Goal: Task Accomplishment & Management: Manage account settings

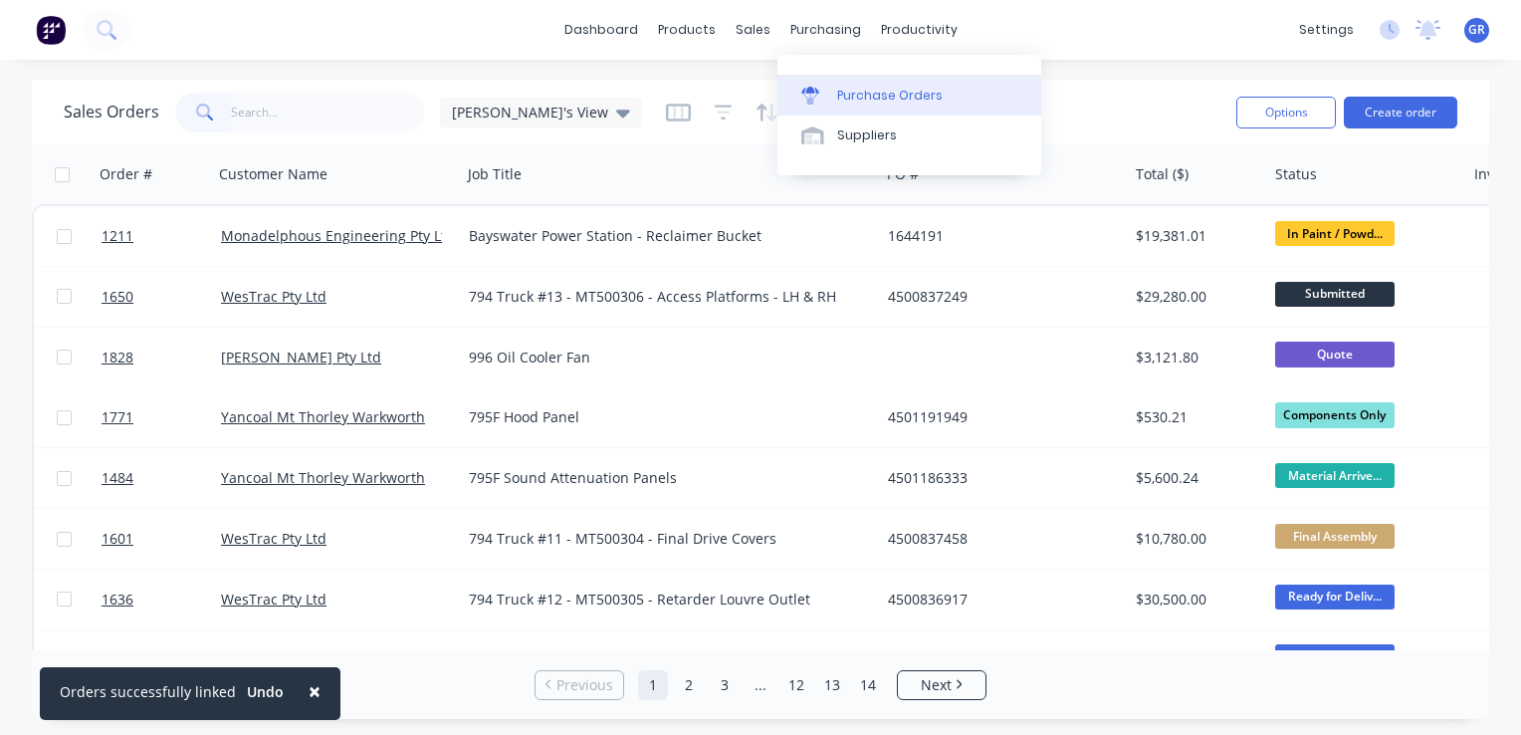
click at [898, 98] on div "Purchase Orders" at bounding box center [890, 96] width 106 height 18
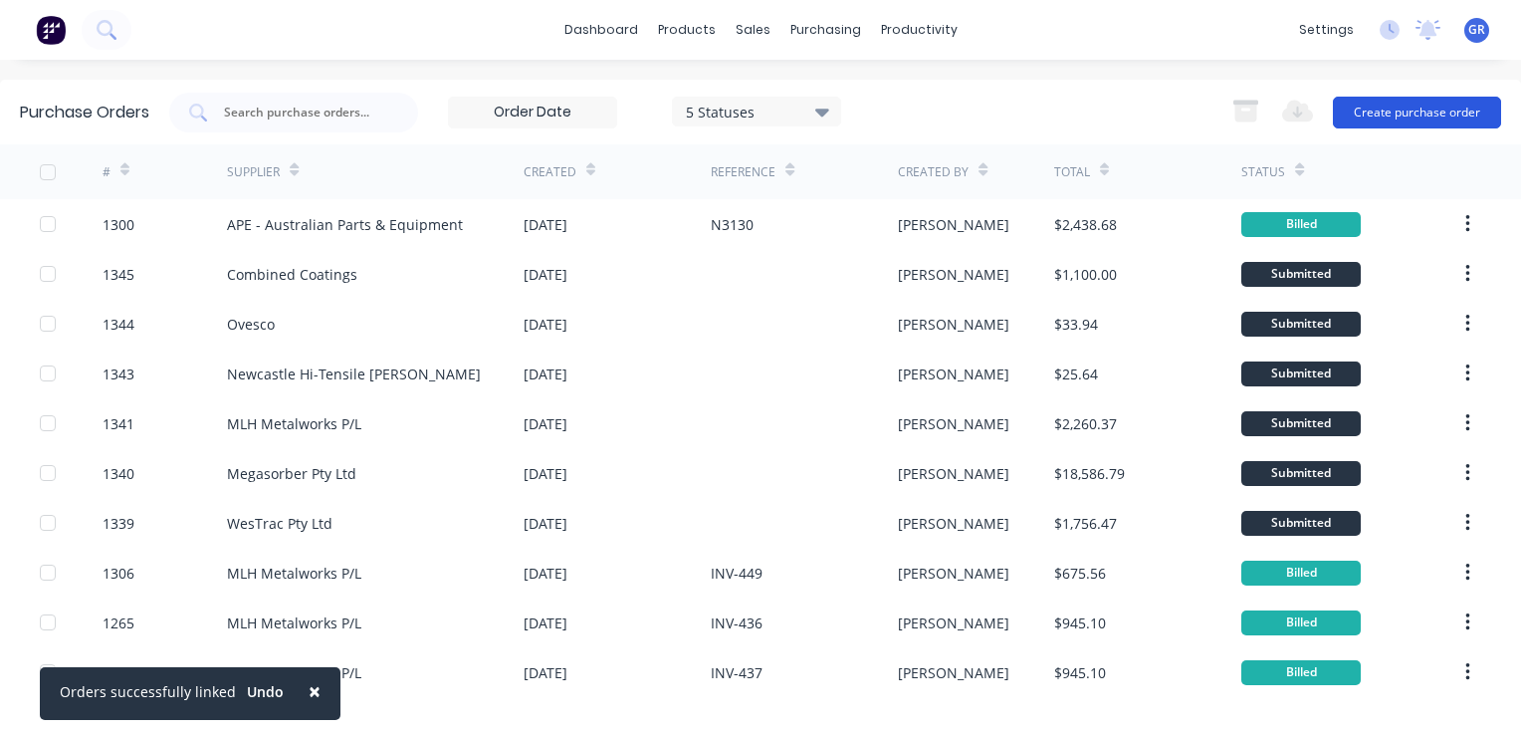
click at [1403, 115] on button "Create purchase order" at bounding box center [1417, 113] width 168 height 32
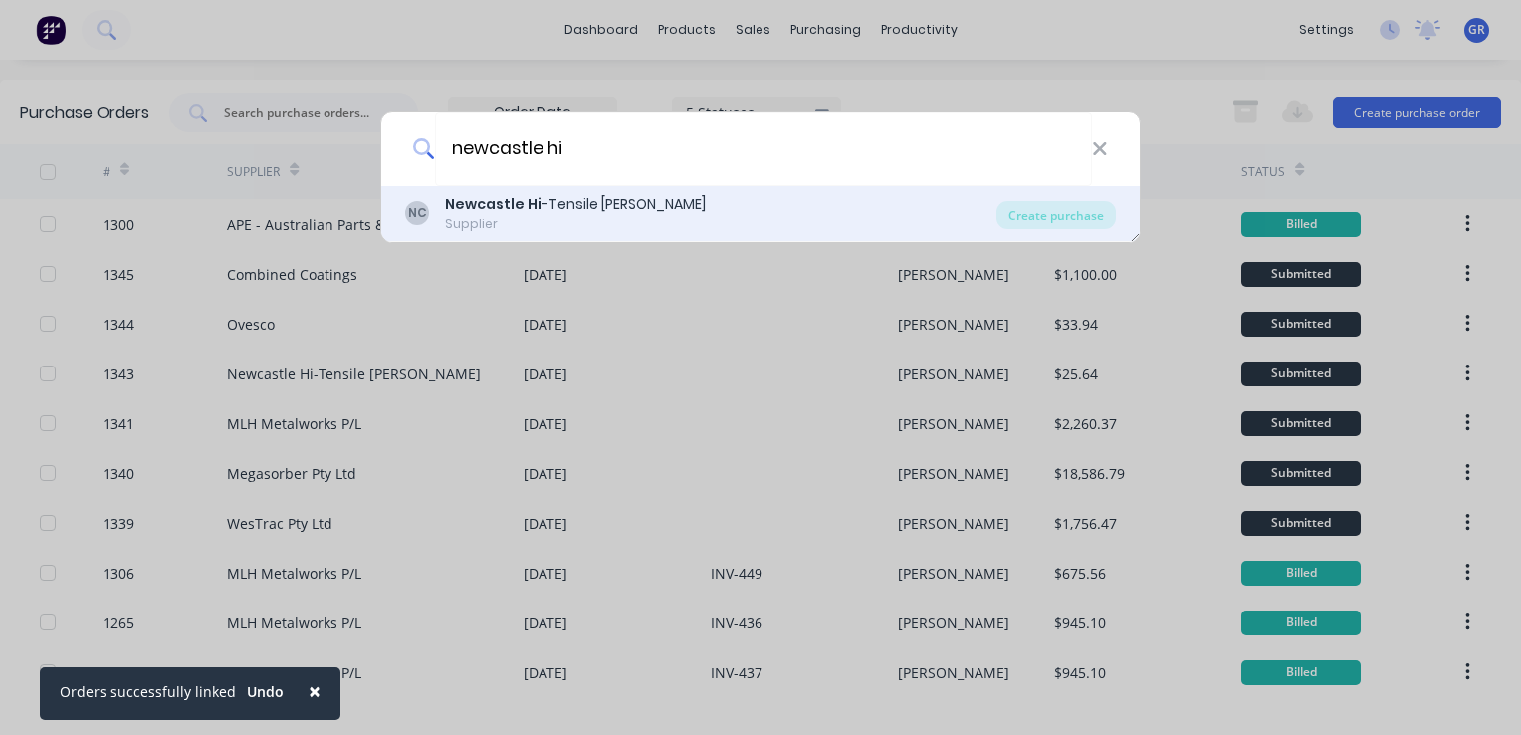
type input "newcastle hi"
click at [459, 205] on b "Newcastle Hi" at bounding box center [493, 204] width 97 height 20
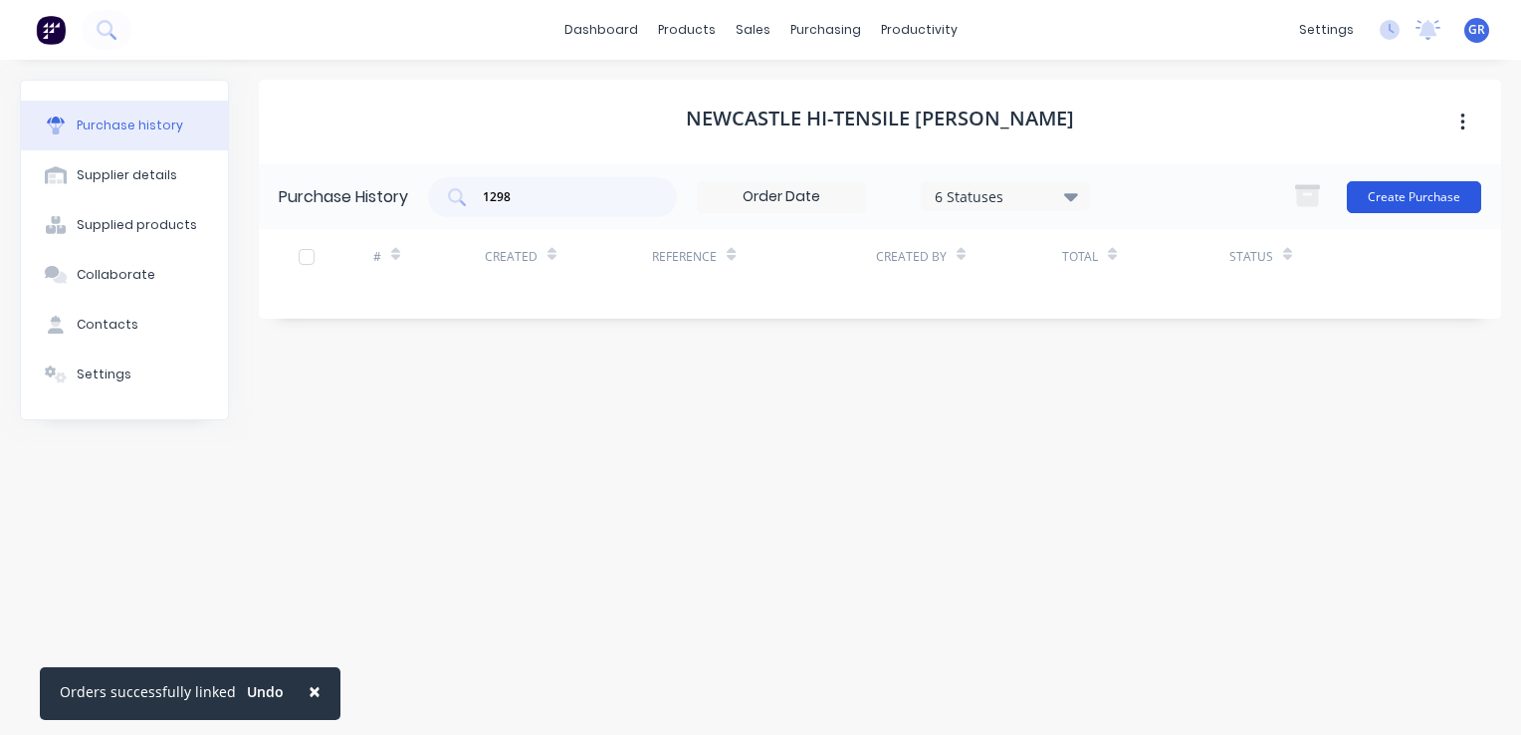
click at [1392, 194] on button "Create Purchase" at bounding box center [1414, 197] width 134 height 32
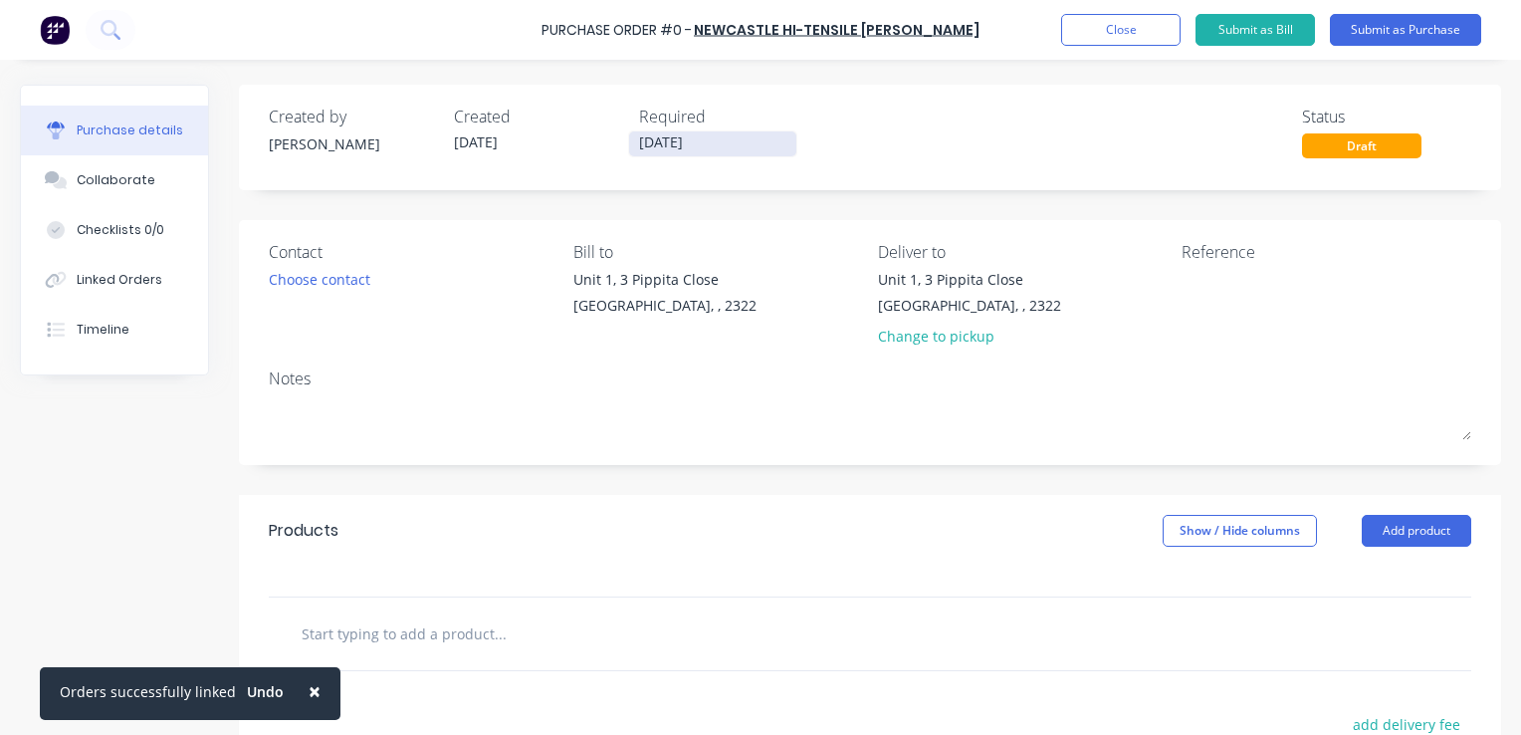
click at [671, 145] on input "[DATE]" at bounding box center [712, 143] width 167 height 25
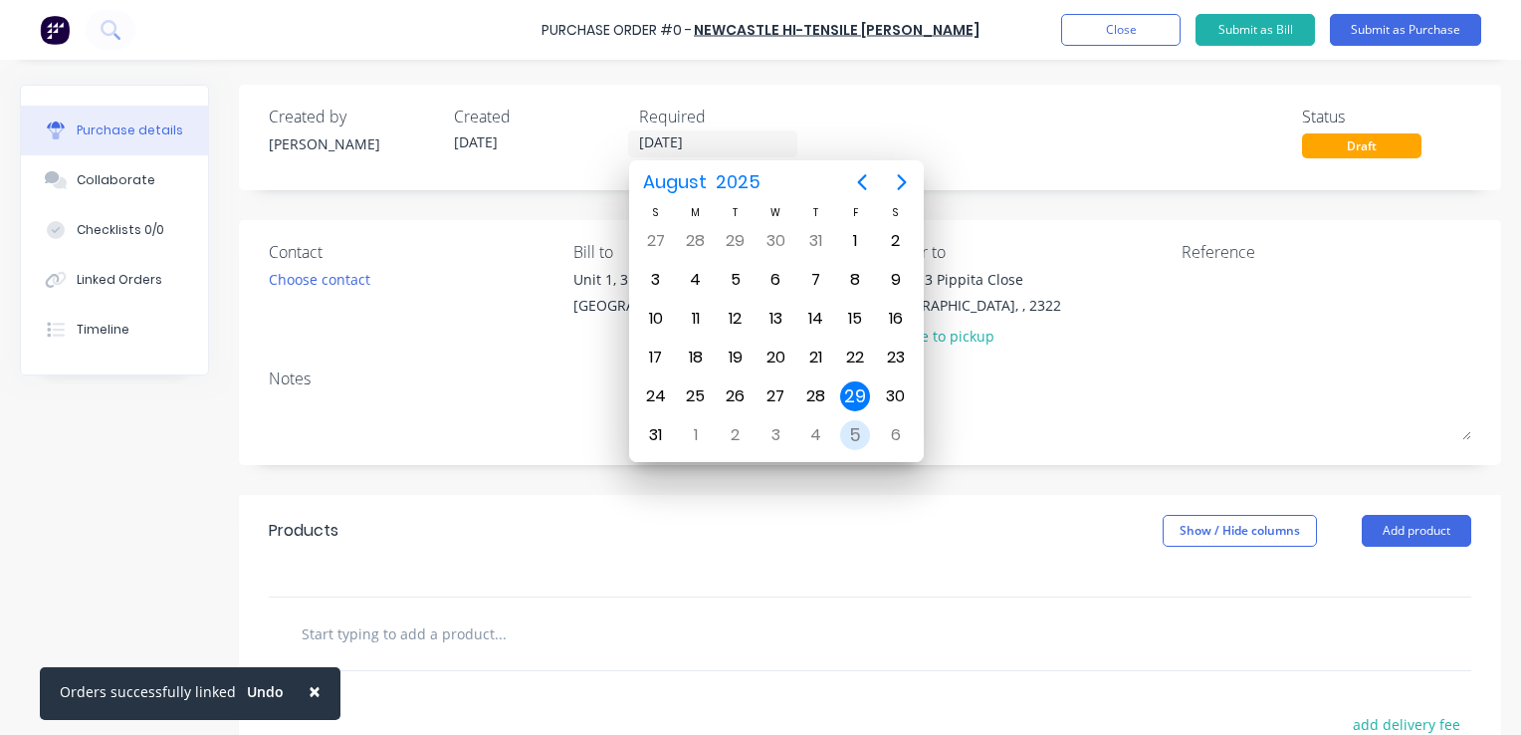
click at [856, 425] on div "5" at bounding box center [855, 435] width 30 height 30
type input "[DATE]"
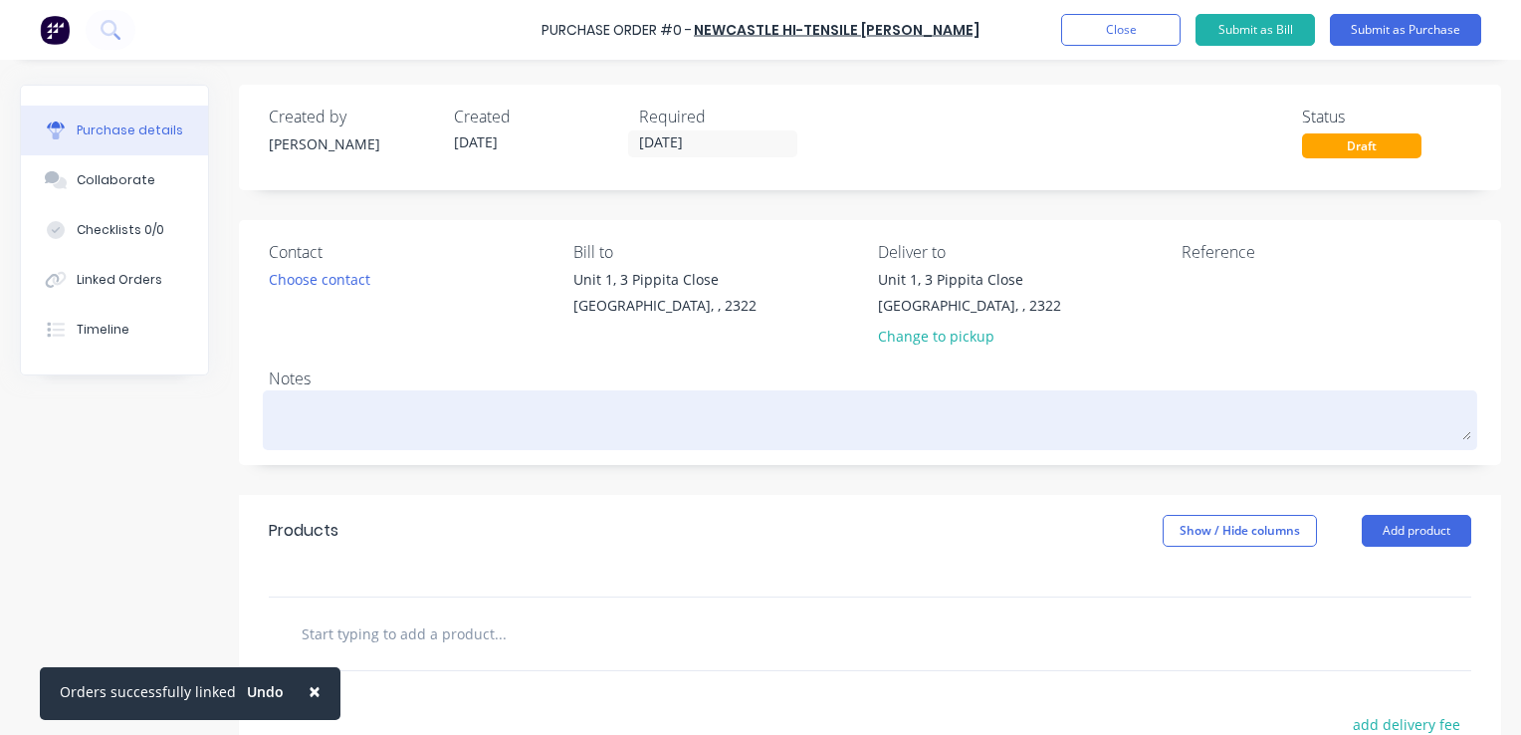
click at [327, 412] on textarea at bounding box center [870, 417] width 1203 height 45
type textarea "x"
type textarea "J"
type textarea "x"
type textarea "JN"
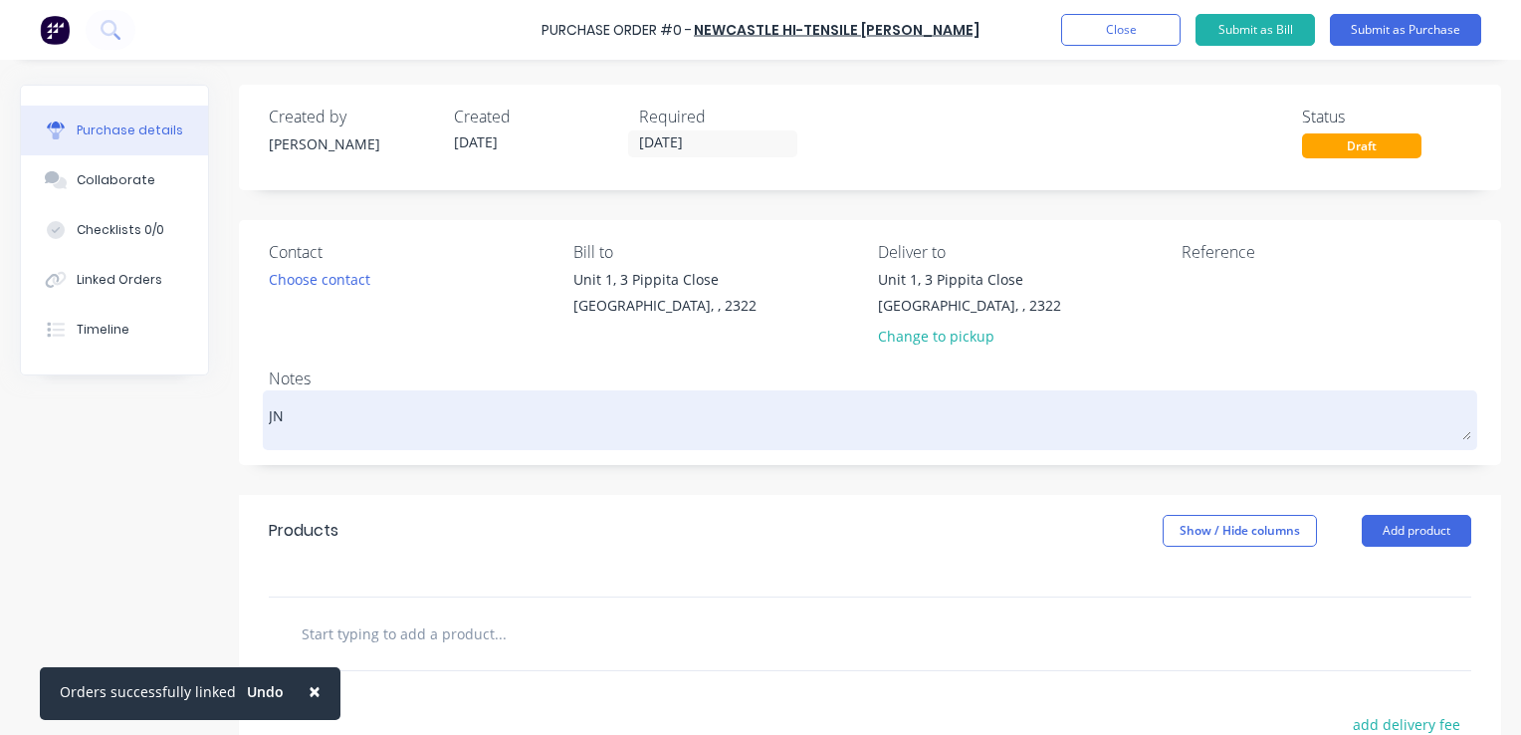
type textarea "x"
type textarea "JN1"
type textarea "x"
type textarea "JN16"
type textarea "x"
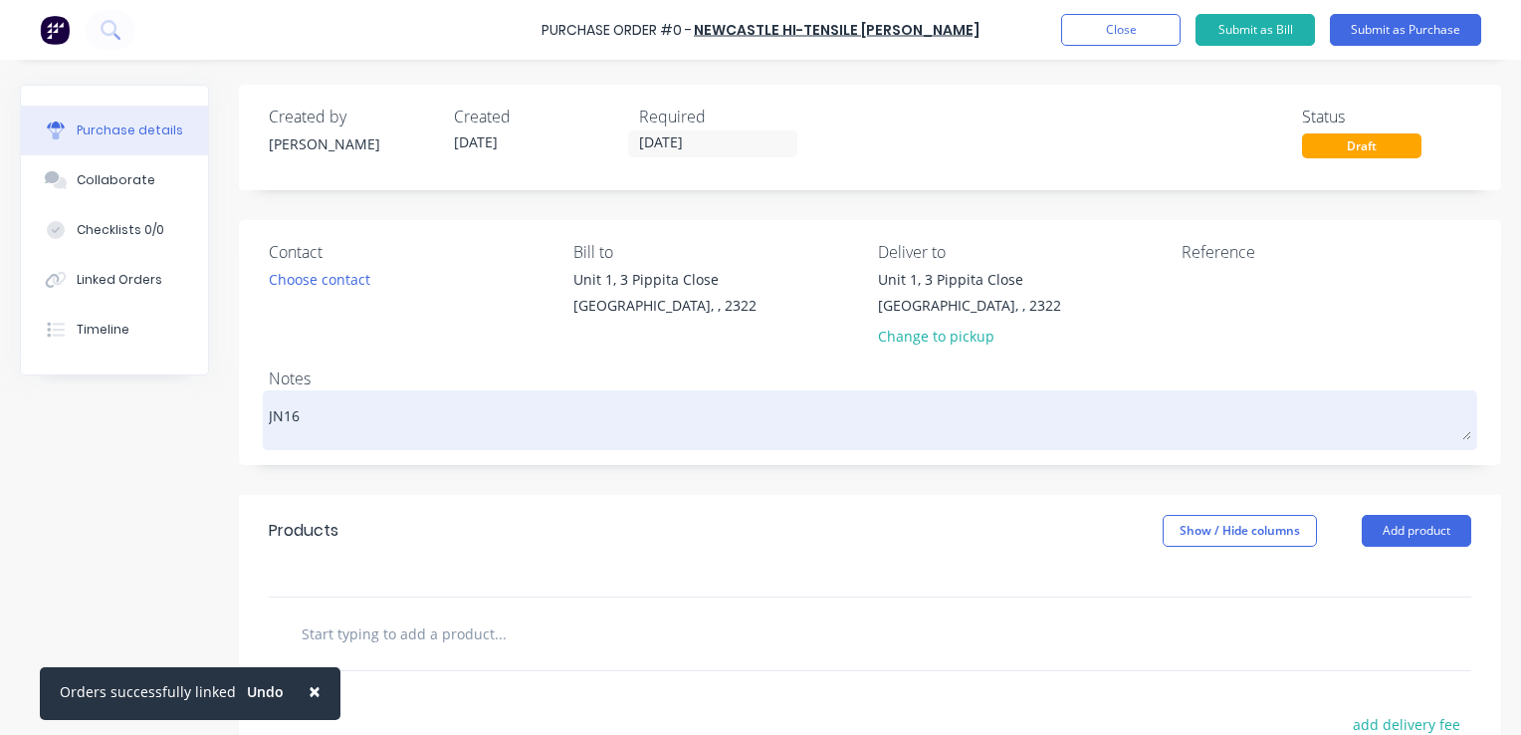
type textarea "JN162"
type textarea "x"
type textarea "JN1627"
type textarea "x"
type textarea "JN1627"
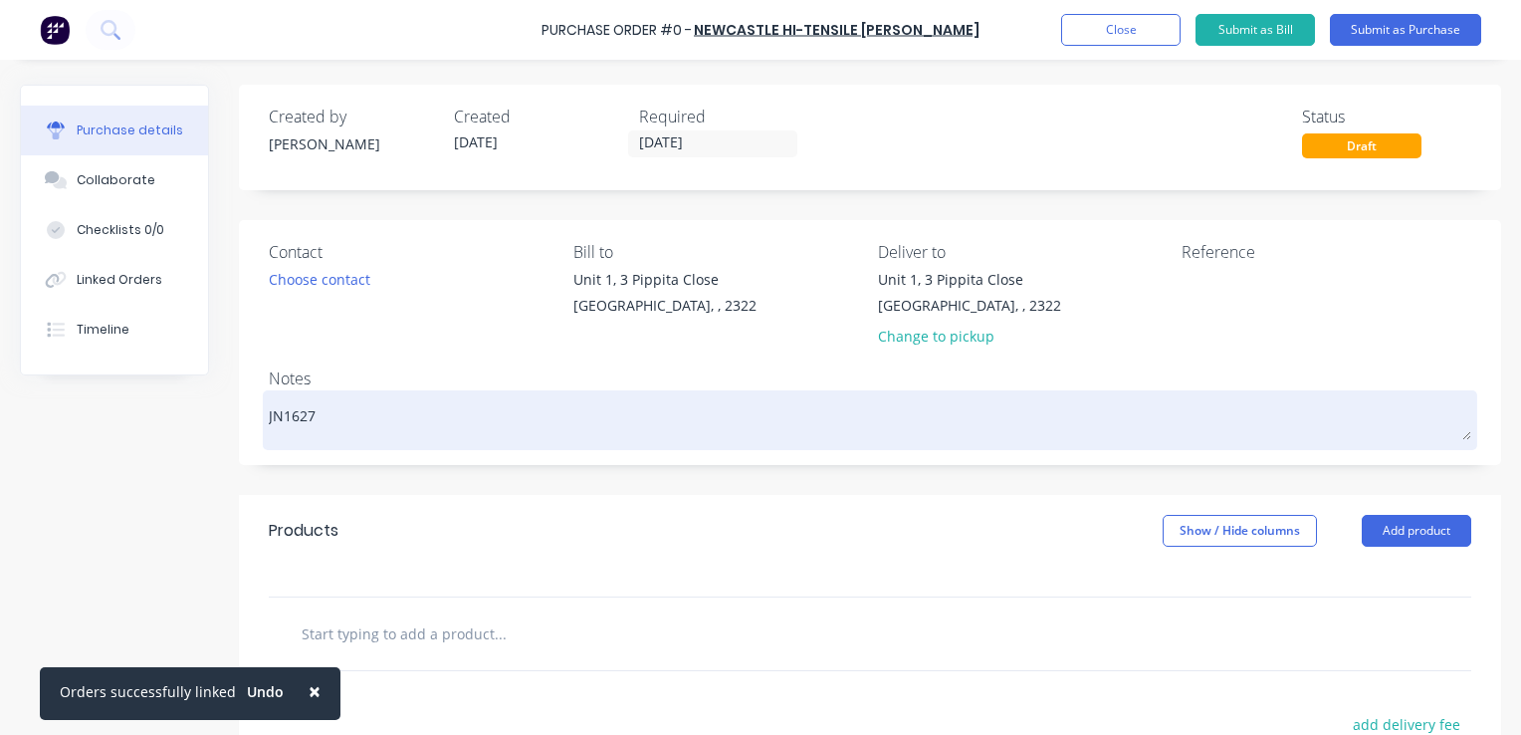
type textarea "x"
type textarea "JN1627 -"
type textarea "x"
type textarea "JN1627 -"
type textarea "x"
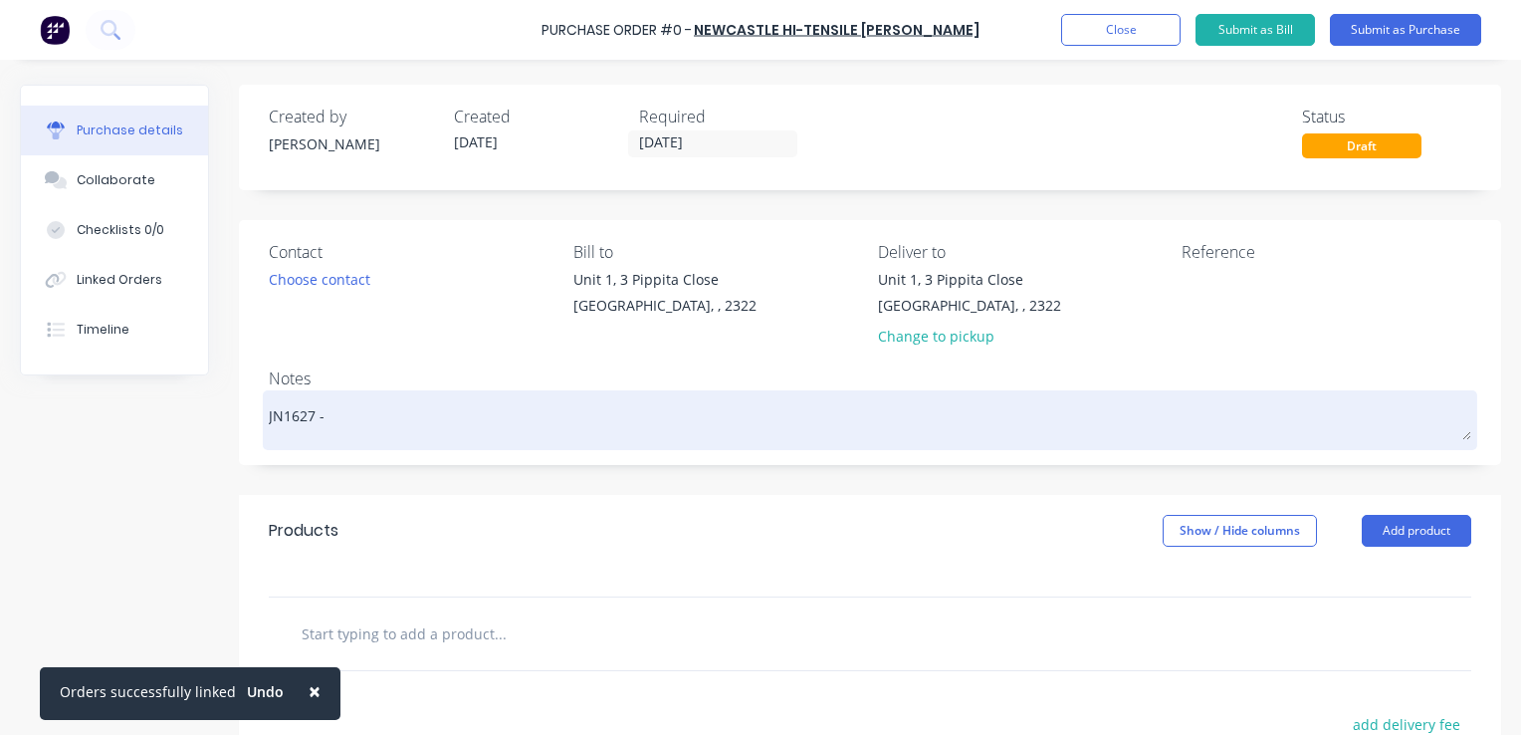
type textarea "JN1627 - 7"
type textarea "x"
type textarea "JN1627 - 79"
type textarea "x"
type textarea "JN1627 - 794"
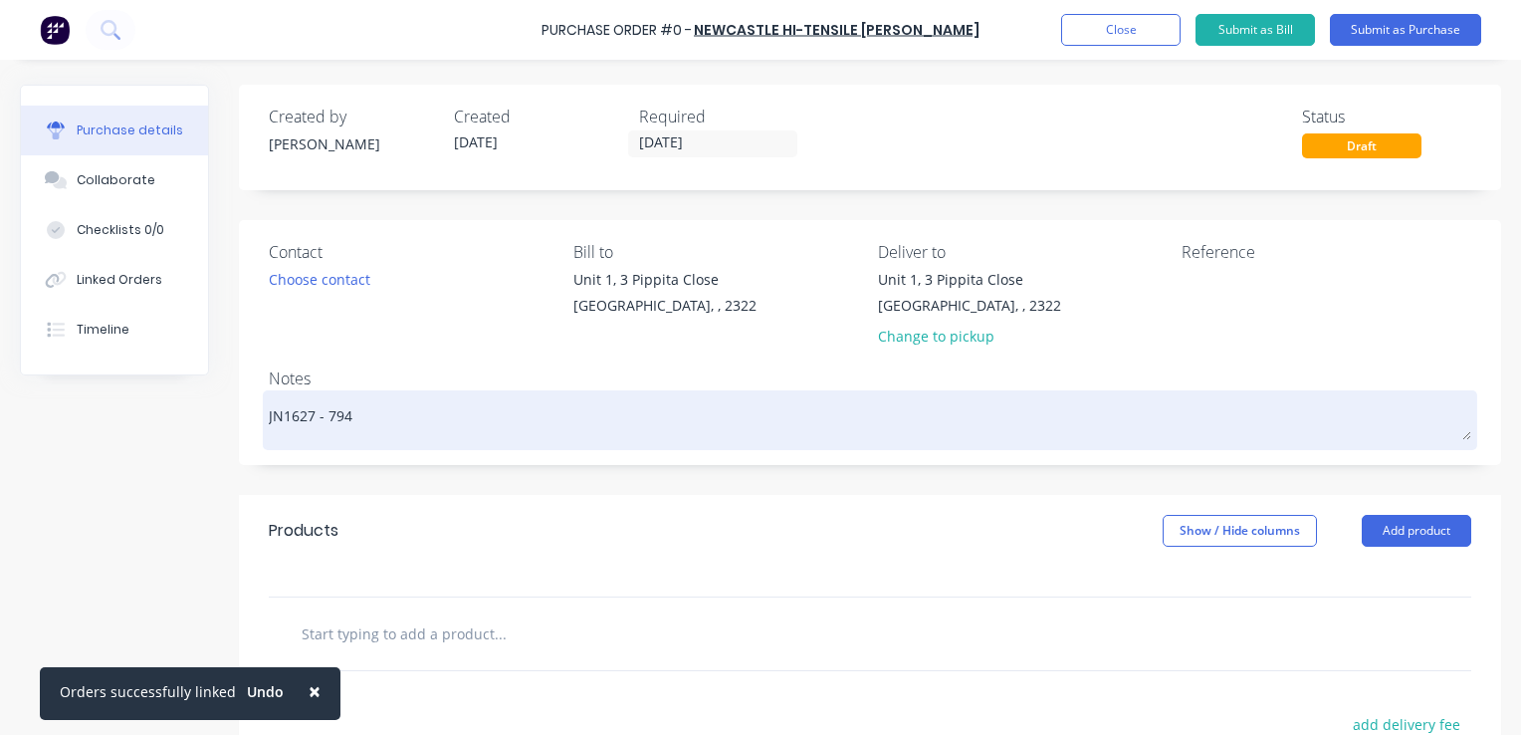
type textarea "x"
type textarea "JN1627 - 794"
type textarea "x"
type textarea "JN1627 - 794 R"
type textarea "x"
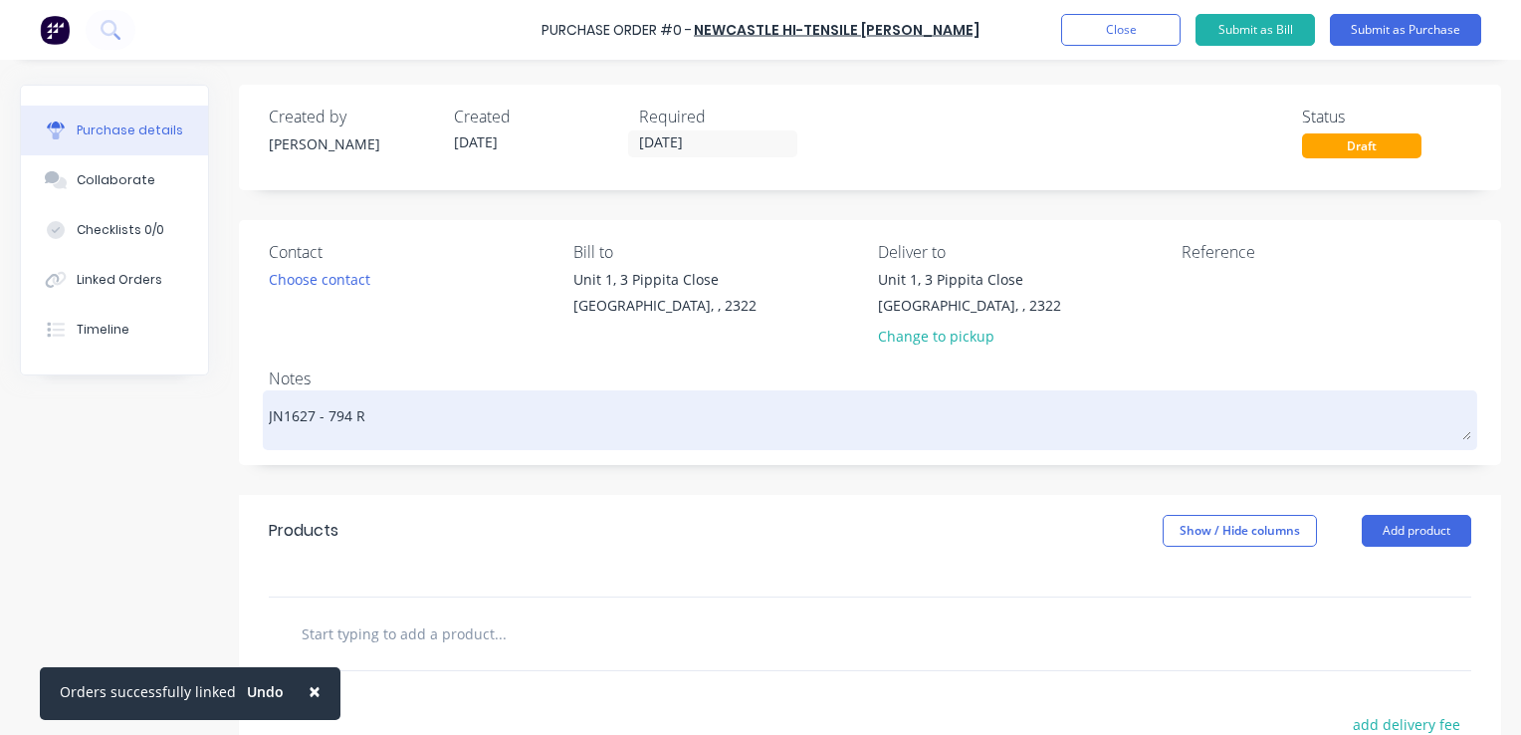
type textarea "JN1627 - 794 Ra"
type textarea "x"
type textarea "JN1627 - 794 Rad"
type textarea "x"
type textarea "JN1627 - 794 Radi"
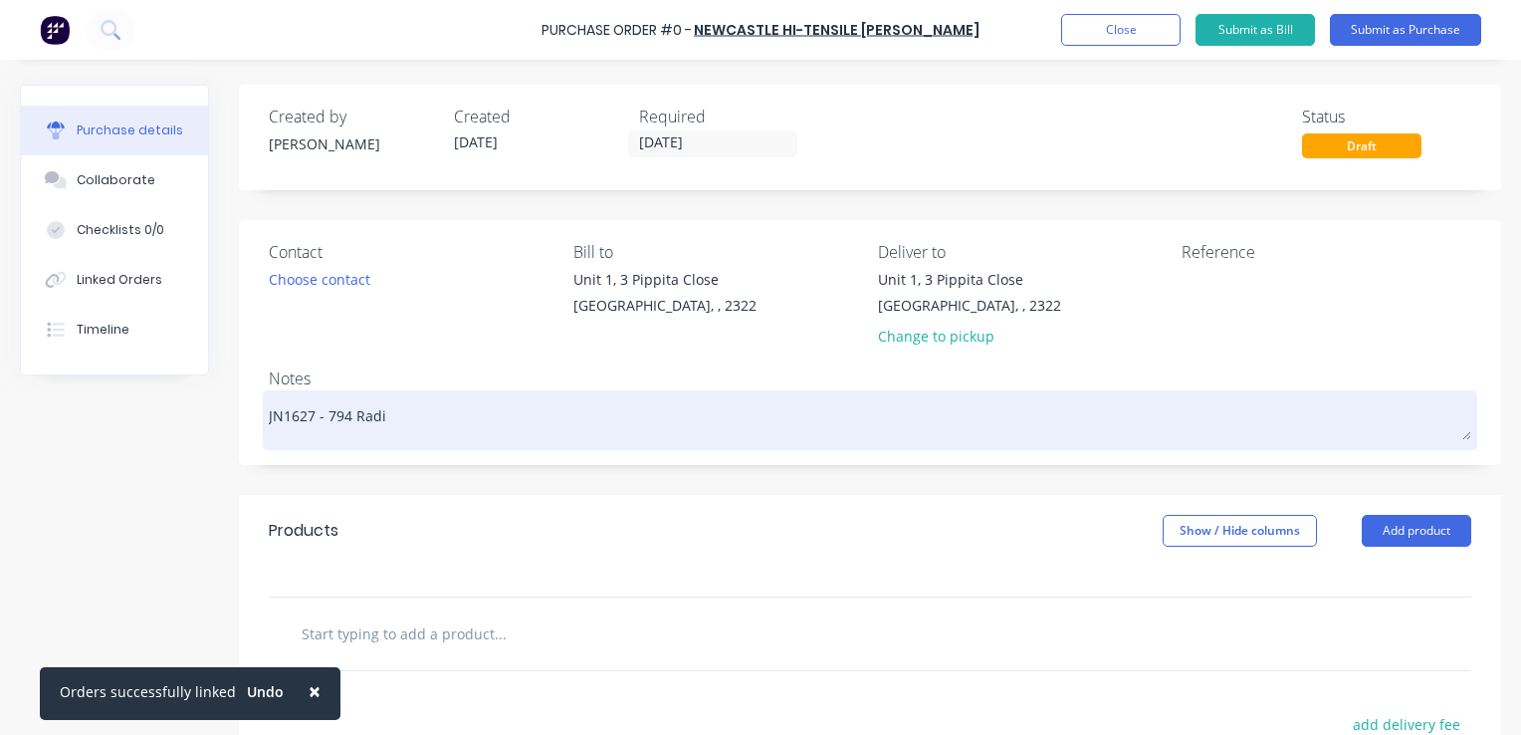
type textarea "x"
type textarea "JN1627 - 794 Radia"
type textarea "x"
type textarea "JN1627 - 794 Radiat"
type textarea "x"
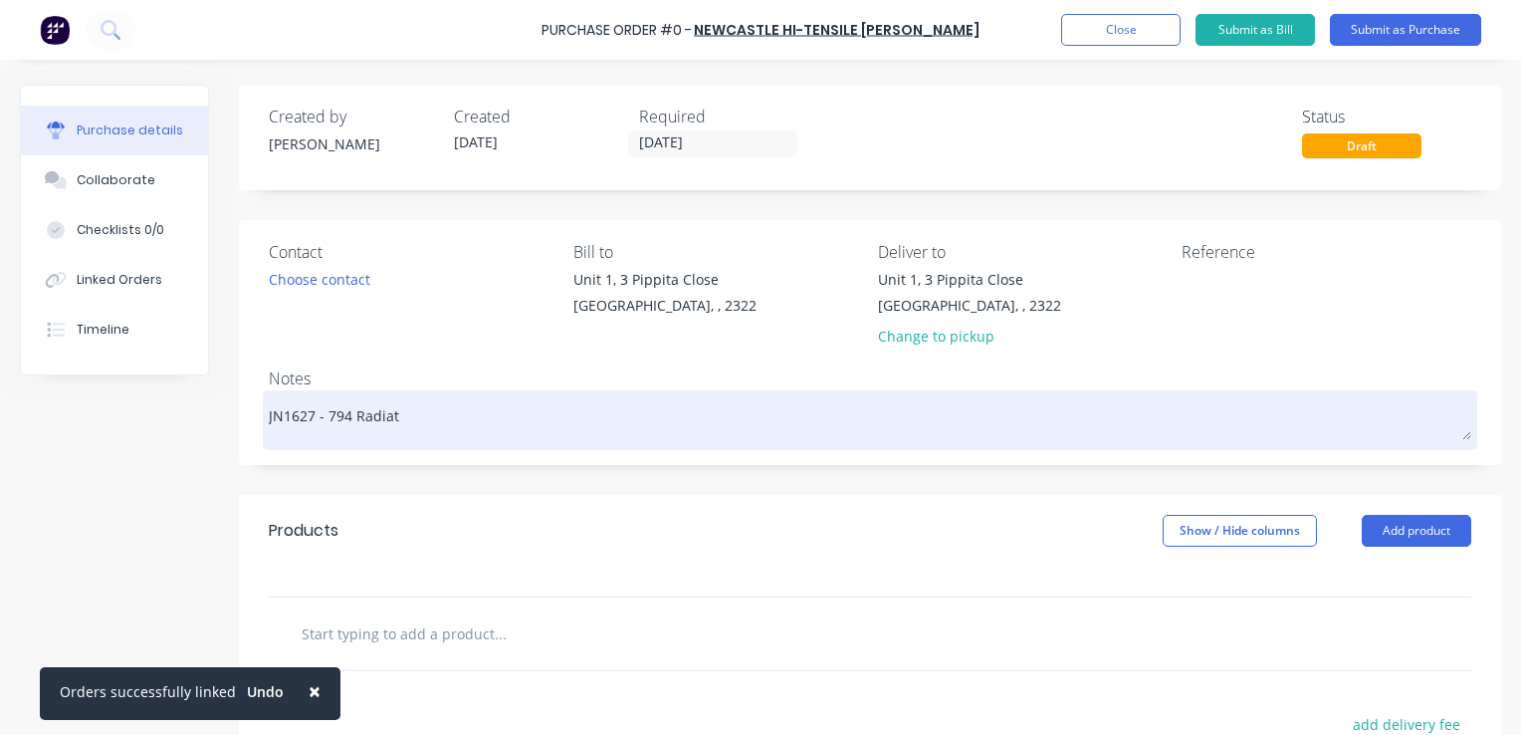
type textarea "JN1627 - 794 Radiato"
type textarea "x"
type textarea "JN1627 - 794 Radiator"
type textarea "x"
type textarea "JN1627 - 794 Radiator"
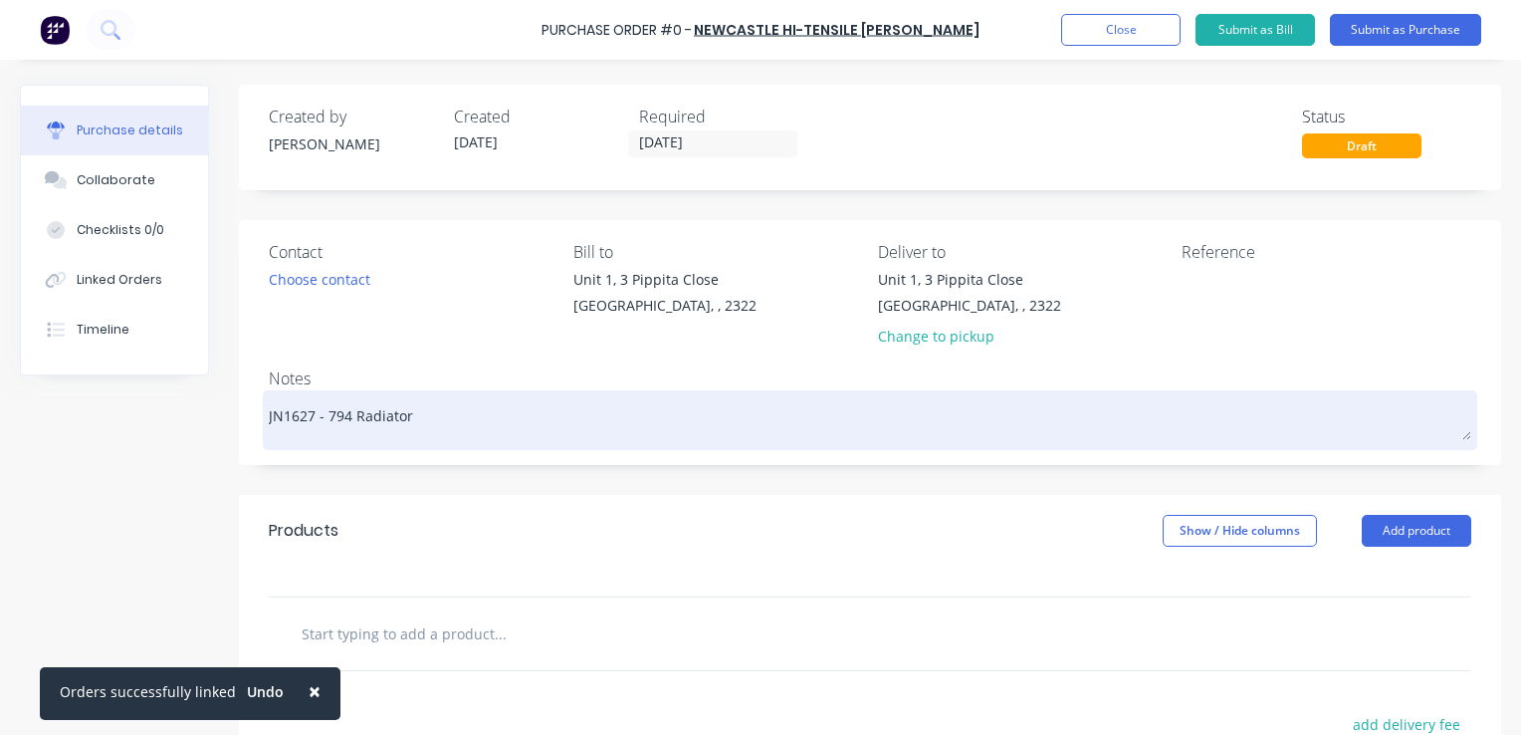
type textarea "x"
type textarea "JN1627 - 794 Radiator L"
type textarea "x"
type textarea "JN1627 - 794 Radiator Lo"
type textarea "x"
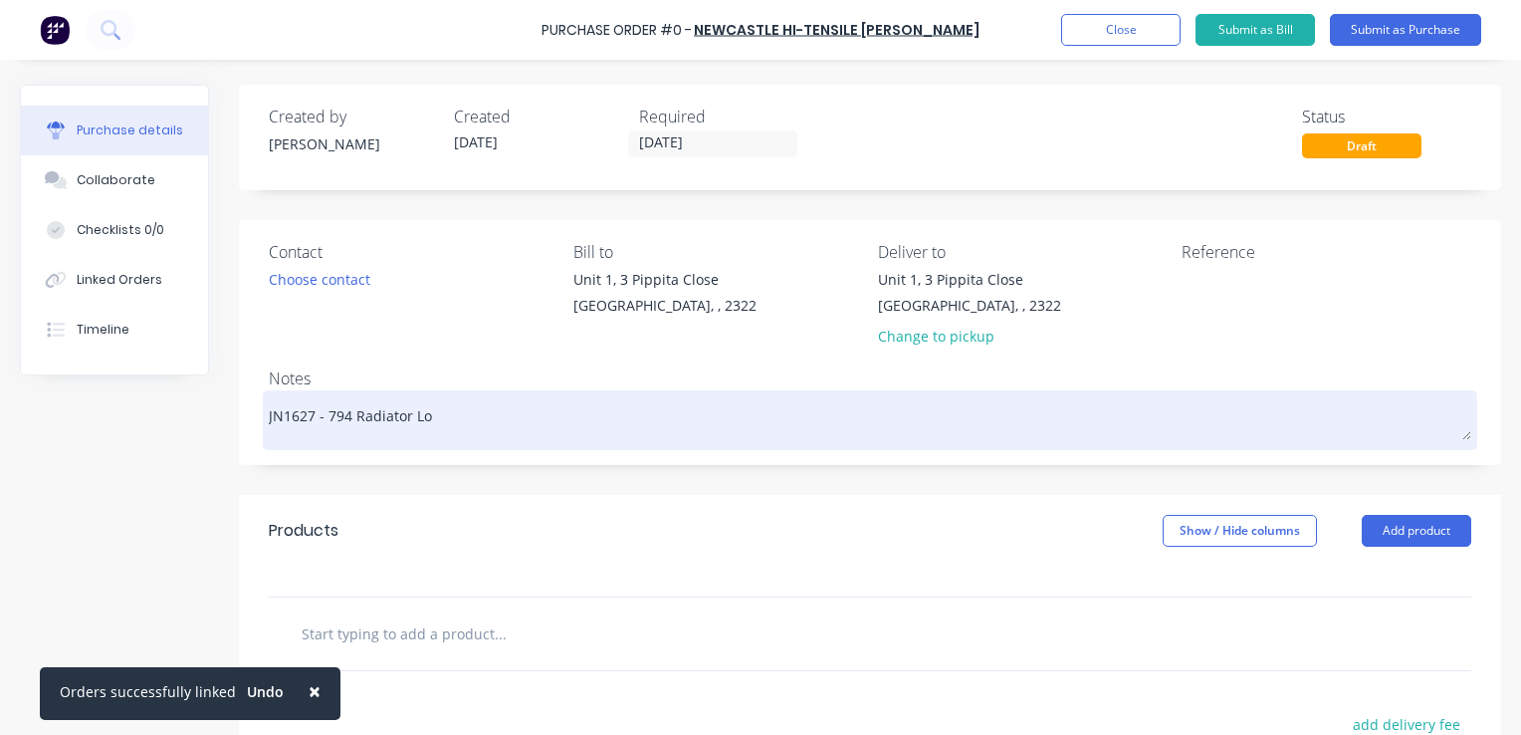
type textarea "JN1627 - 794 Radiator [PERSON_NAME]"
type textarea "x"
type textarea "JN1627 - 794 Radiator Louv"
type textarea "x"
type textarea "JN1627 - 794 Radiator Louvr"
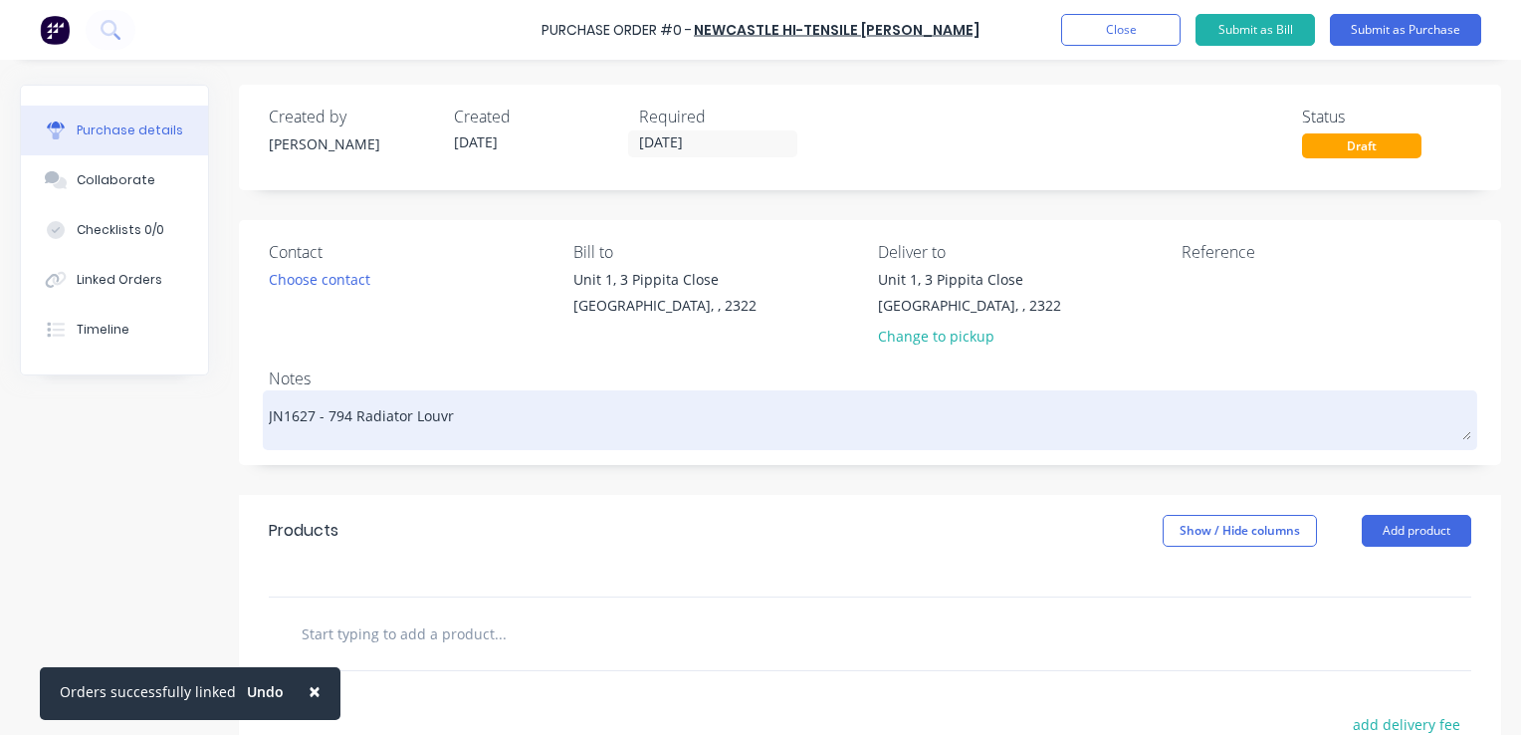
type textarea "x"
type textarea "JN1627 - 794 Radiator Louvre"
type textarea "x"
type textarea "JN1627 - 794 Radiator Louvre"
type textarea "x"
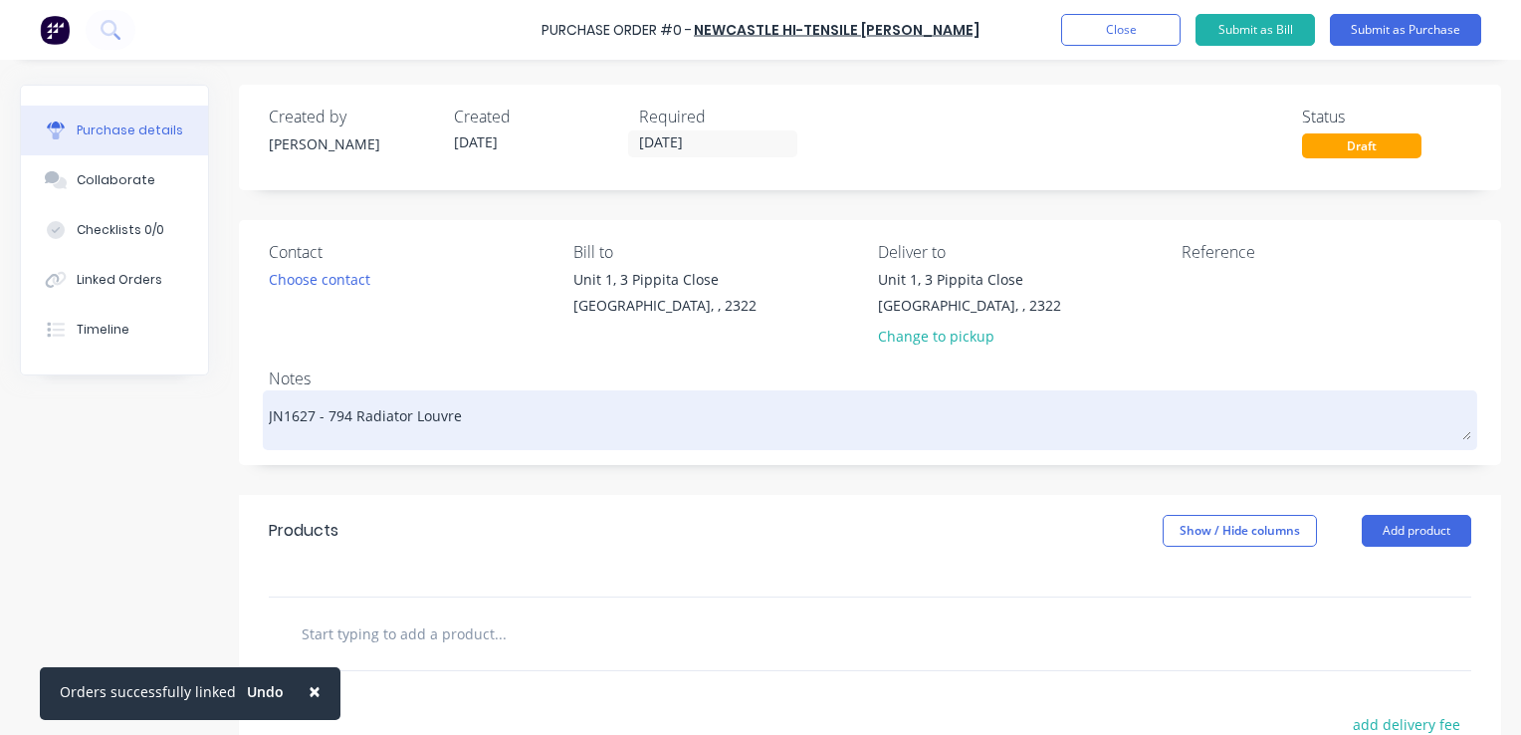
type textarea "JN1627 - 794 Radiator Louvre -"
type textarea "x"
type textarea "JN1627 - 794 Radiator Louvre -"
type textarea "x"
type textarea "JN1627 - 794 Radiator Louvre - F"
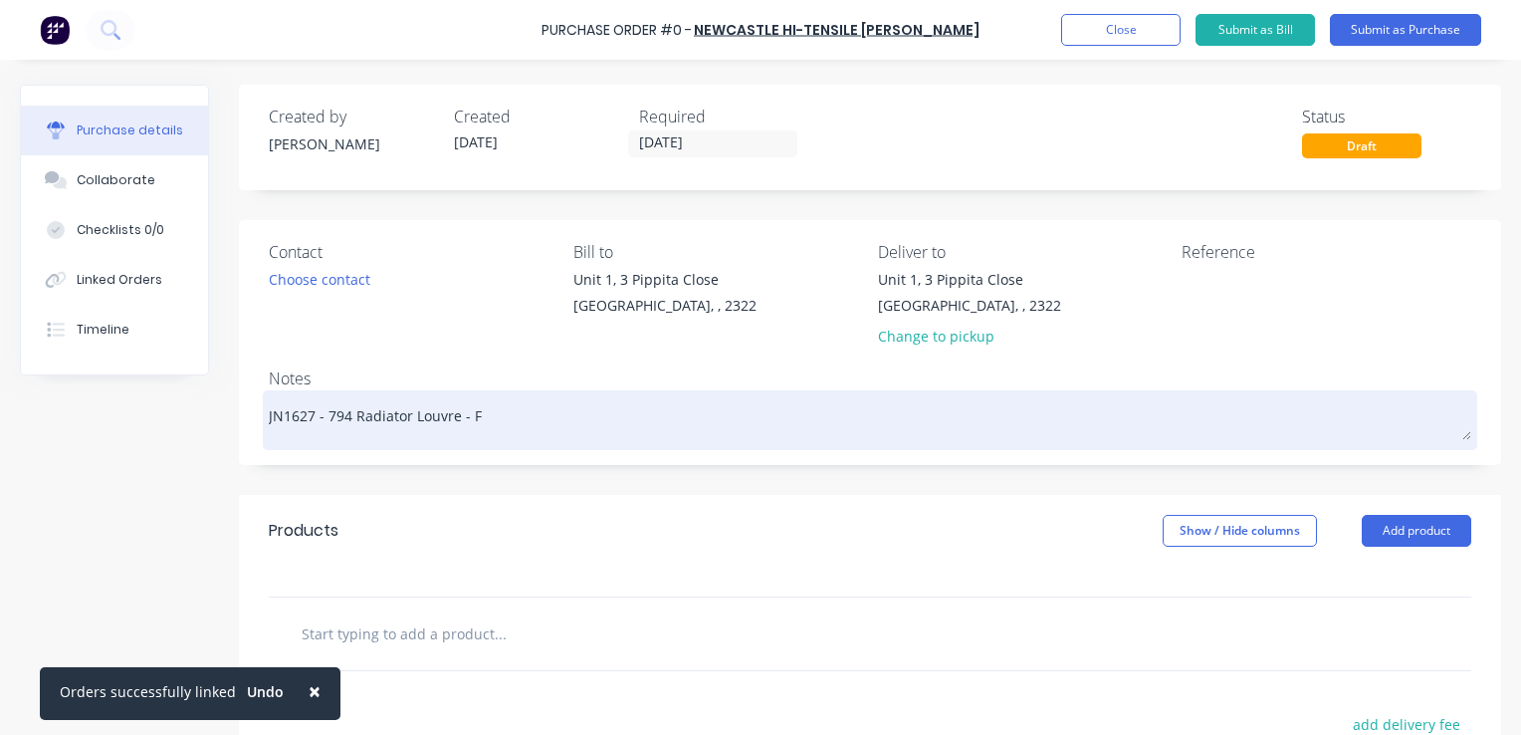
type textarea "x"
type textarea "JN1627 - 794 Radiator Louvre - Fa"
type textarea "x"
type textarea "JN1627 - 794 Radiator Louvre - Fas"
type textarea "x"
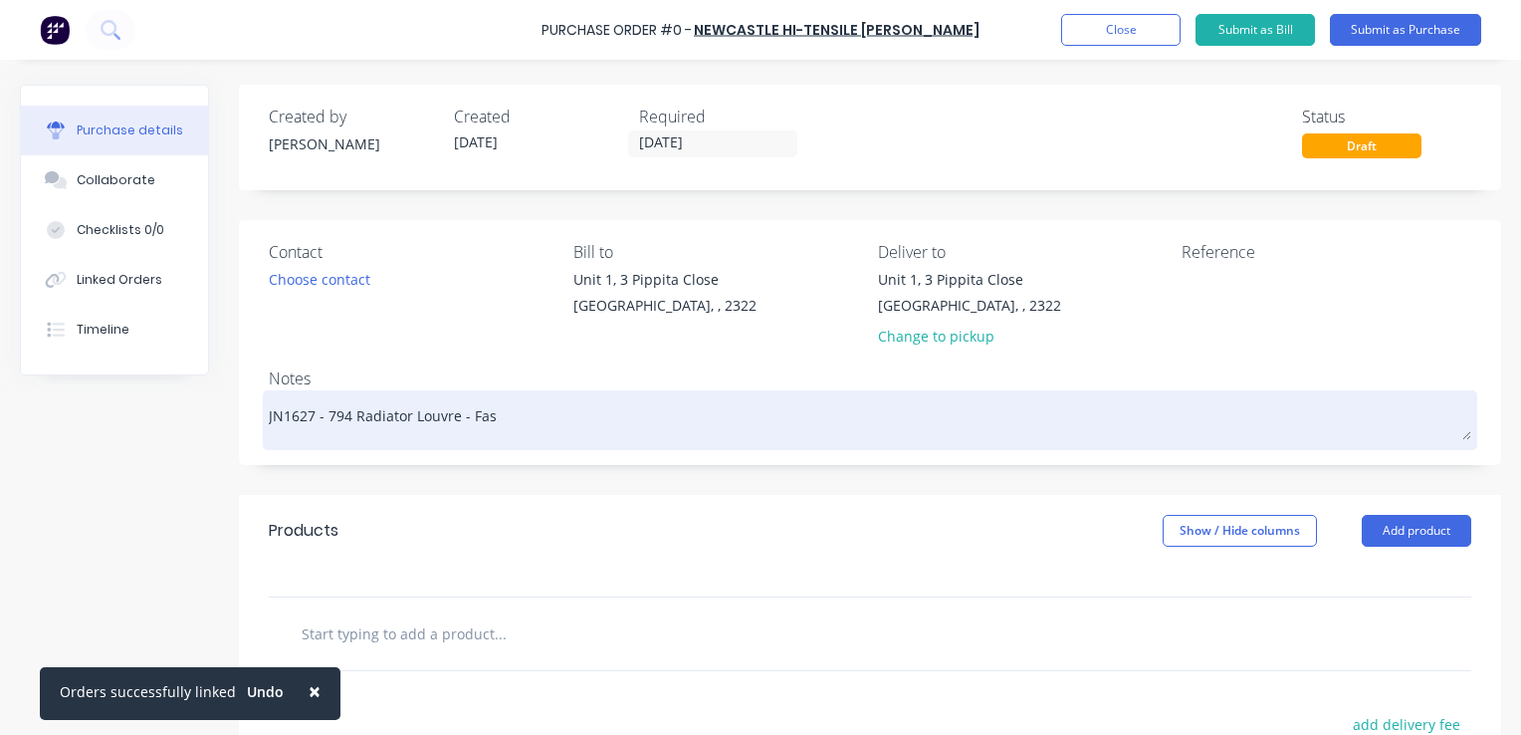
type textarea "JN1627 - 794 Radiator Louvre - Fast"
type textarea "x"
type textarea "JN1627 - 794 Radiator Louvre - Faste"
type textarea "x"
type textarea "JN1627 - 794 Radiator Louvre - Fasten"
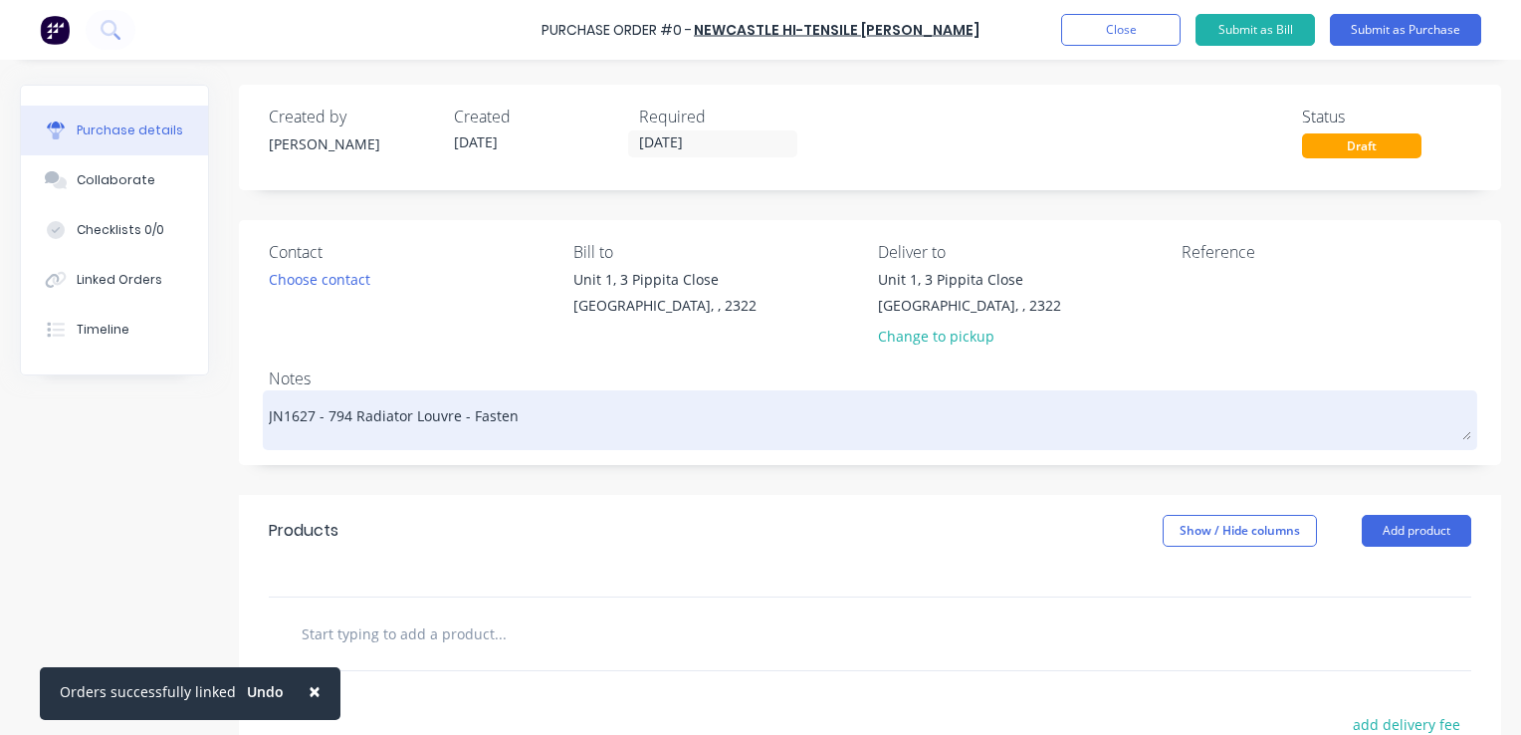
type textarea "x"
type textarea "JN1627 - 794 Radiator Louvre - Fastene"
type textarea "x"
type textarea "JN1627 - 794 Radiator Louvre - Fastener"
type textarea "x"
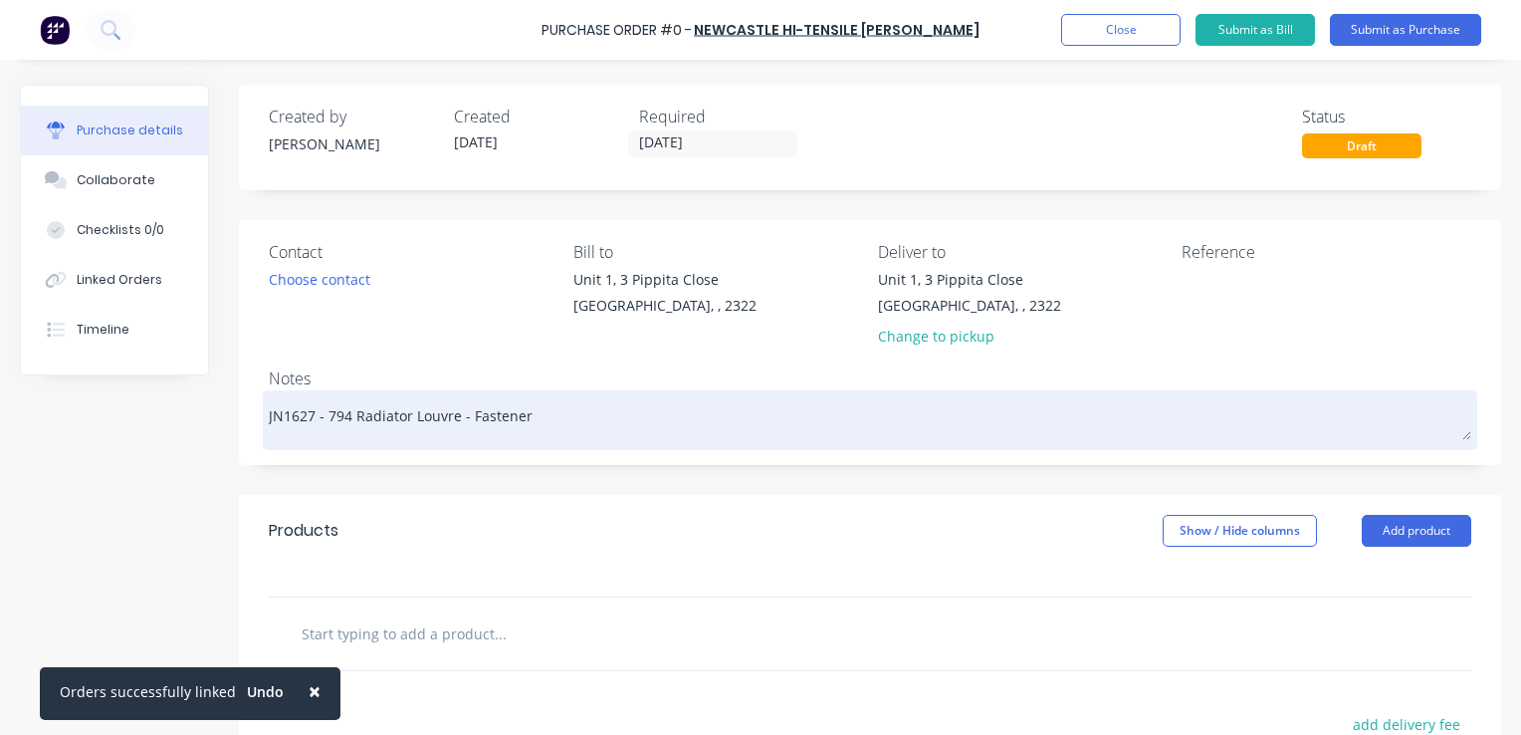
type textarea "JN1627 - 794 Radiator Louvre - Fastener"
type textarea "x"
type textarea "JN1627 - 794 Radiator Louvre - Fastener K"
type textarea "x"
type textarea "JN1627 - 794 Radiator Louvre - Fastener Ki"
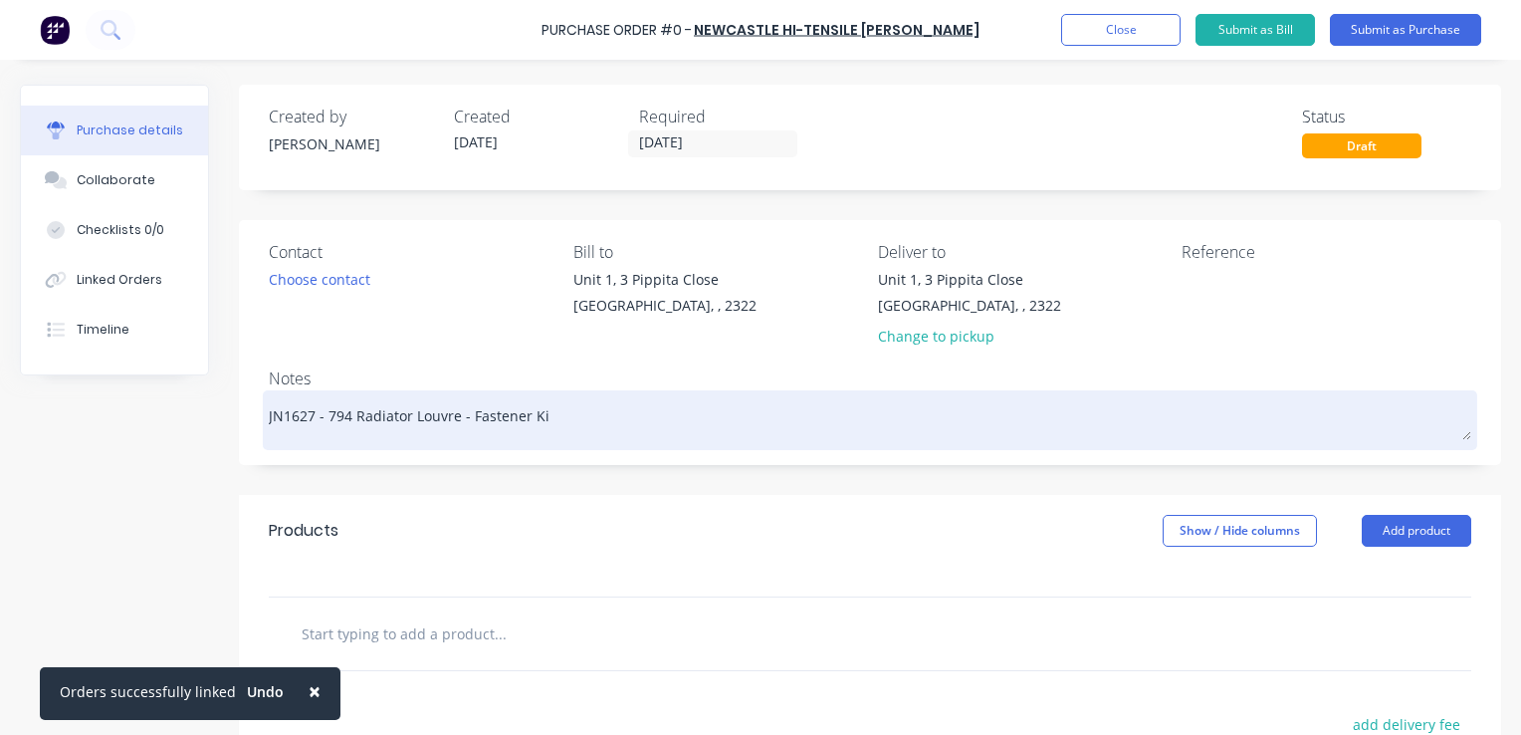
type textarea "x"
type textarea "JN1627 - 794 Radiator Louvre - Fastener Kit"
type textarea "x"
type textarea "JN1627 - 794 Radiator Louvre - Fastener Kit"
type textarea "x"
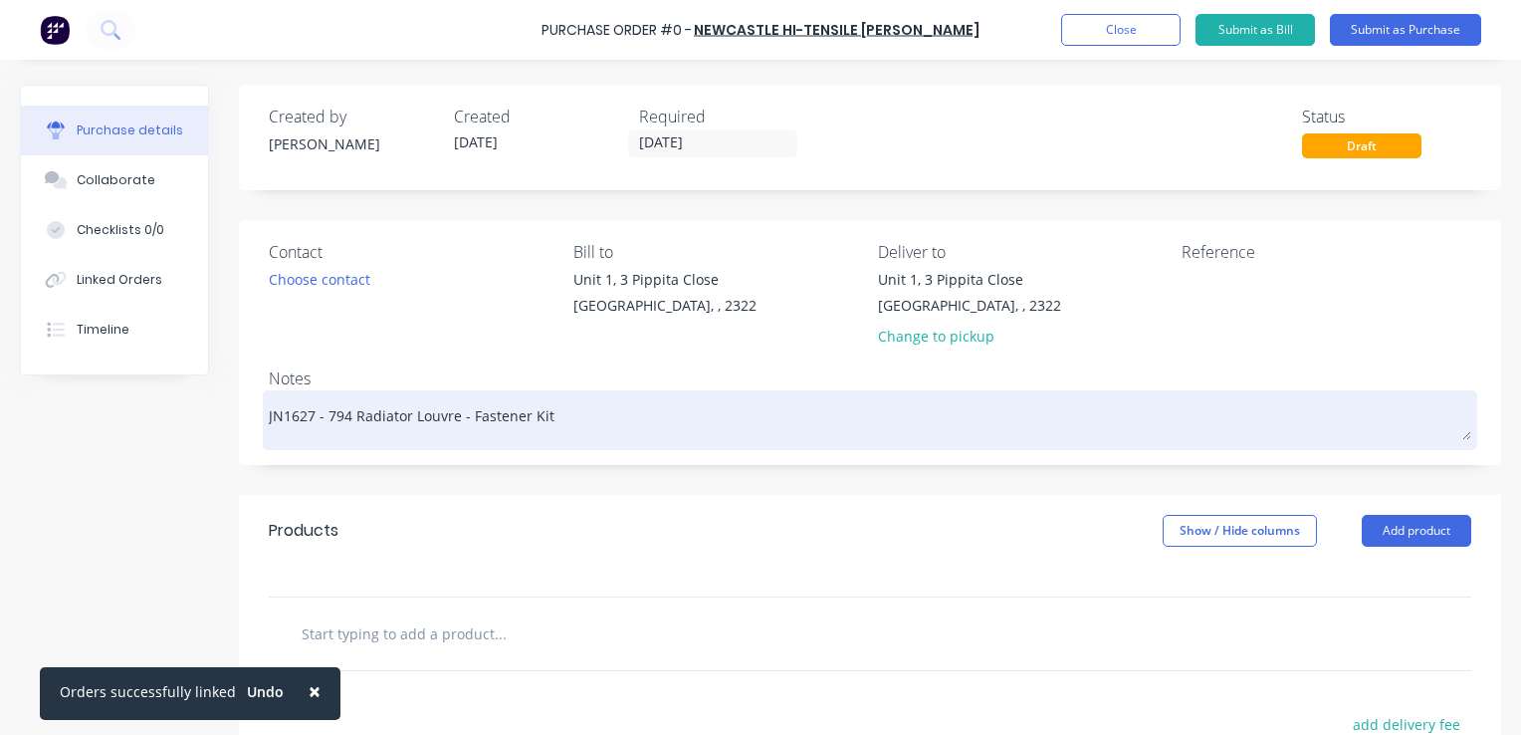
type textarea "JN1627 - 794 Radiator Louvre - Fastener Kit -"
type textarea "x"
type textarea "JN1627 - 794 Radiator Louvre - Fastener Kit -"
type textarea "x"
type textarea "JN1627 - 794 Radiator Louvre - Fastener Kit - T"
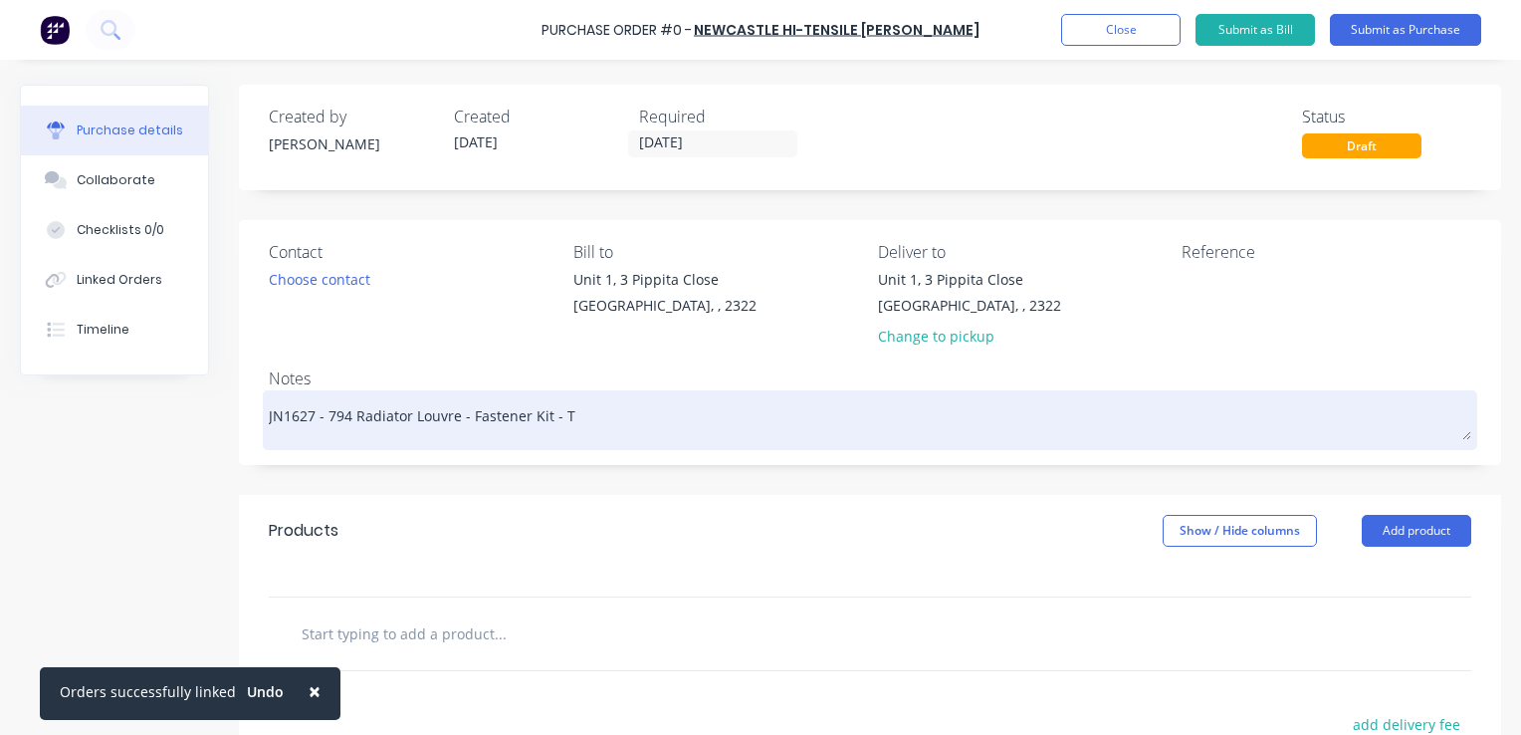
type textarea "x"
type textarea "JN1627 - 794 Radiator Louvre - Fastener Kit - Tr"
type textarea "x"
type textarea "JN1627 - 794 Radiator Louvre - Fastener Kit - Tru"
type textarea "x"
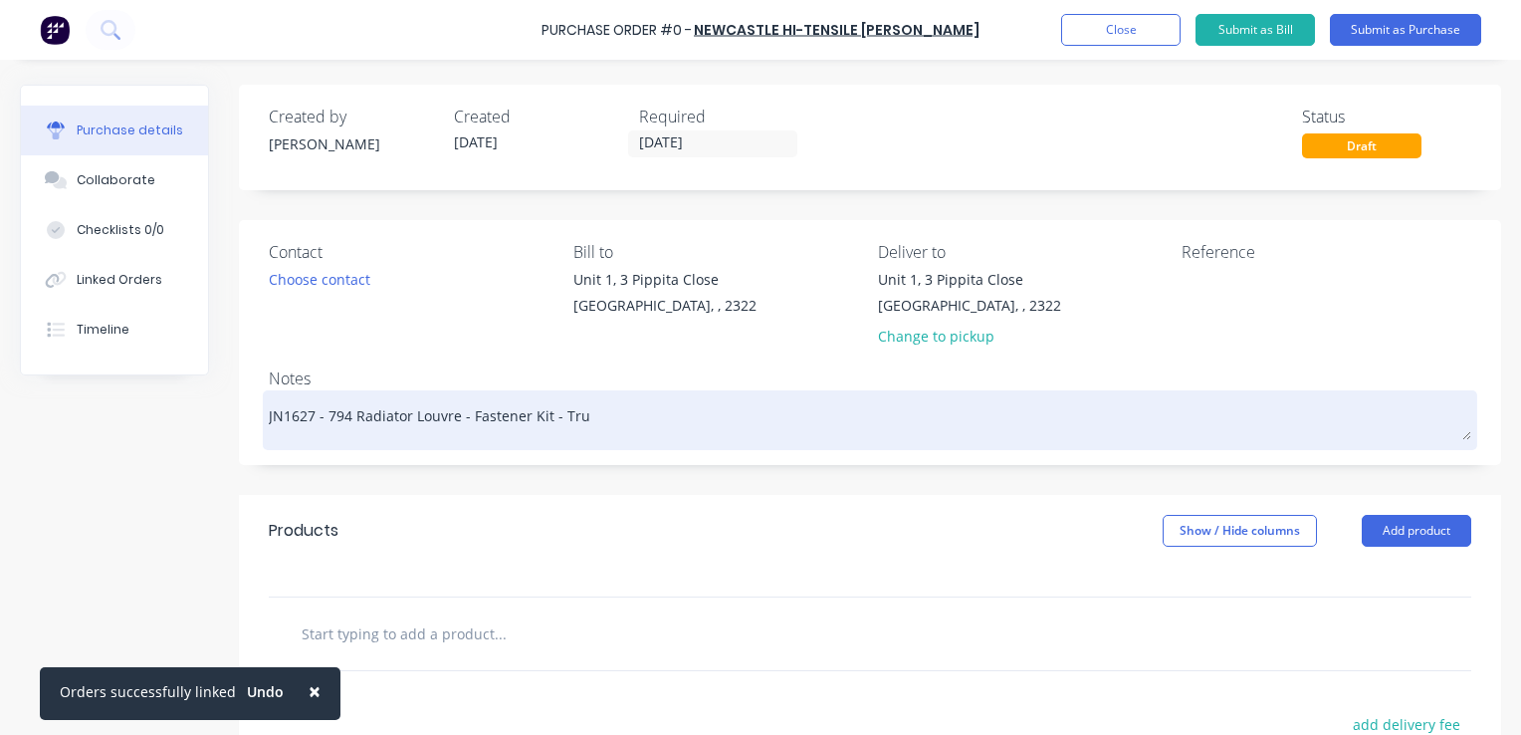
type textarea "JN1627 - 794 Radiator Louvre - Fastener Kit - Truc"
type textarea "x"
type textarea "JN1627 - 794 Radiator Louvre - Fastener Kit - Truck"
type textarea "x"
type textarea "JN1627 - 794 Radiator Louvre - Fastener Kit - Truck"
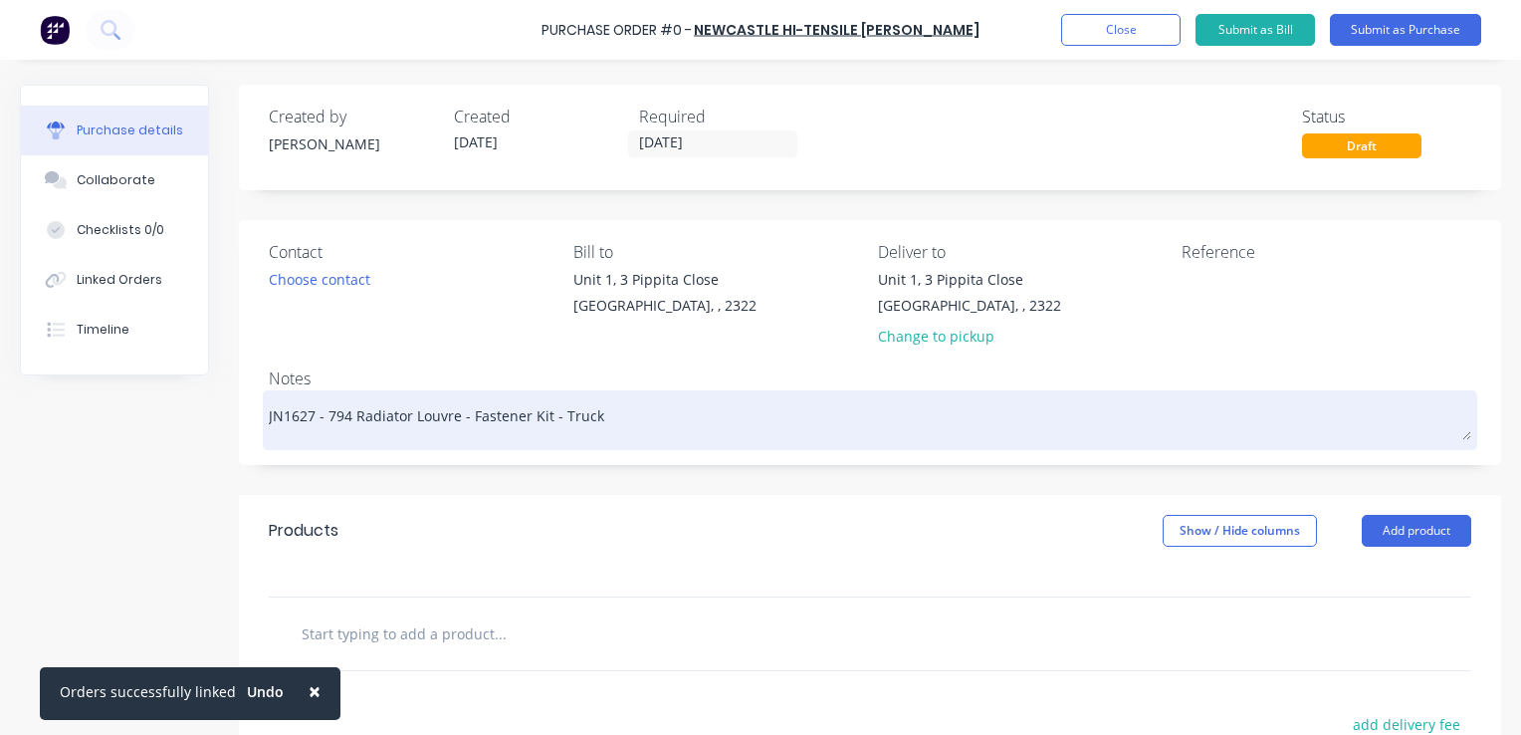
type textarea "x"
type textarea "JN1627 - 794 Radiator Louvre - Fastener Kit - Truck #"
type textarea "x"
type textarea "JN1627 - 794 Radiator Louvre - Fastener Kit - Truck #1"
type textarea "x"
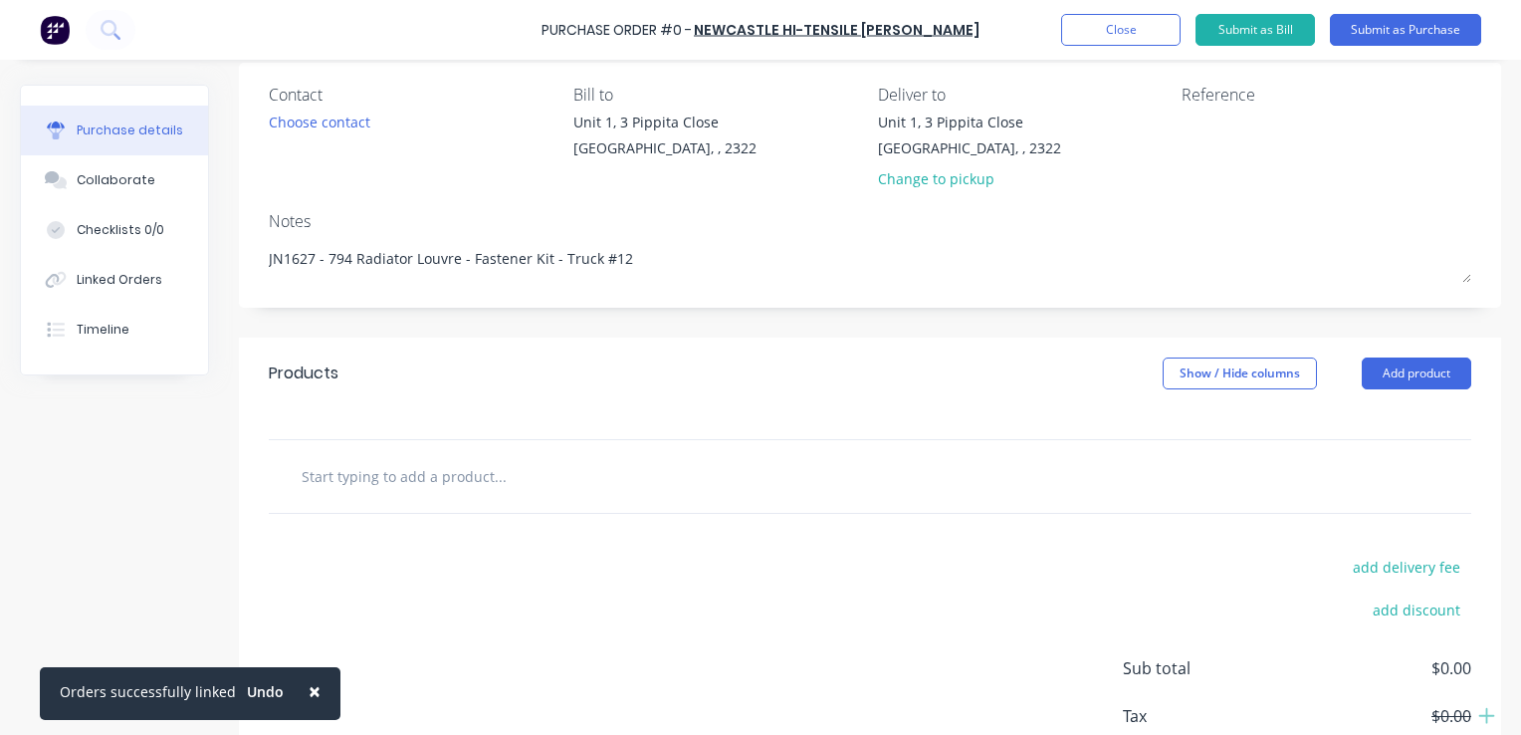
scroll to position [199, 0]
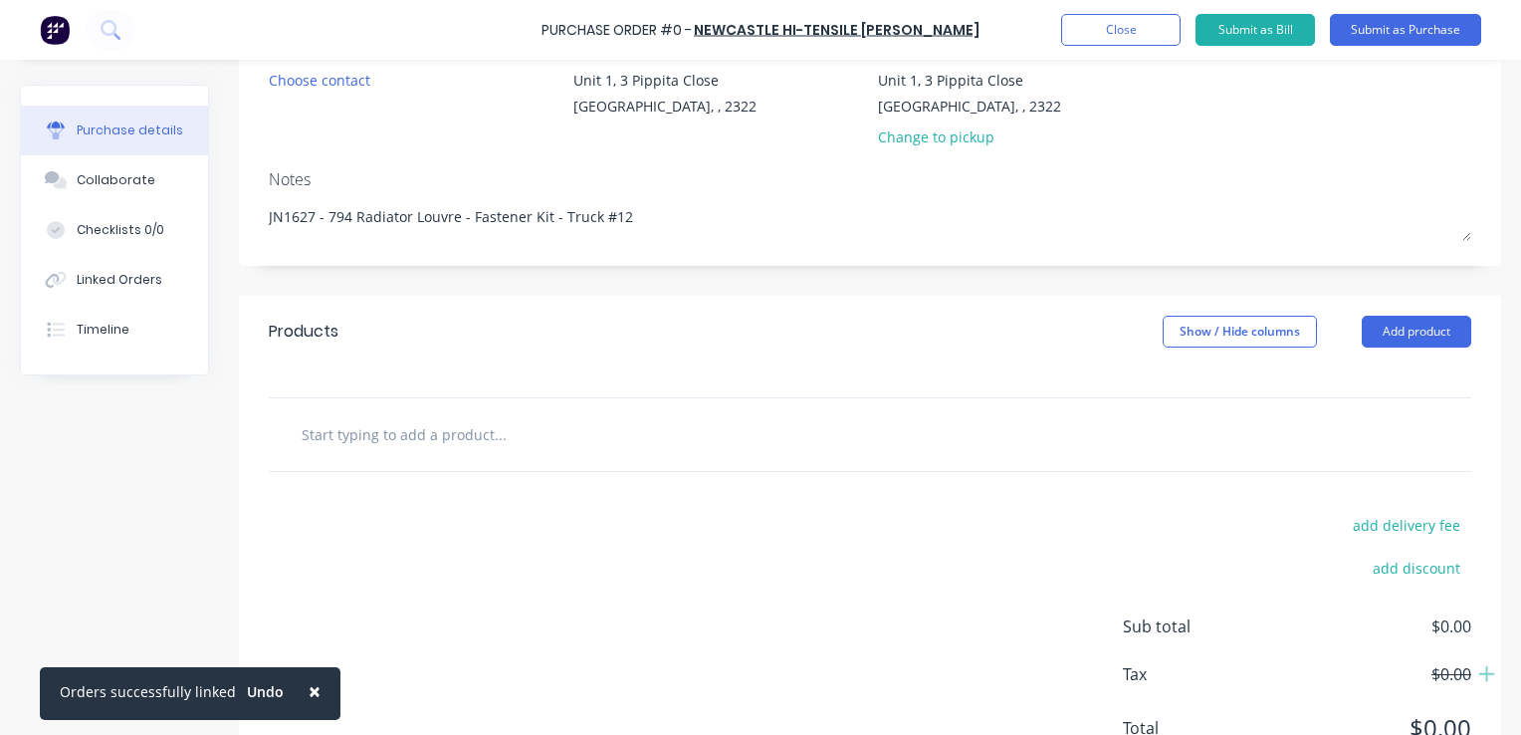
type textarea "JN1627 - 794 Radiator Louvre - Fastener Kit - Truck #12"
type textarea "x"
type textarea "JN1627 - 794 Radiator Louvre - Fastener Kit - Truck #12"
click at [411, 439] on input "text" at bounding box center [500, 434] width 398 height 40
type textarea "x"
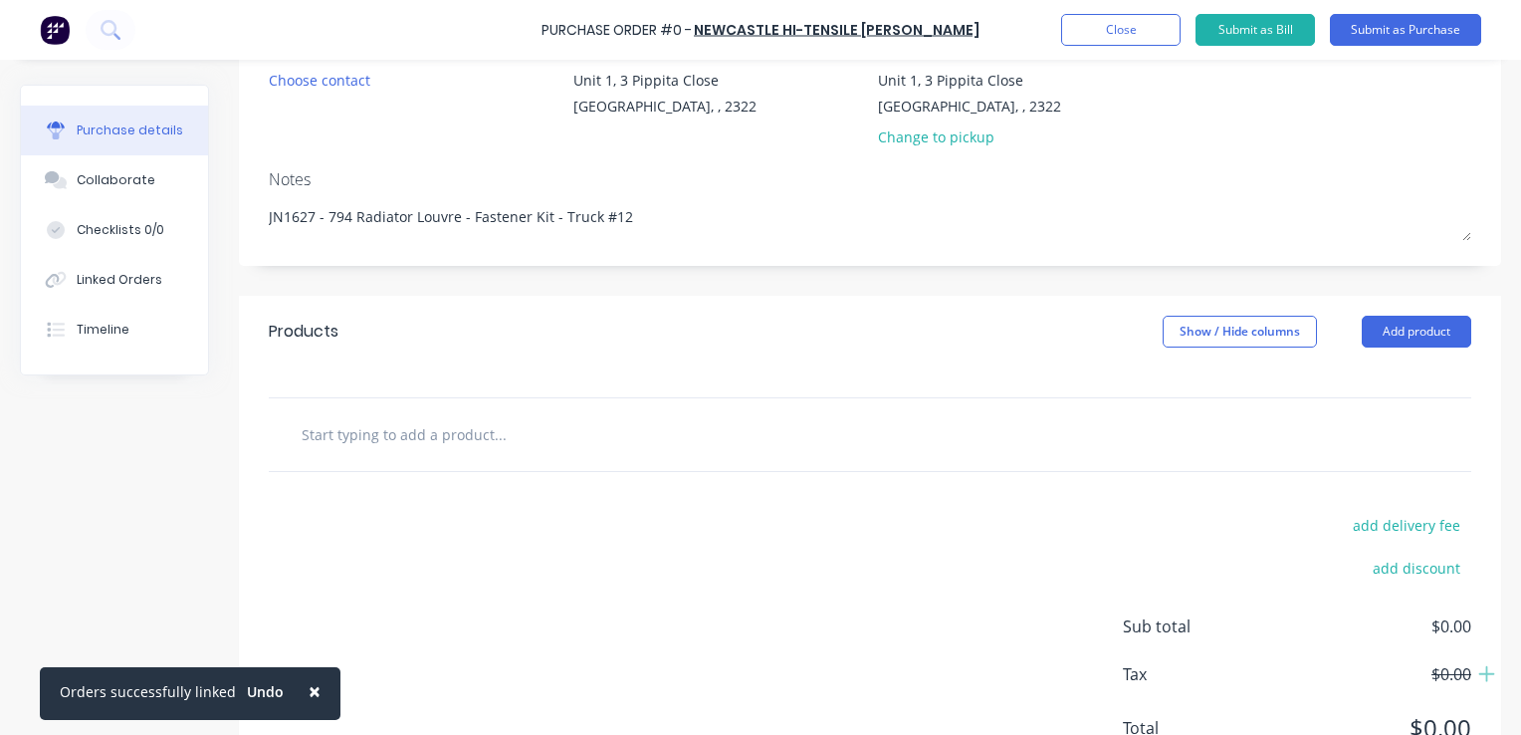
type input "S"
type textarea "x"
type input "Su"
type textarea "x"
type input "Sup"
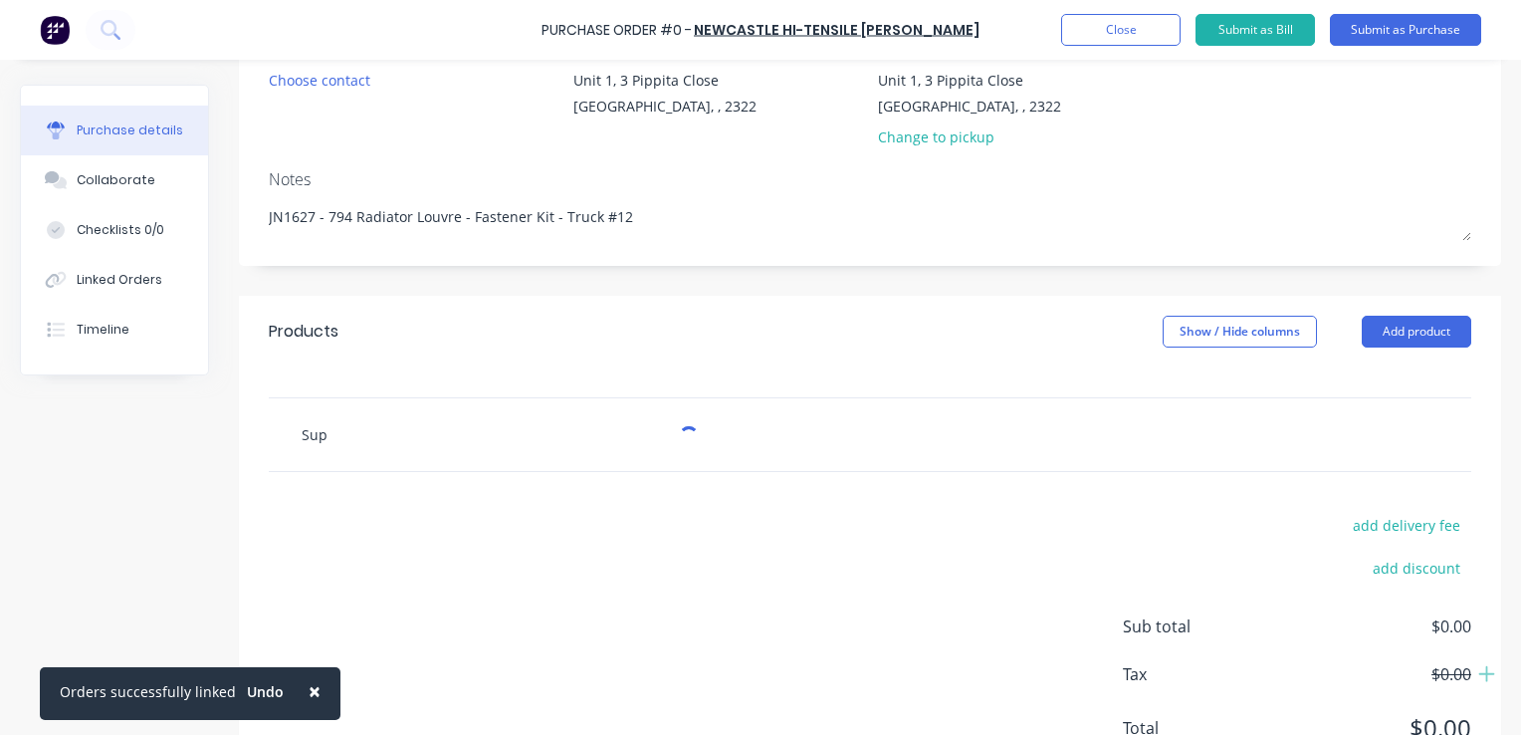
type textarea "x"
type input "Supp"
type textarea "x"
type input "Suppl"
type textarea "x"
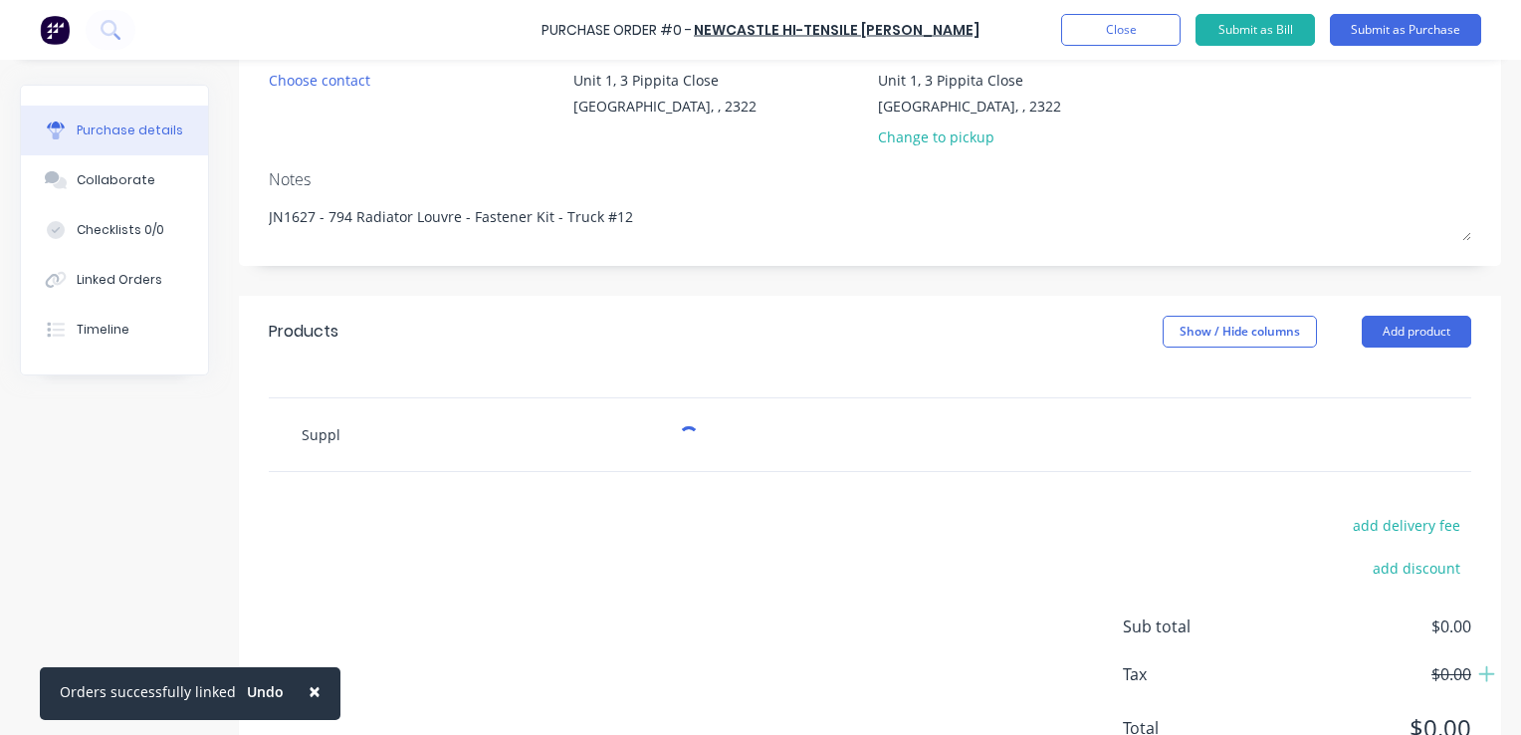
type input "Supply"
type textarea "x"
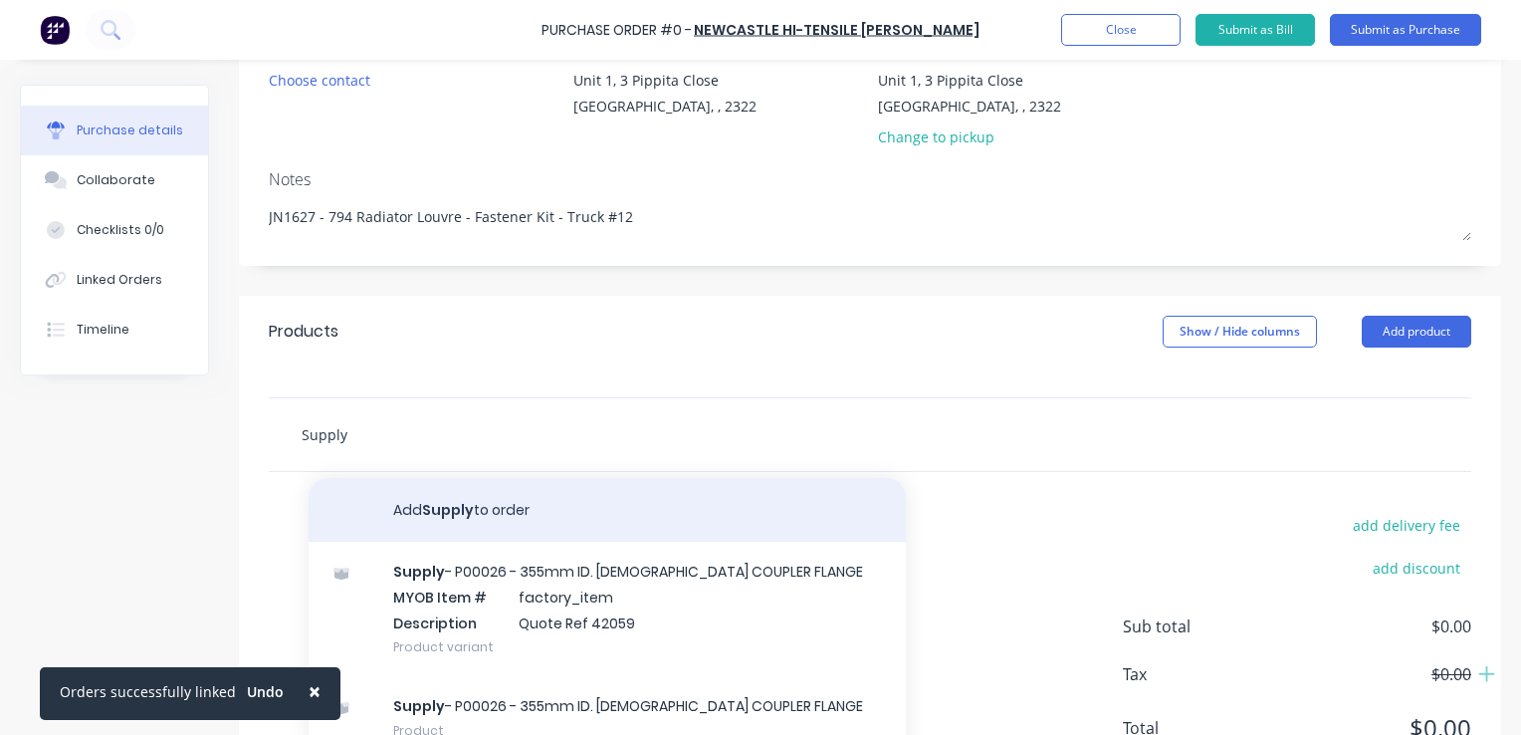
type input "Supply"
click at [470, 507] on button "Add Supply to order" at bounding box center [607, 510] width 597 height 64
type textarea "x"
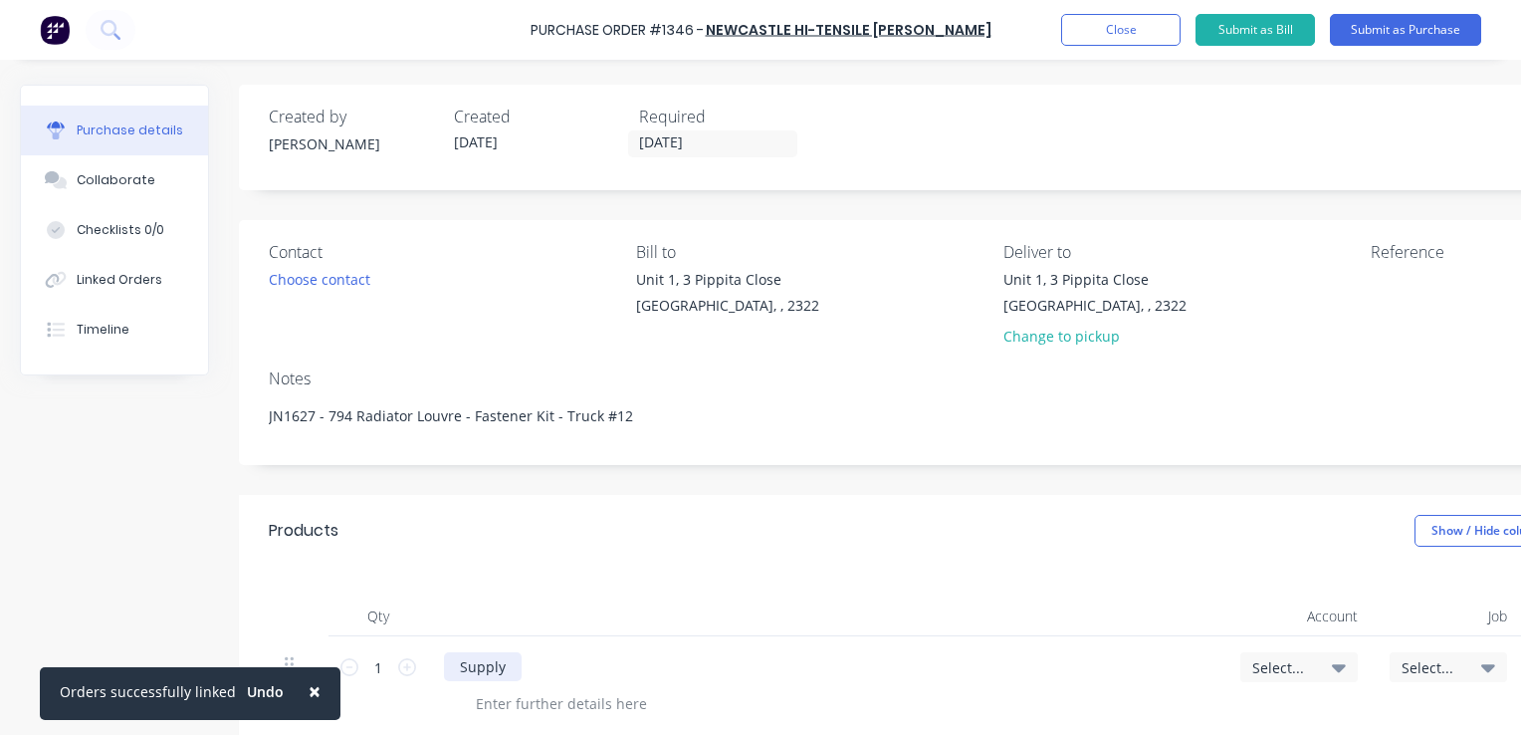
type textarea "x"
click at [516, 670] on div "Supply" at bounding box center [483, 666] width 78 height 29
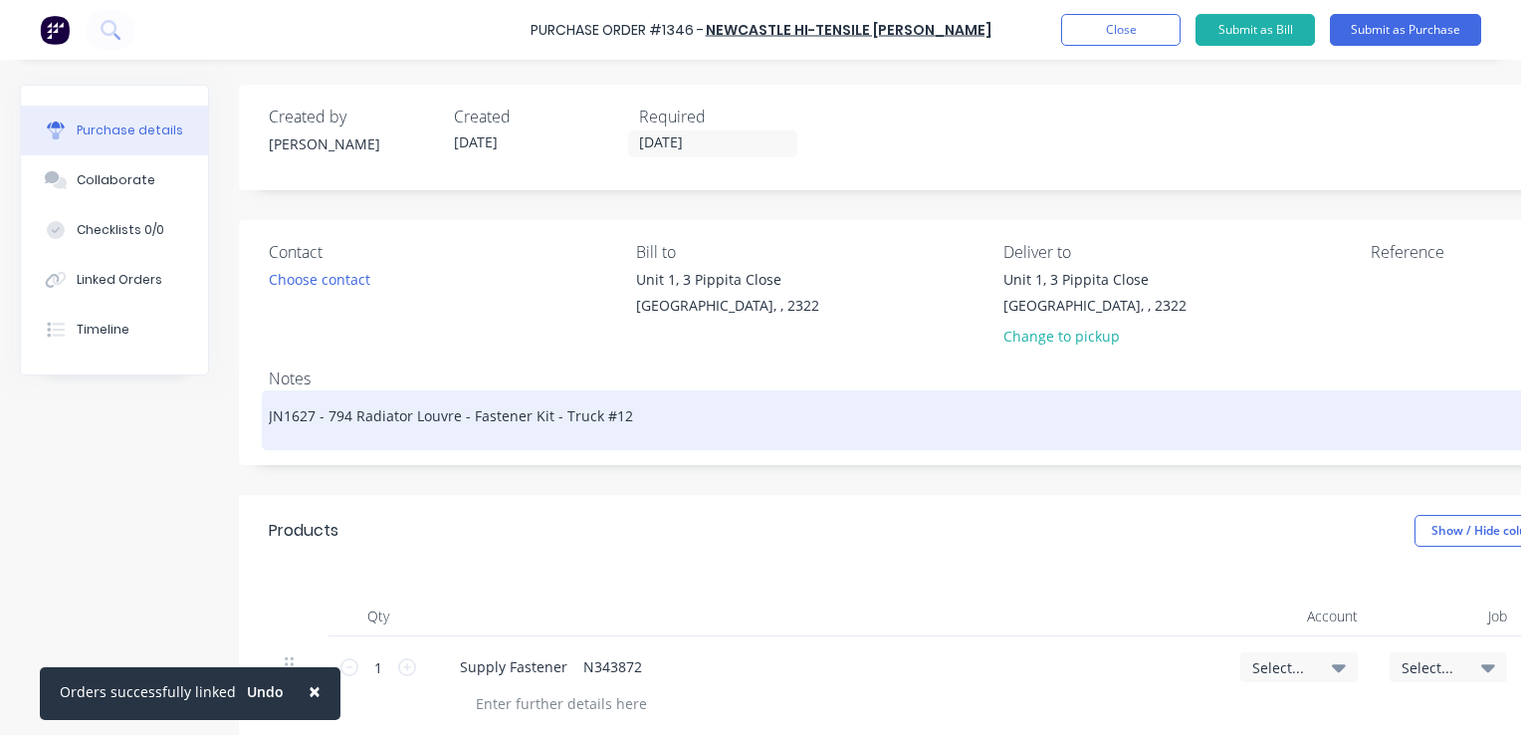
drag, startPoint x: 545, startPoint y: 417, endPoint x: 331, endPoint y: 428, distance: 214.3
click at [331, 428] on textarea "JN1627 - 794 Radiator Louvre - Fastener Kit - Truck #12" at bounding box center [996, 417] width 1455 height 45
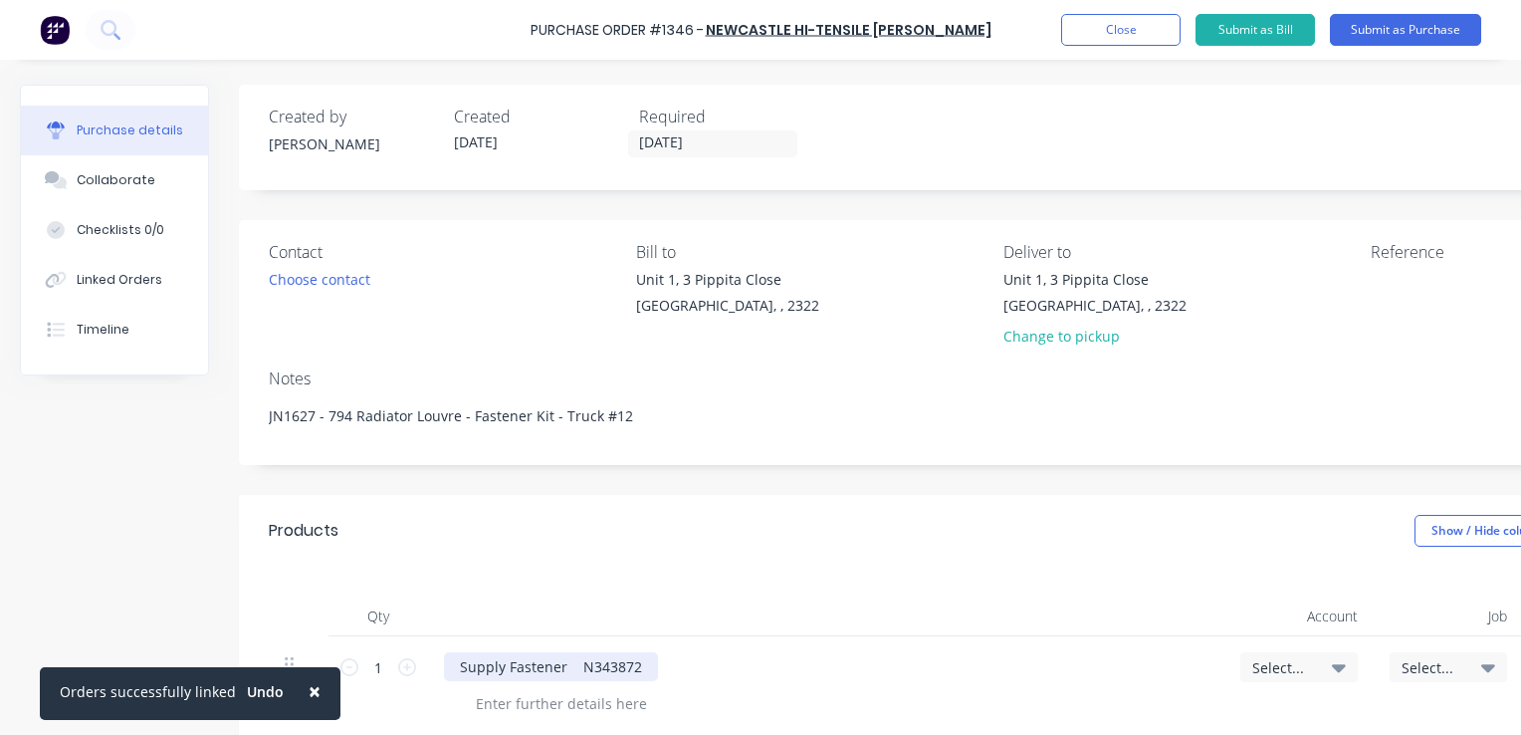
click at [569, 671] on div "Supply Fastener N343872" at bounding box center [551, 666] width 214 height 29
drag, startPoint x: 569, startPoint y: 666, endPoint x: 506, endPoint y: 668, distance: 63.7
click at [506, 668] on div "Supply Fastener N343872" at bounding box center [551, 666] width 214 height 29
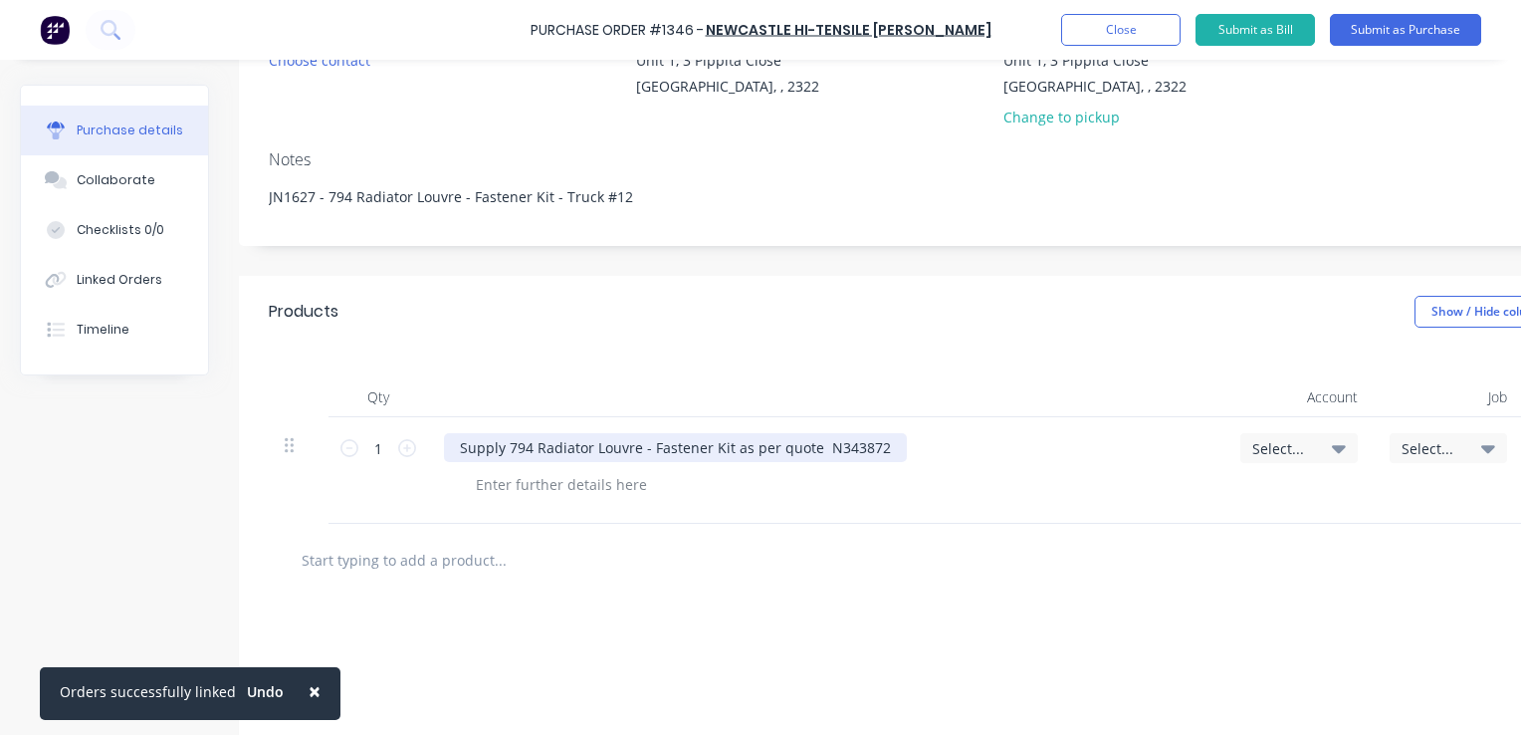
scroll to position [299, 0]
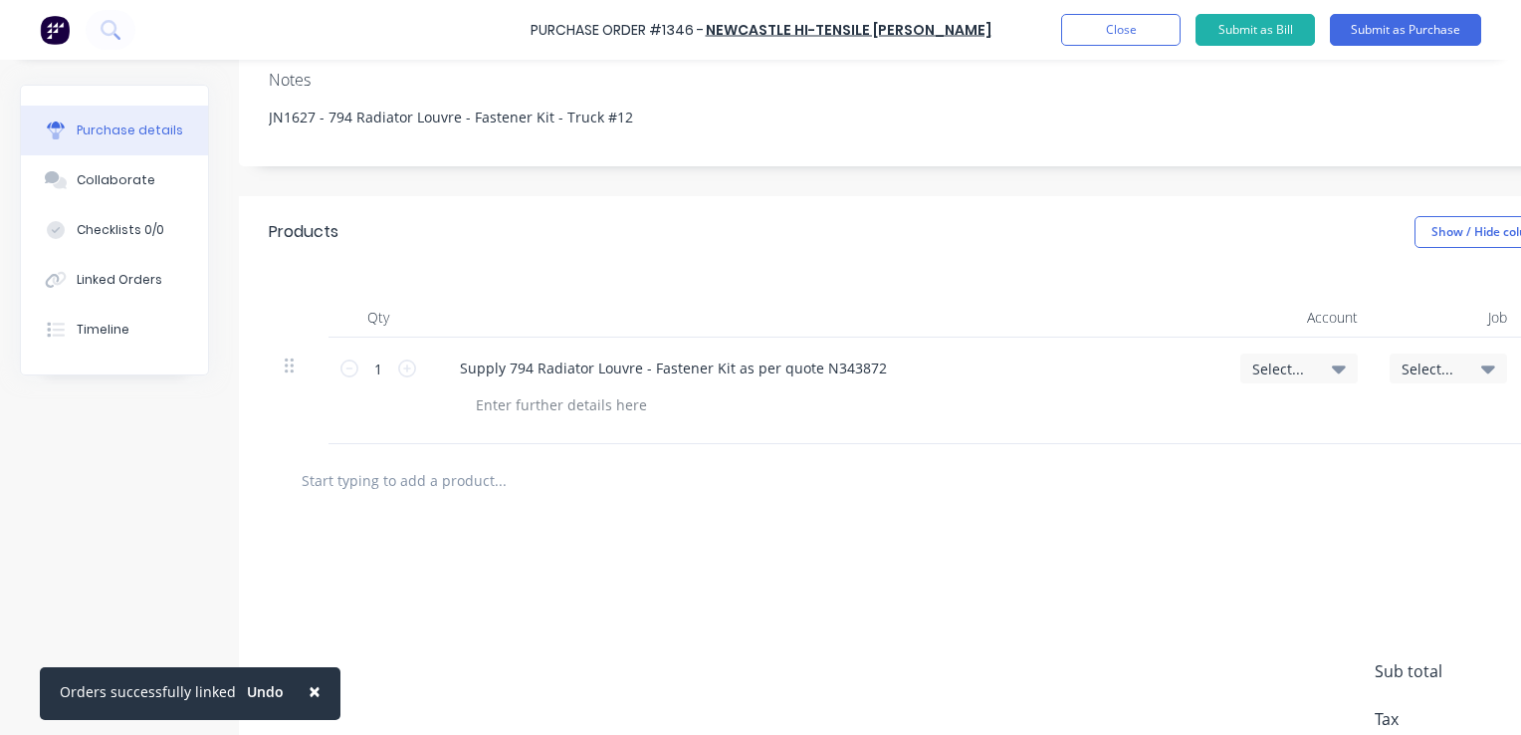
click at [1280, 364] on span "Select..." at bounding box center [1282, 368] width 60 height 21
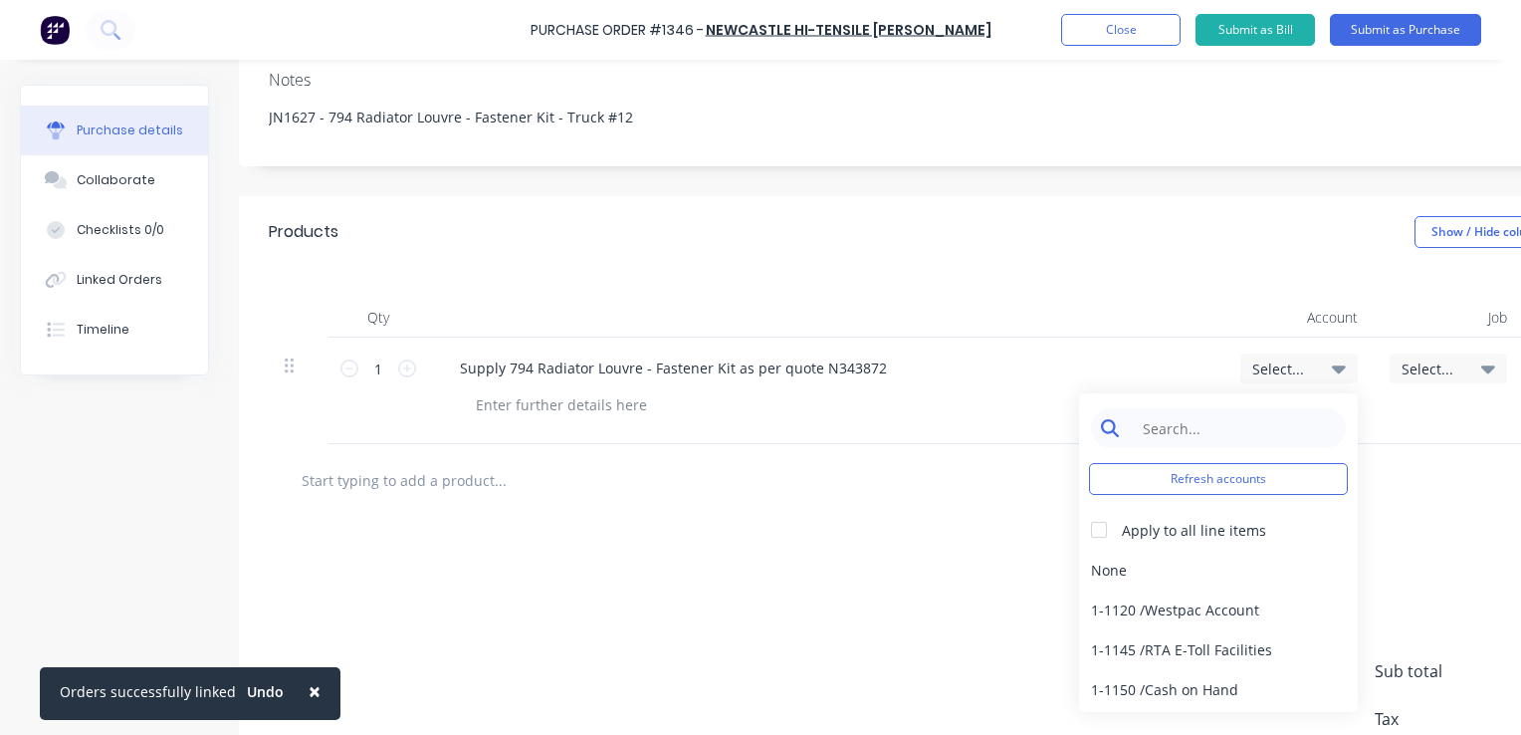
type textarea "x"
click at [1147, 425] on input at bounding box center [1234, 428] width 204 height 40
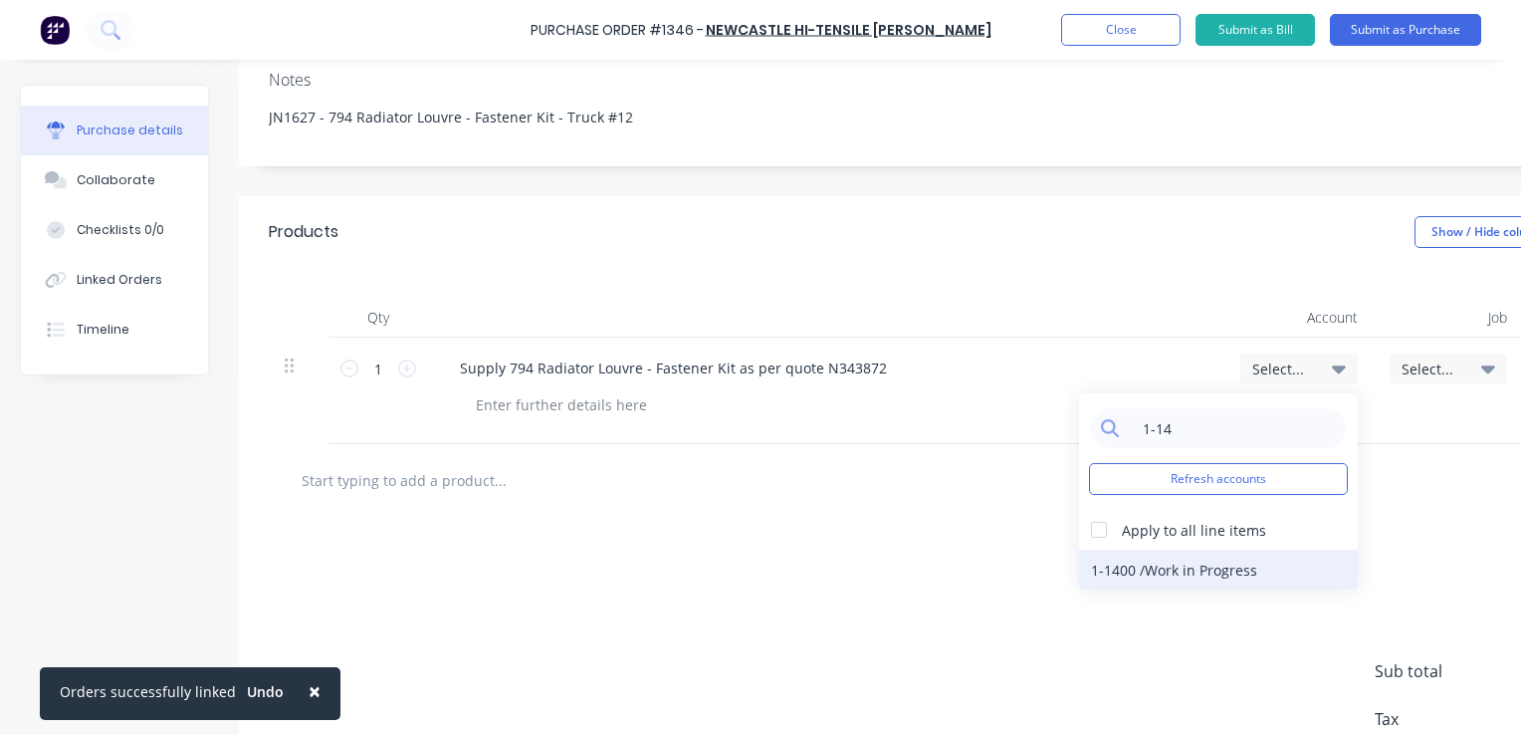
type input "1-14"
click at [1183, 569] on div "1-1400 / Work in Progress" at bounding box center [1218, 570] width 279 height 40
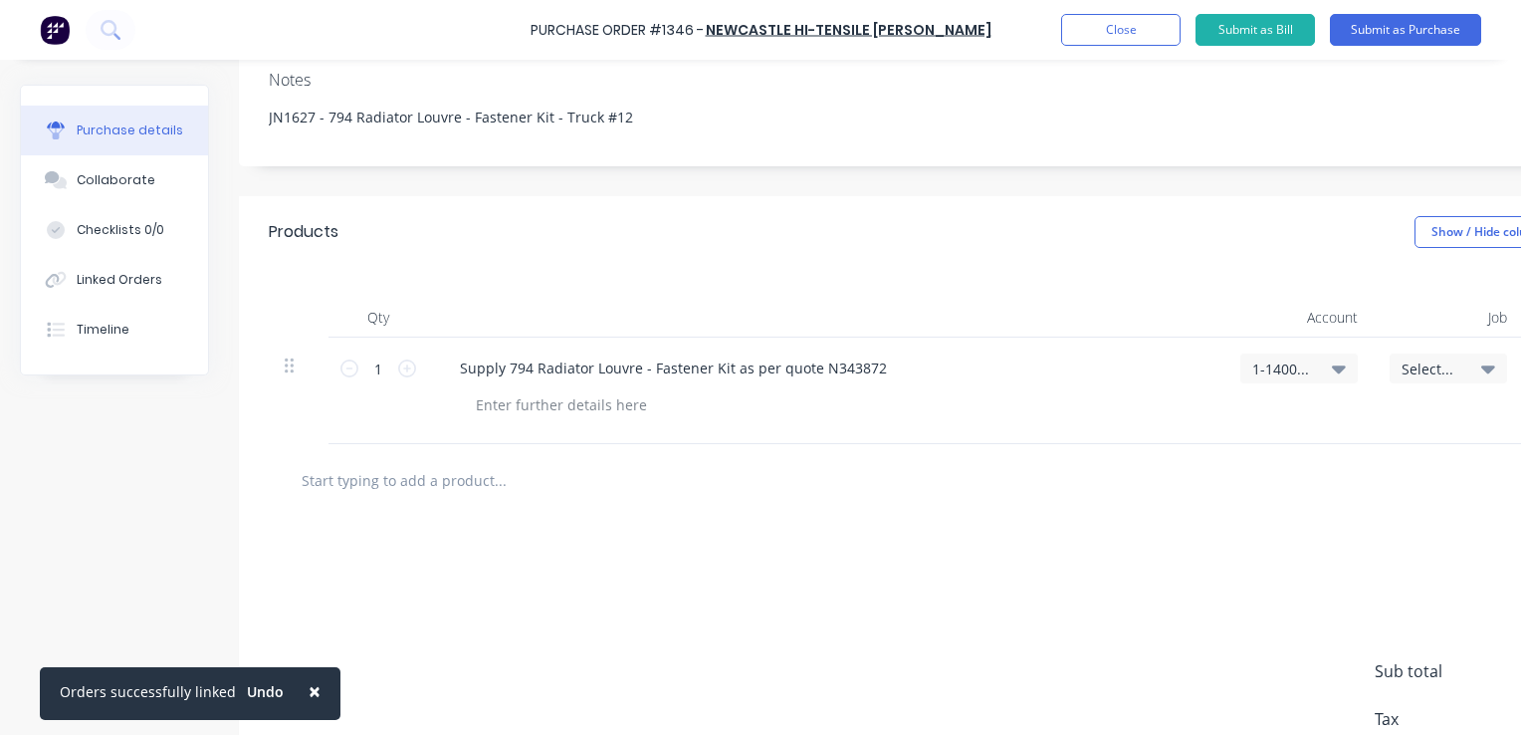
click at [1416, 372] on span "Select..." at bounding box center [1432, 368] width 60 height 21
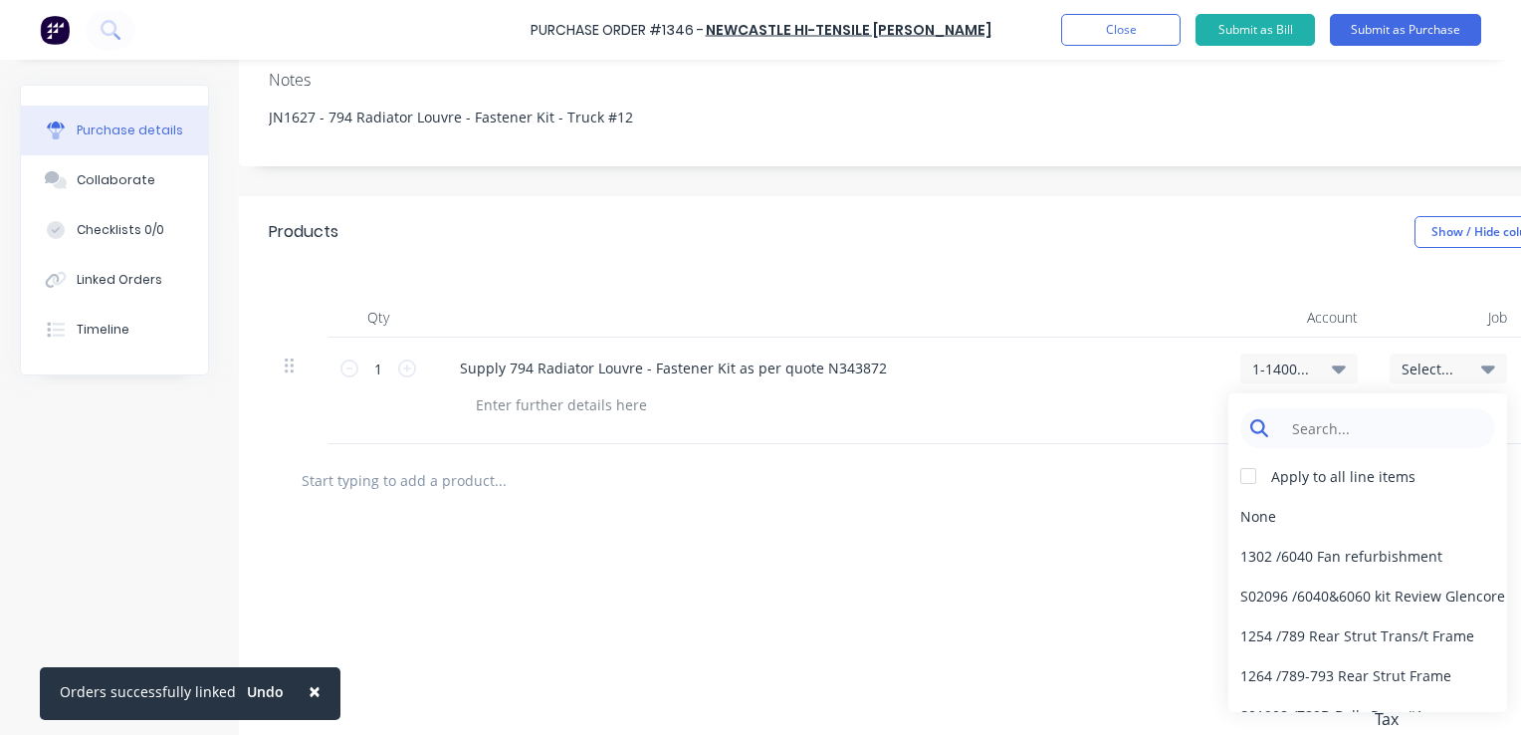
type textarea "x"
click at [1305, 435] on input at bounding box center [1383, 428] width 204 height 40
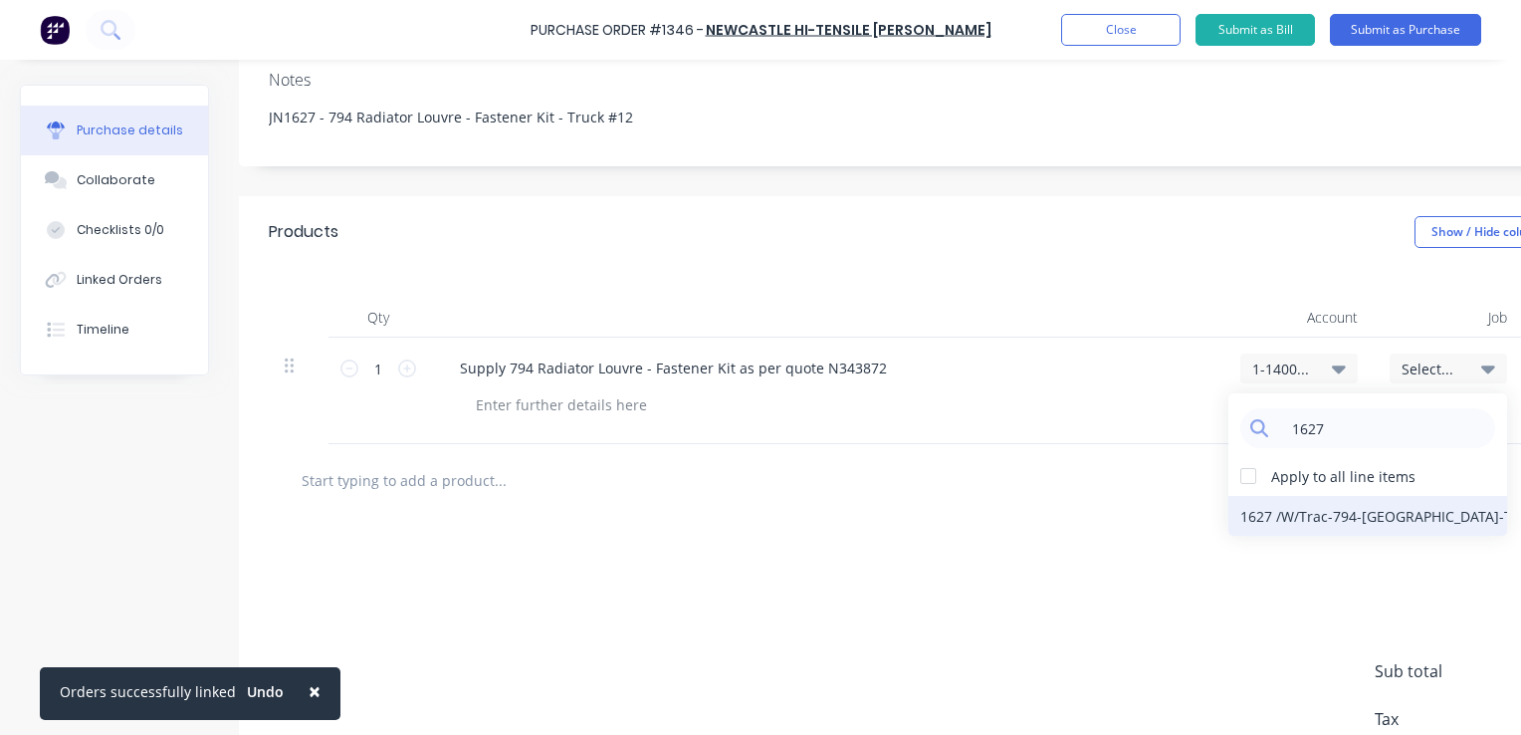
type input "1627"
click at [1378, 514] on div "1627 / W/Trac-794-[GEOGRAPHIC_DATA]-T12" at bounding box center [1368, 516] width 279 height 40
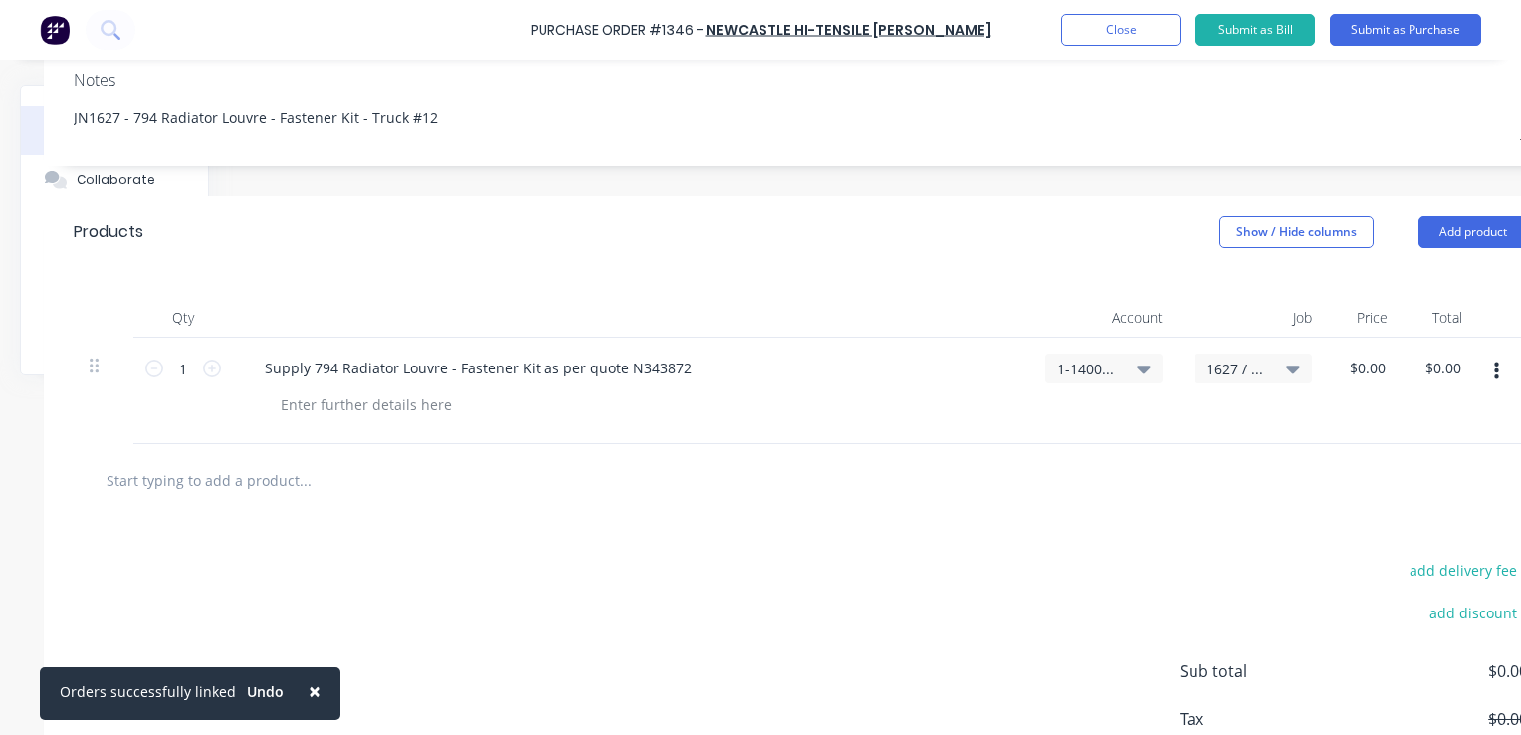
scroll to position [299, 237]
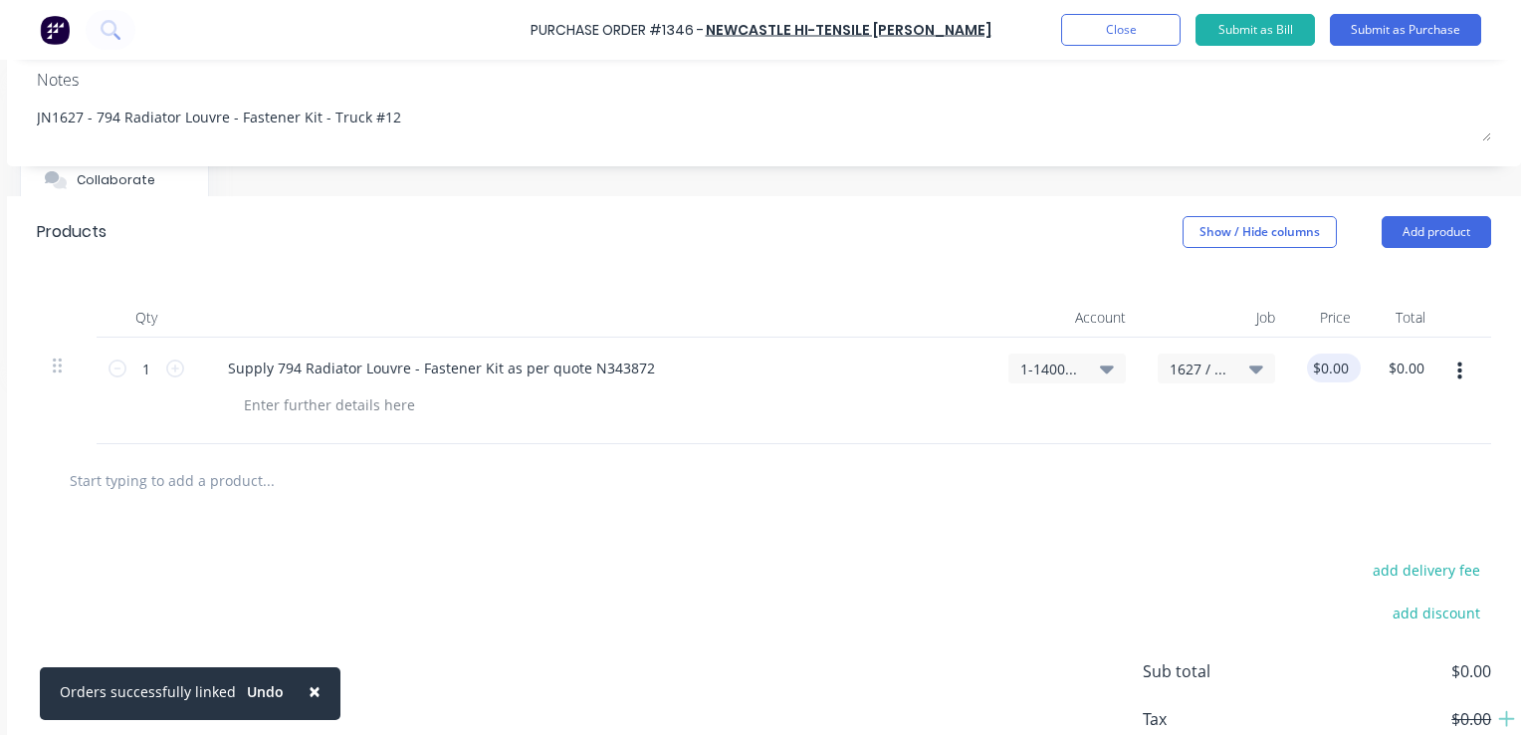
type textarea "x"
type input "0.0000"
click at [1326, 372] on input "0.0000" at bounding box center [1329, 367] width 54 height 29
type textarea "x"
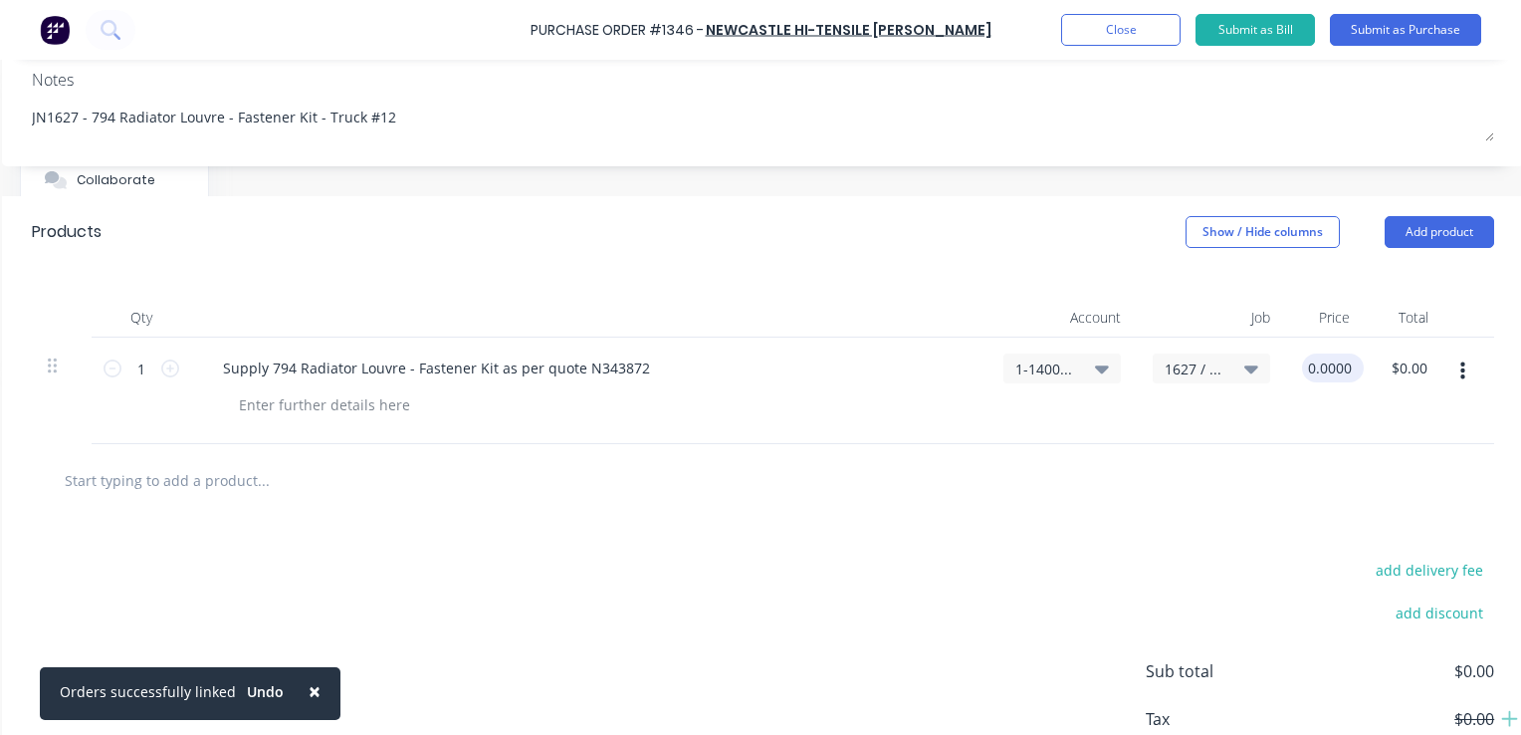
click at [1326, 372] on input "0.0000" at bounding box center [1329, 367] width 54 height 29
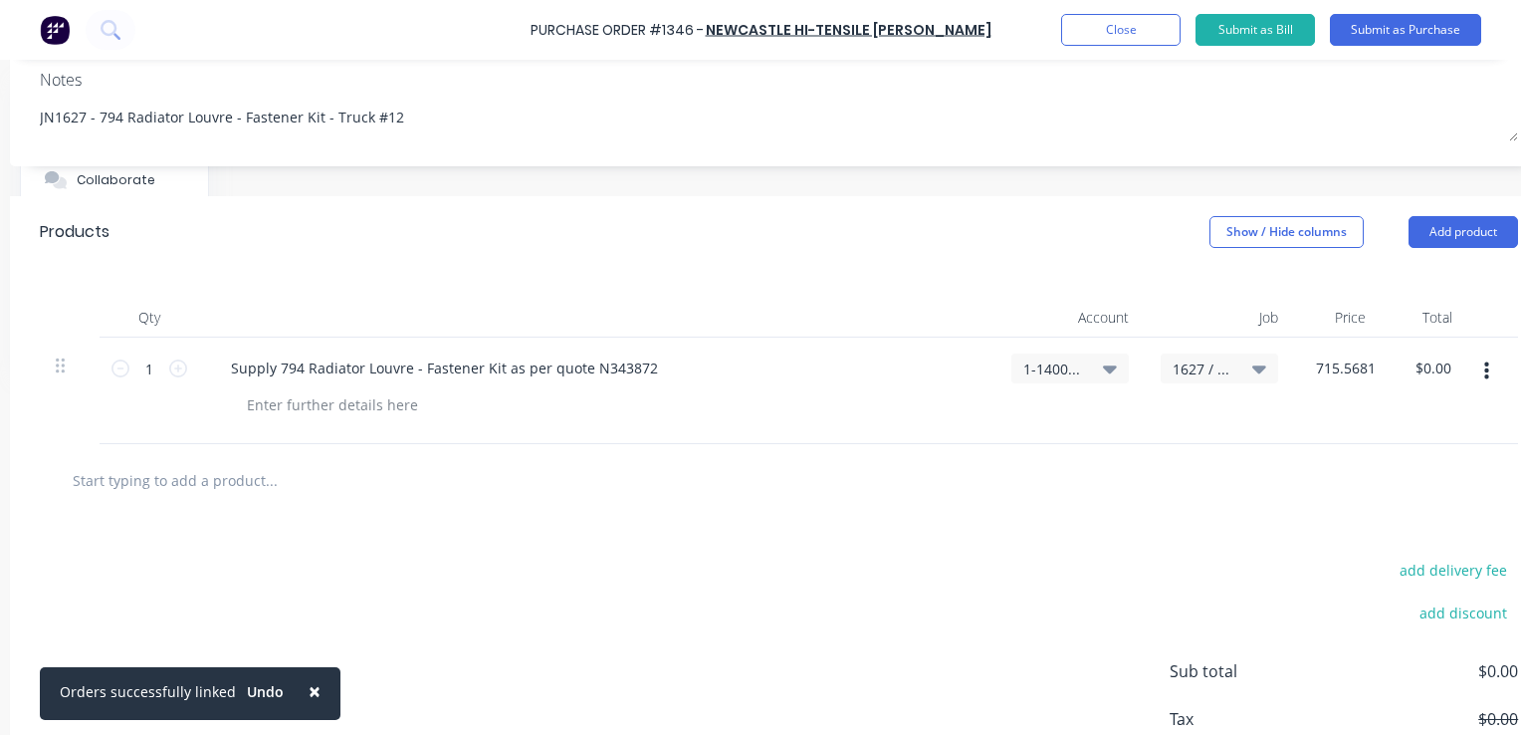
type input "715.5681"
type textarea "x"
type input "$715.5681"
type input "$715.57"
click at [1314, 408] on div "$715.5681 715.5681" at bounding box center [1344, 391] width 100 height 107
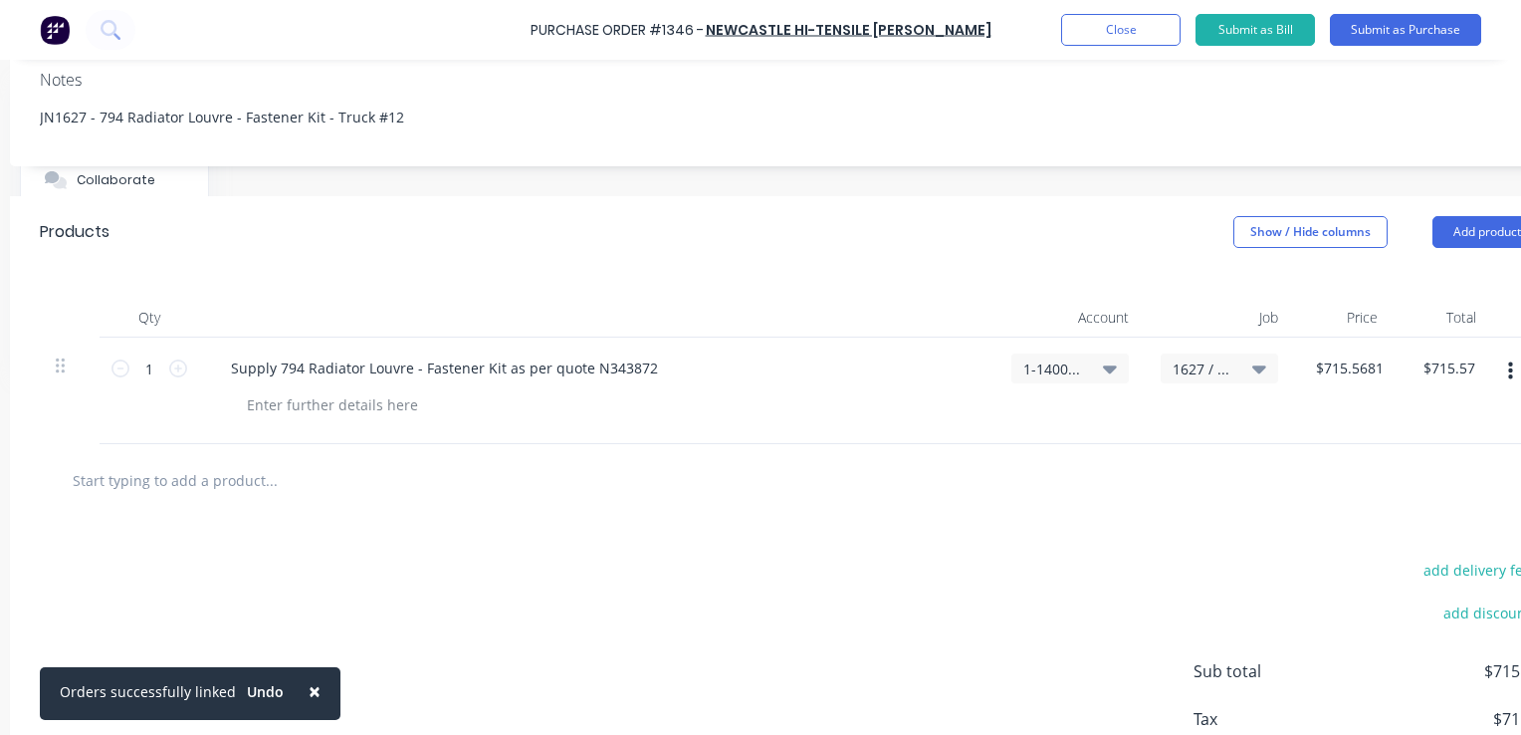
scroll to position [299, 295]
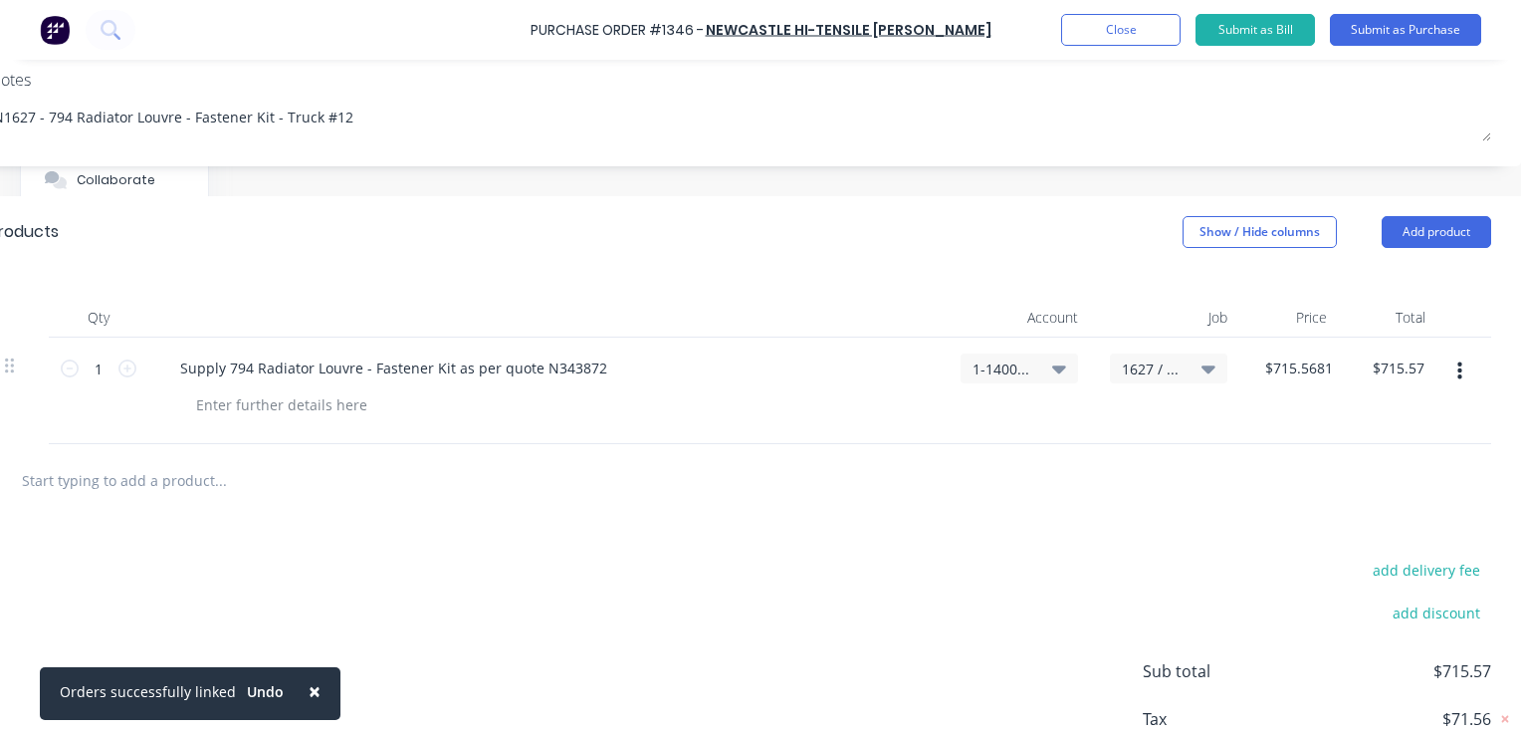
click at [1439, 362] on button "button" at bounding box center [1460, 371] width 47 height 36
click at [1348, 463] on button "Duplicate" at bounding box center [1398, 464] width 169 height 40
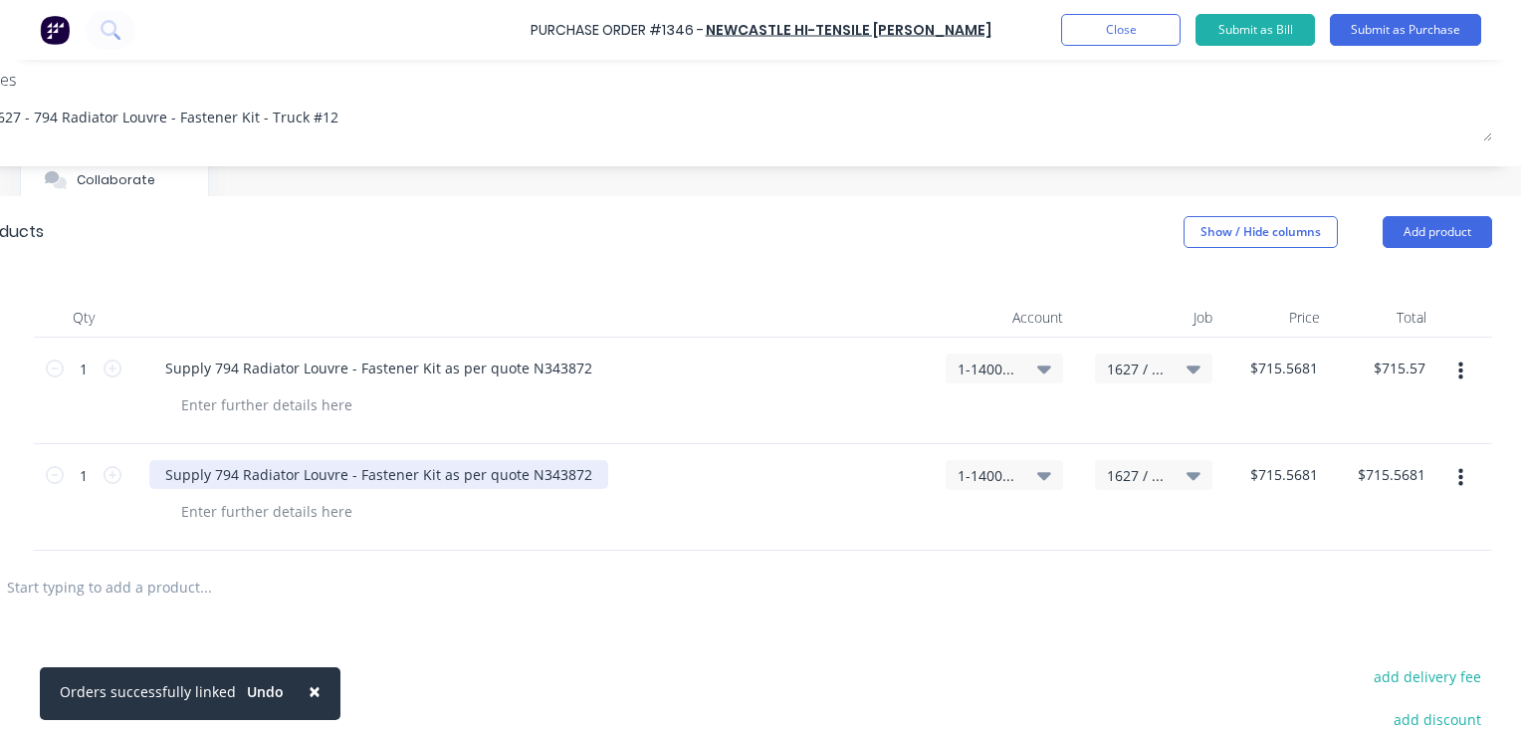
type textarea "x"
drag, startPoint x: 569, startPoint y: 473, endPoint x: 144, endPoint y: 476, distance: 425.1
click at [144, 476] on div "Supply 794 Radiator Louvre - Fastener Kit as per quote N343872" at bounding box center [531, 497] width 796 height 107
click at [215, 477] on div "Freight" at bounding box center [188, 474] width 79 height 29
type textarea "x"
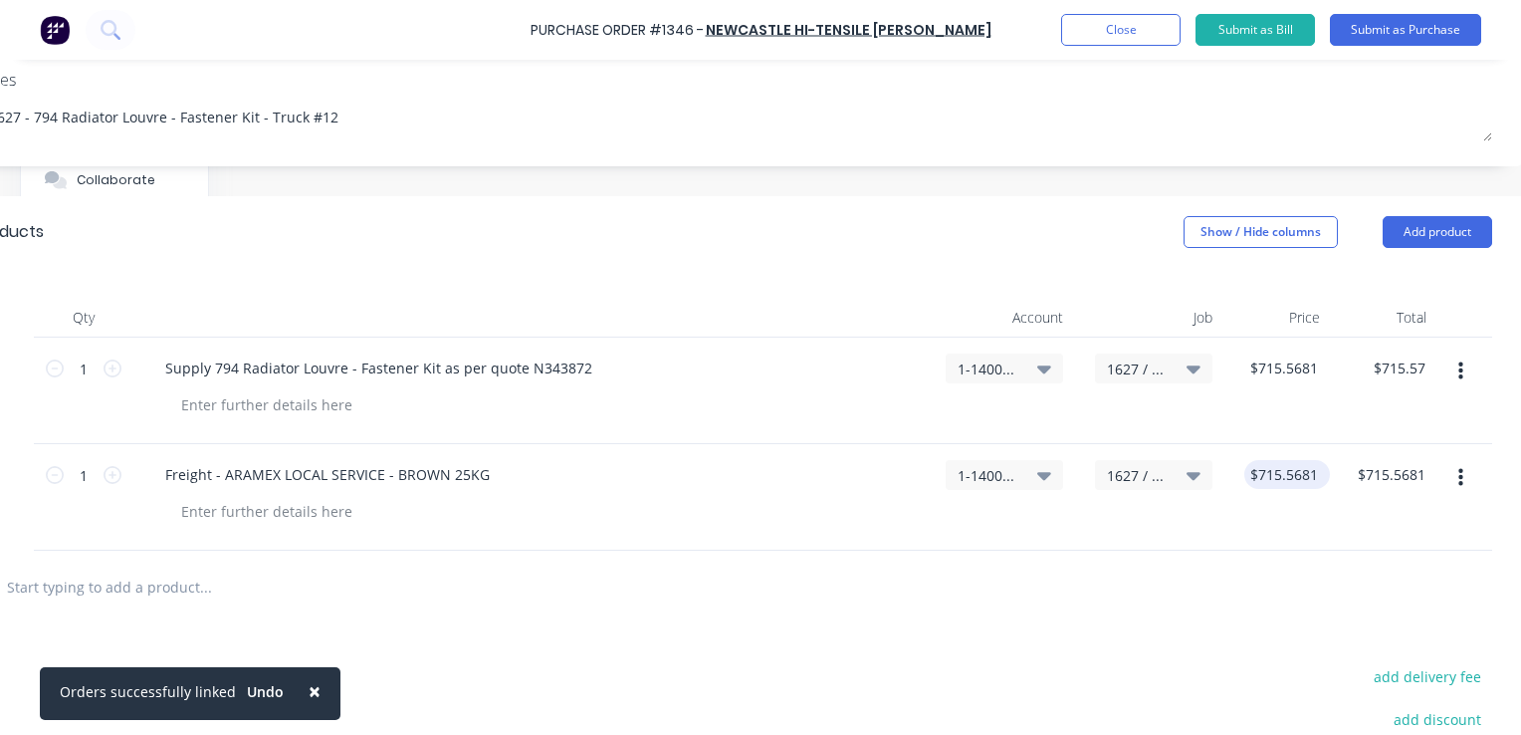
type input "715.5681"
click at [1289, 482] on input "715.5681" at bounding box center [1286, 474] width 70 height 29
type textarea "x"
click at [1289, 482] on input "715.5681" at bounding box center [1286, 474] width 70 height 29
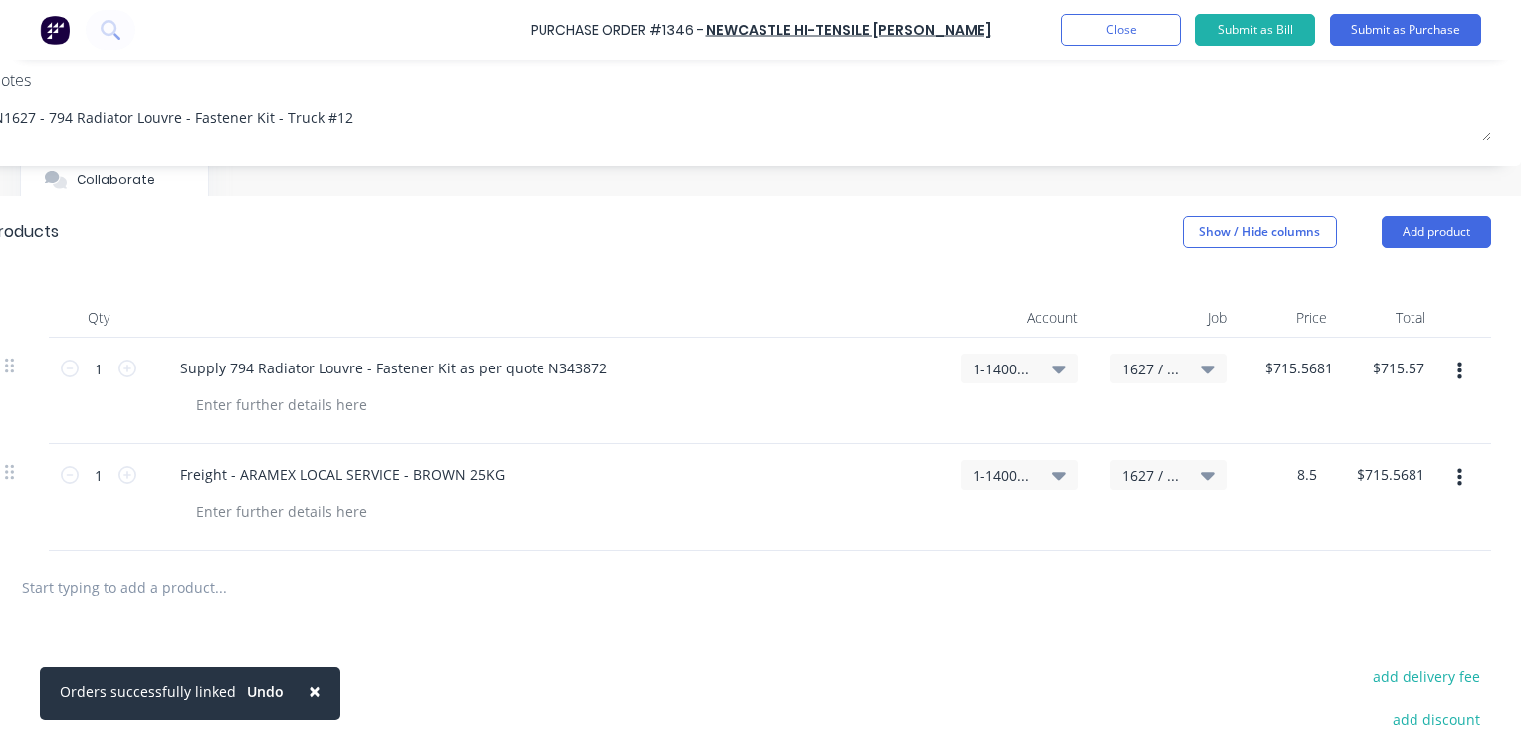
type input "8.5"
type textarea "x"
type input "$8.50"
click at [1275, 517] on div "$8.50 8.5" at bounding box center [1290, 497] width 92 height 107
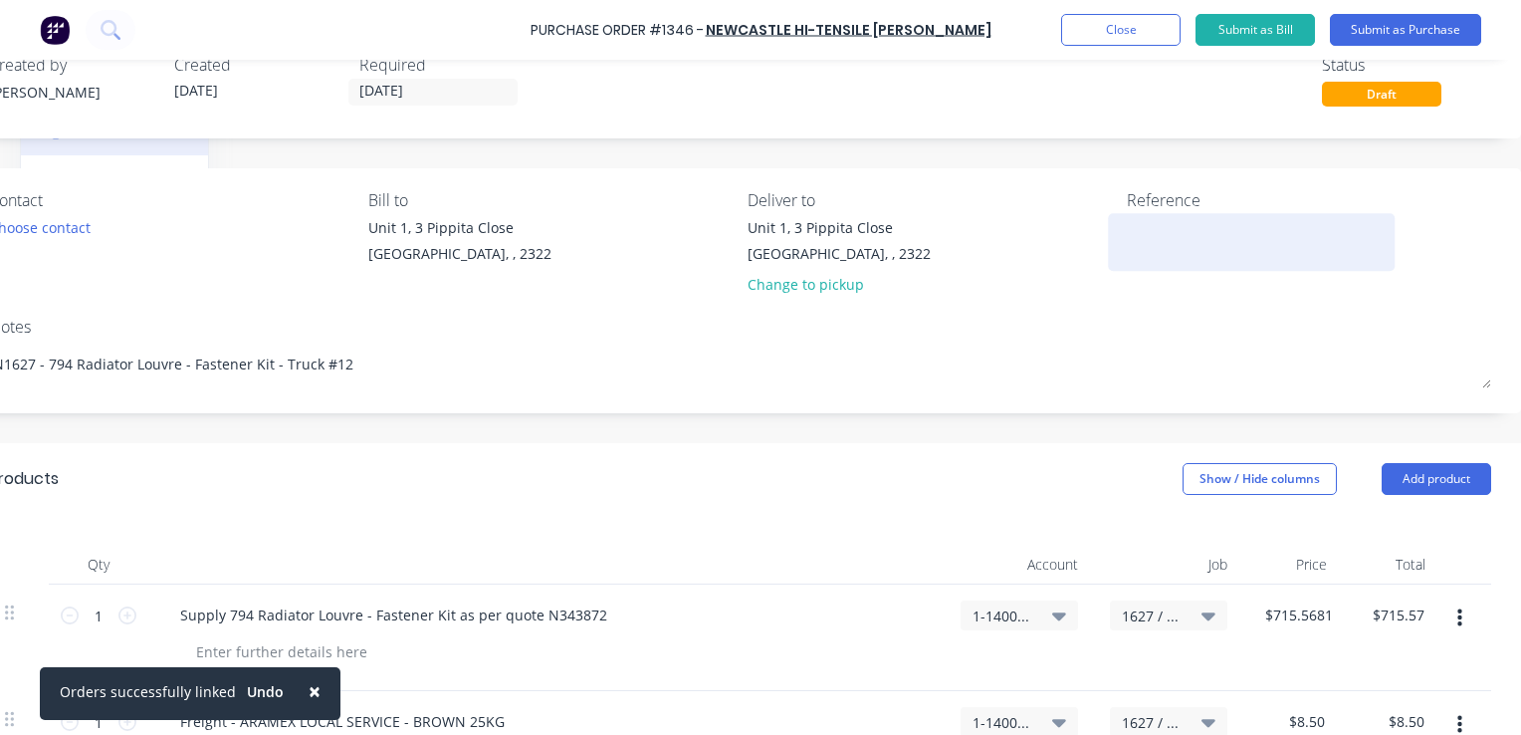
scroll to position [51, 295]
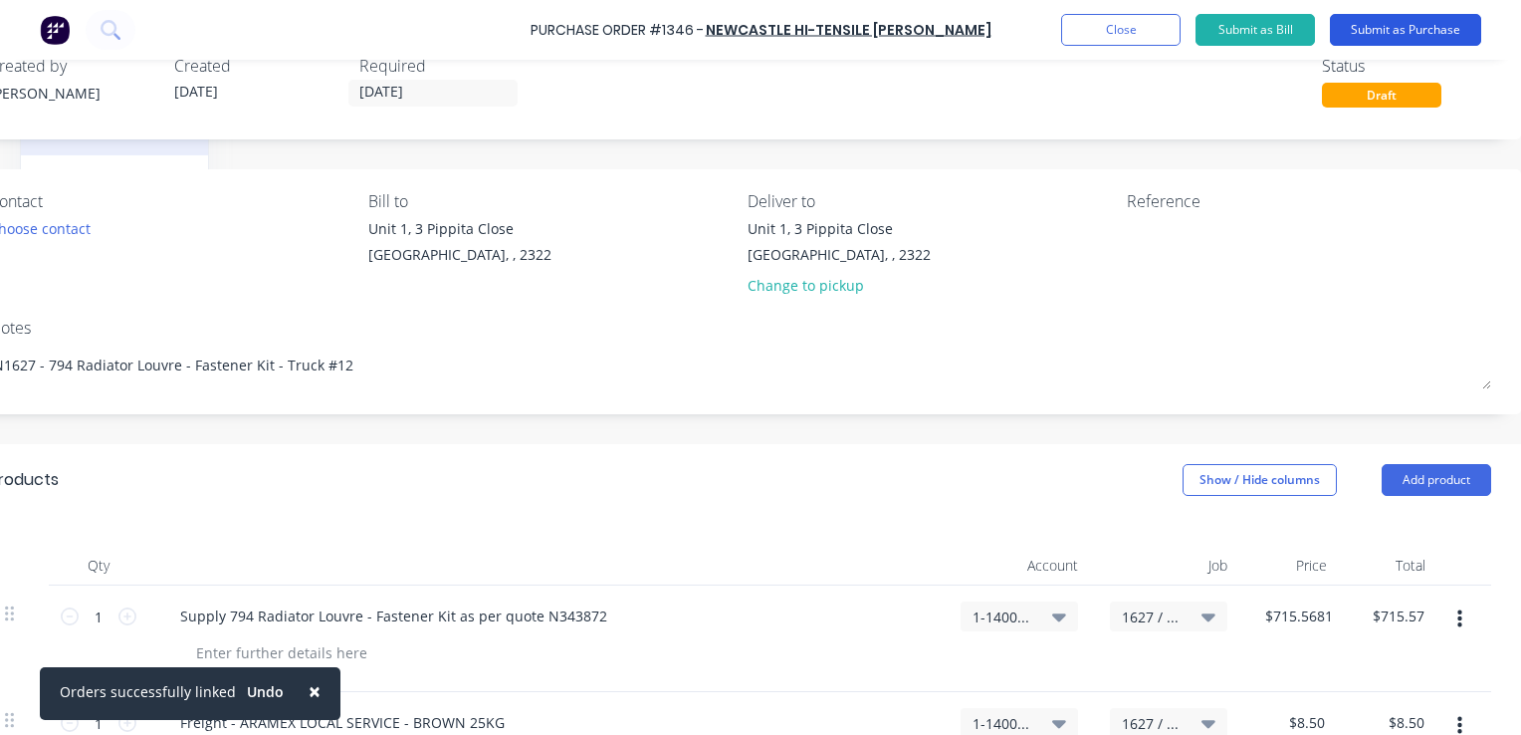
click at [1397, 30] on button "Submit as Purchase" at bounding box center [1405, 30] width 151 height 32
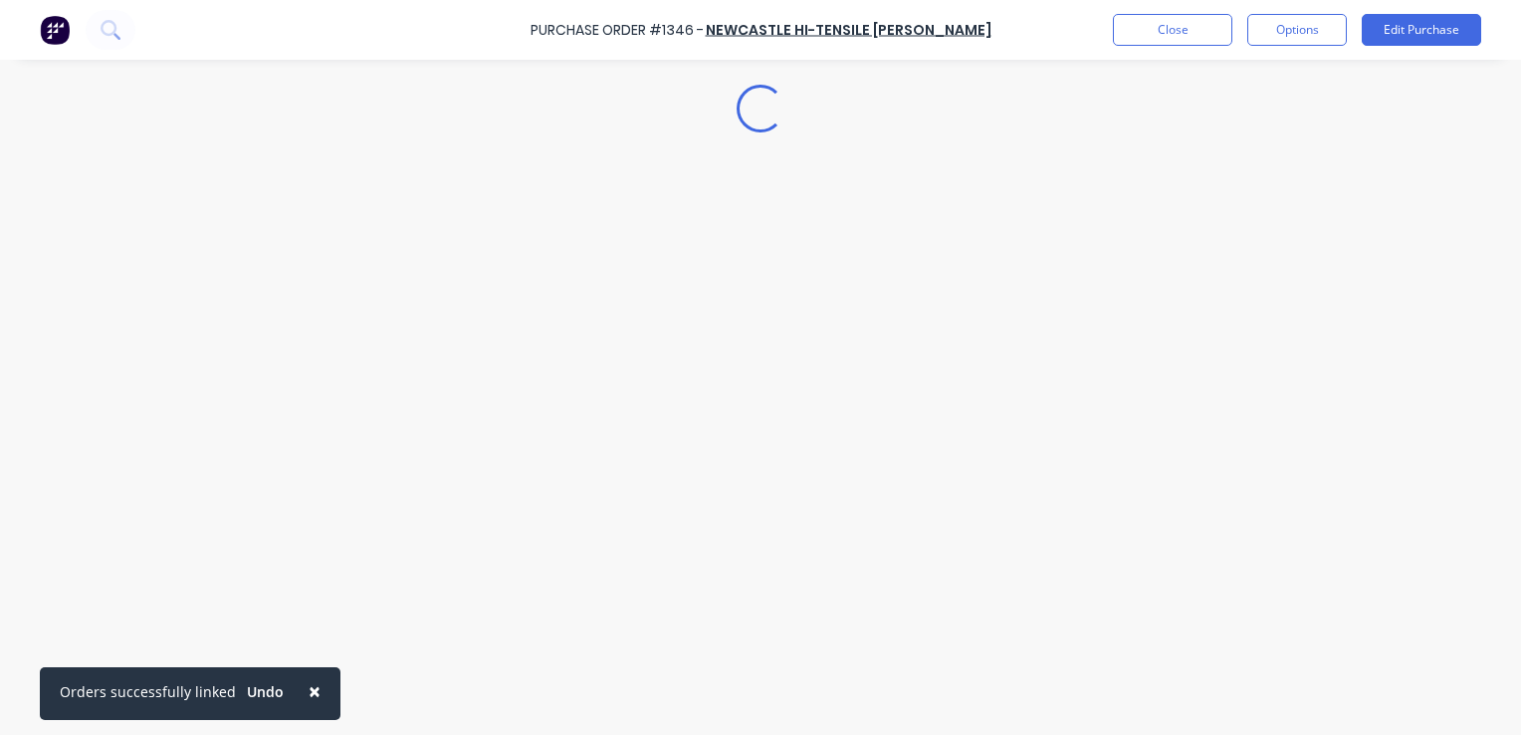
scroll to position [0, 0]
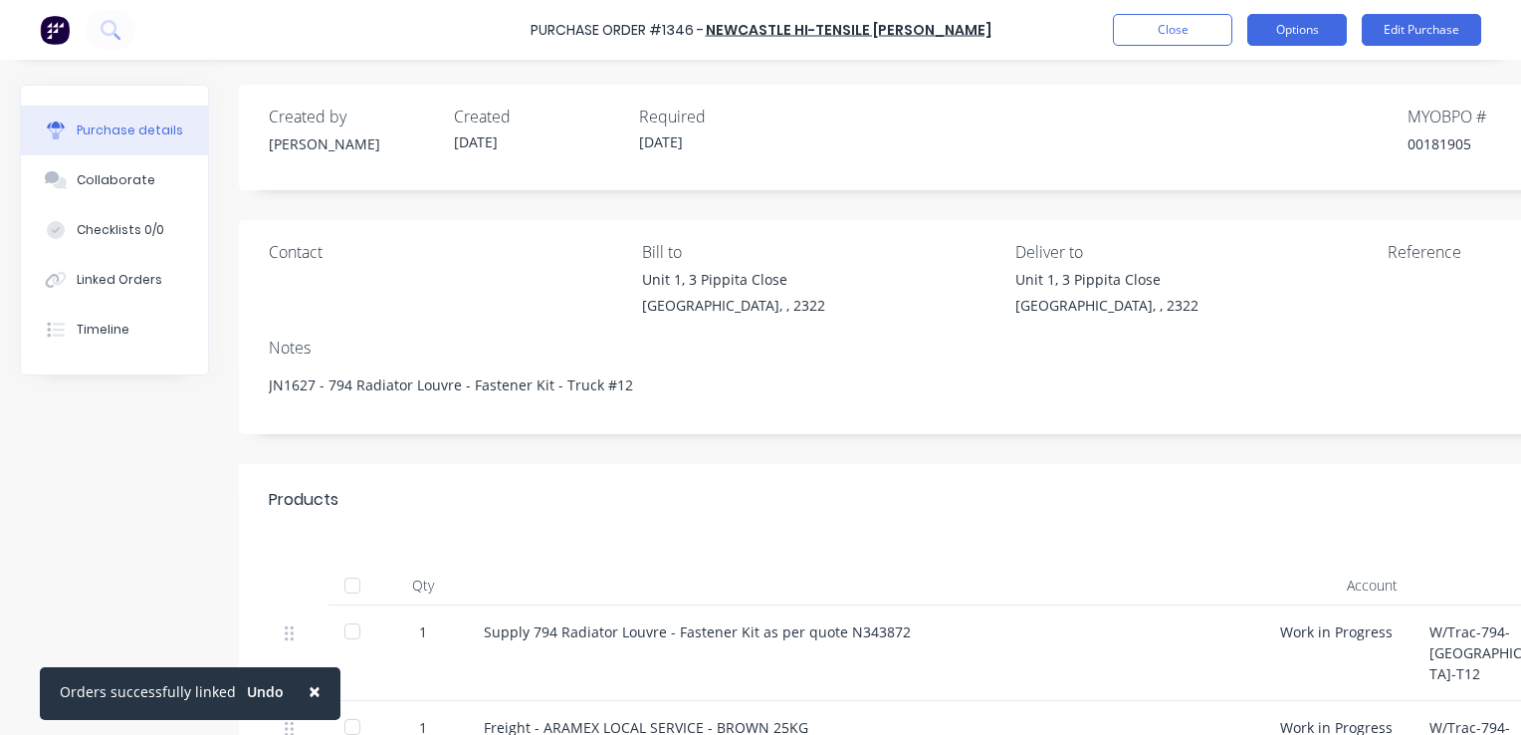
click at [1303, 30] on button "Options" at bounding box center [1297, 30] width 100 height 32
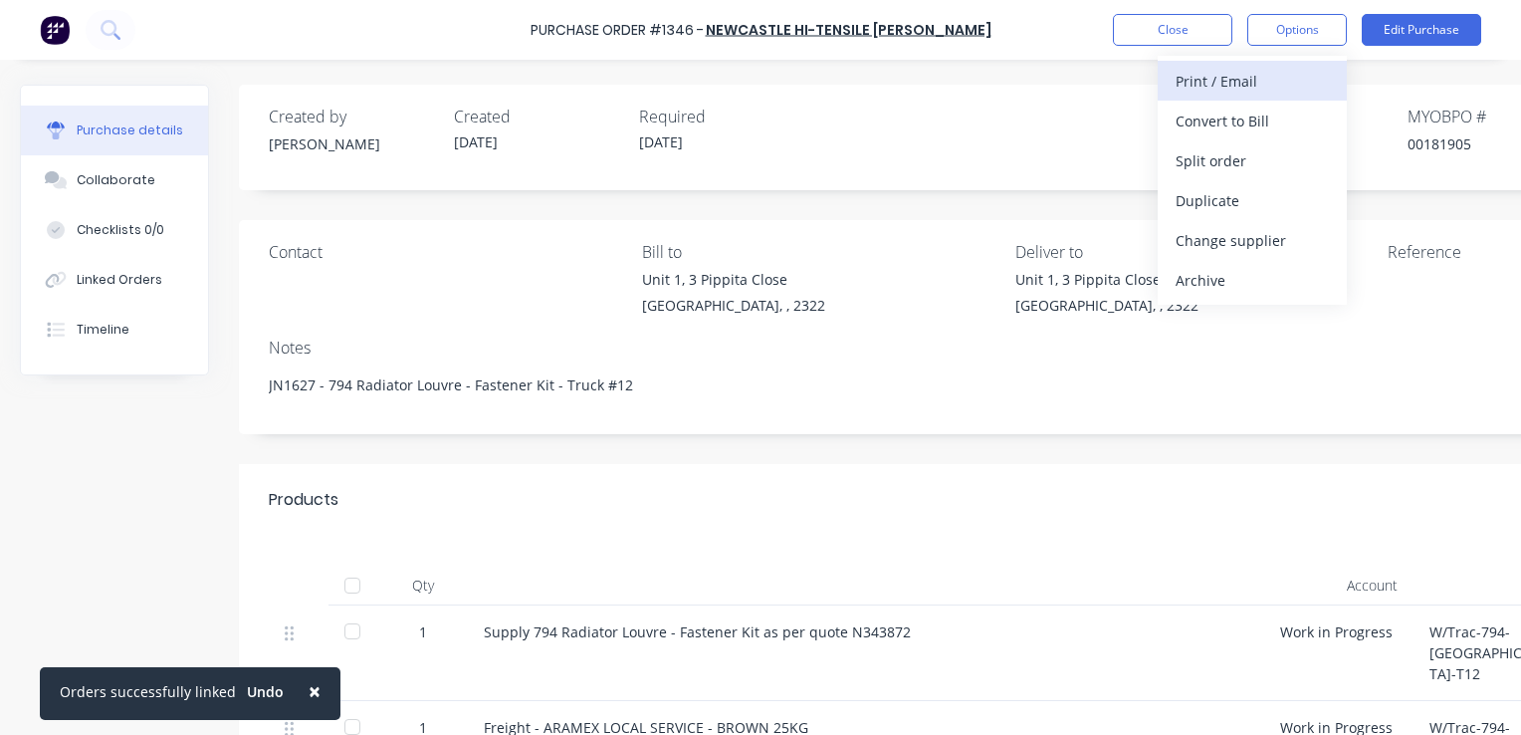
click at [1253, 75] on div "Print / Email" at bounding box center [1252, 81] width 153 height 29
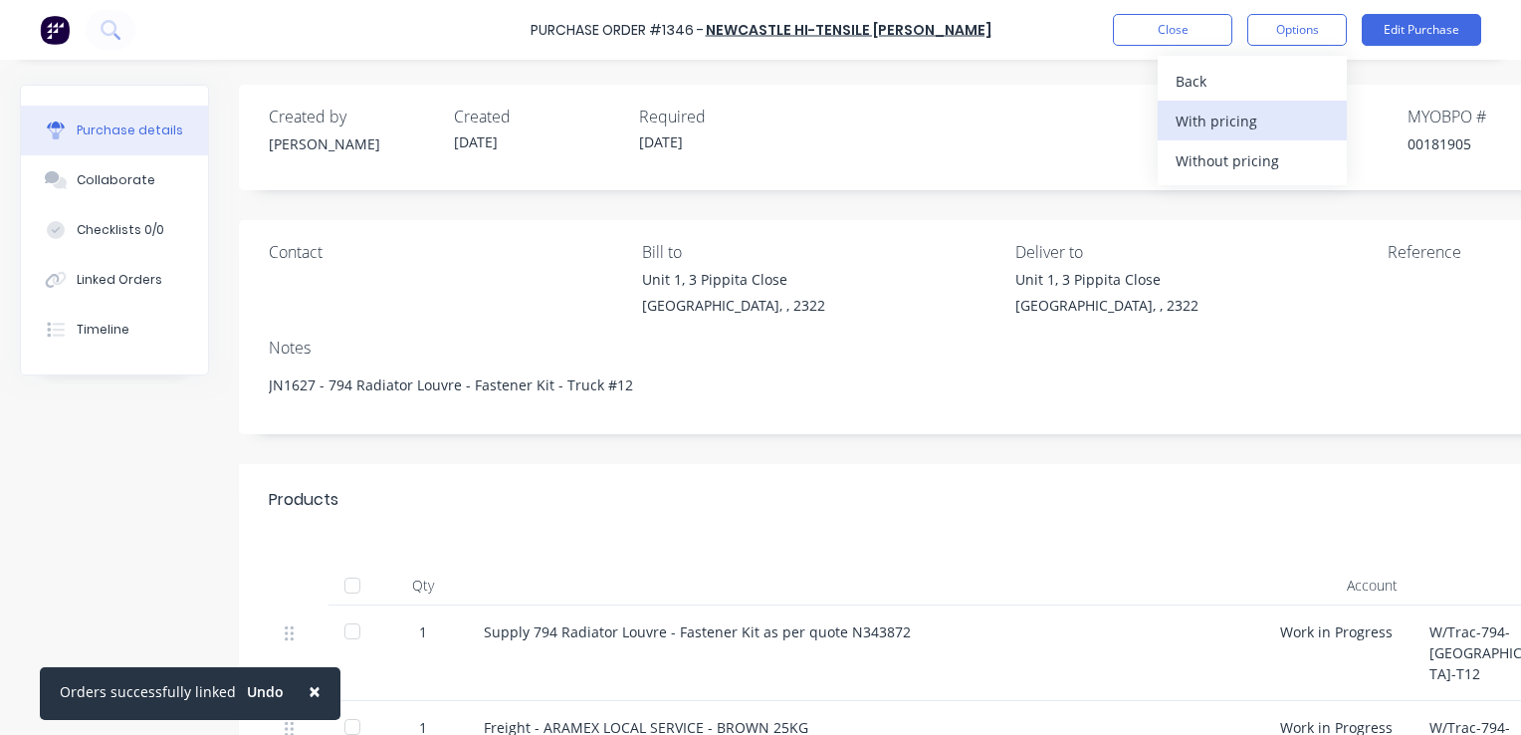
click at [1247, 119] on div "With pricing" at bounding box center [1252, 121] width 153 height 29
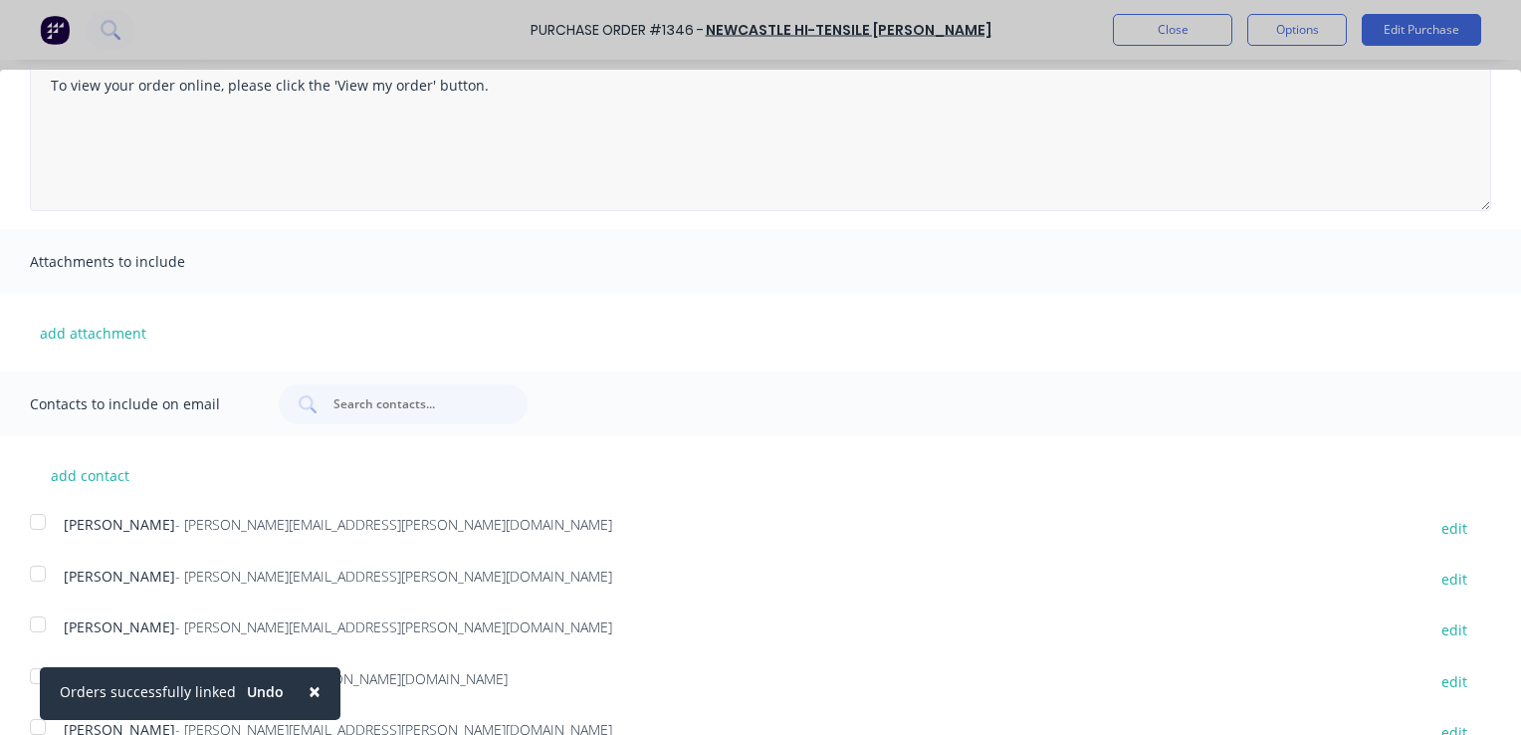
scroll to position [262, 0]
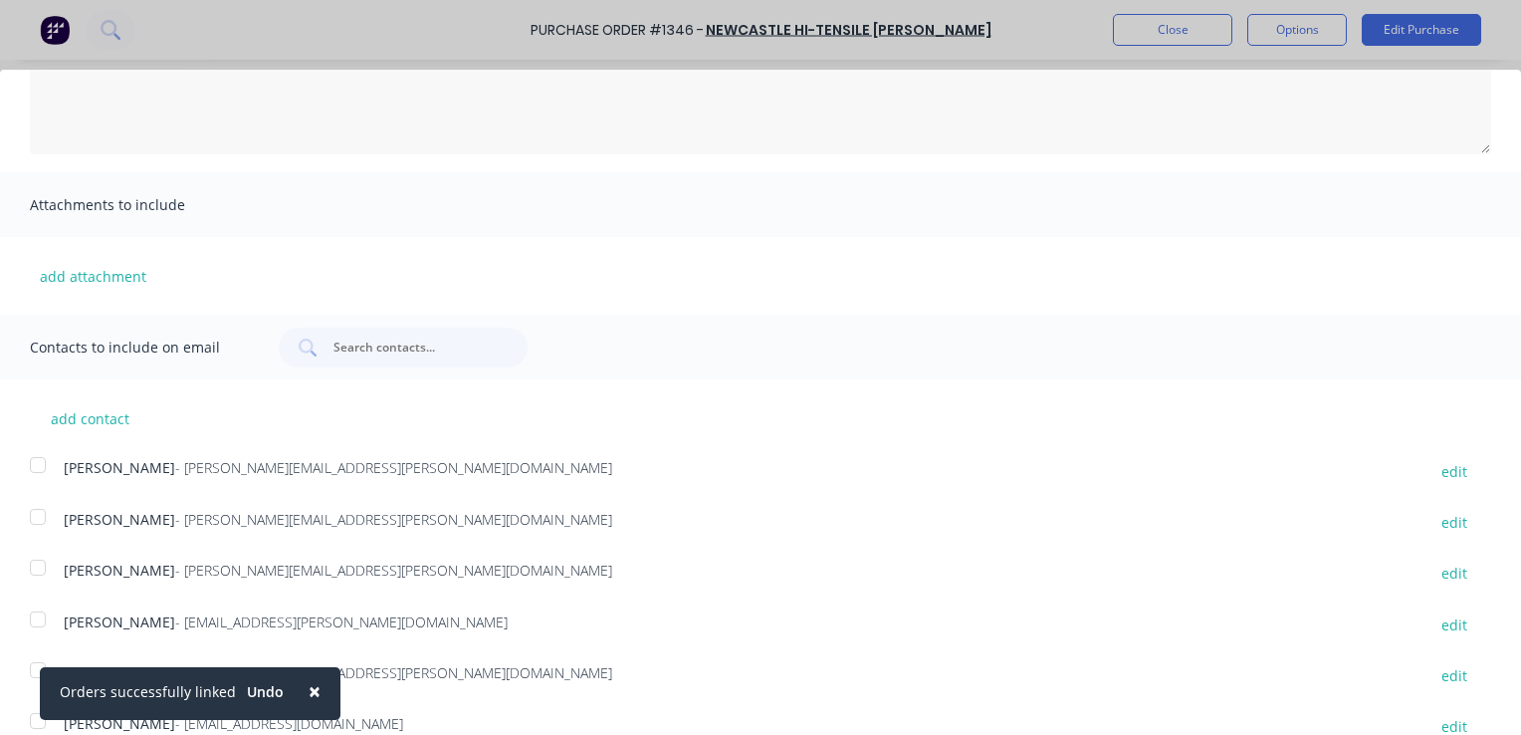
click at [310, 690] on span "×" at bounding box center [315, 691] width 12 height 28
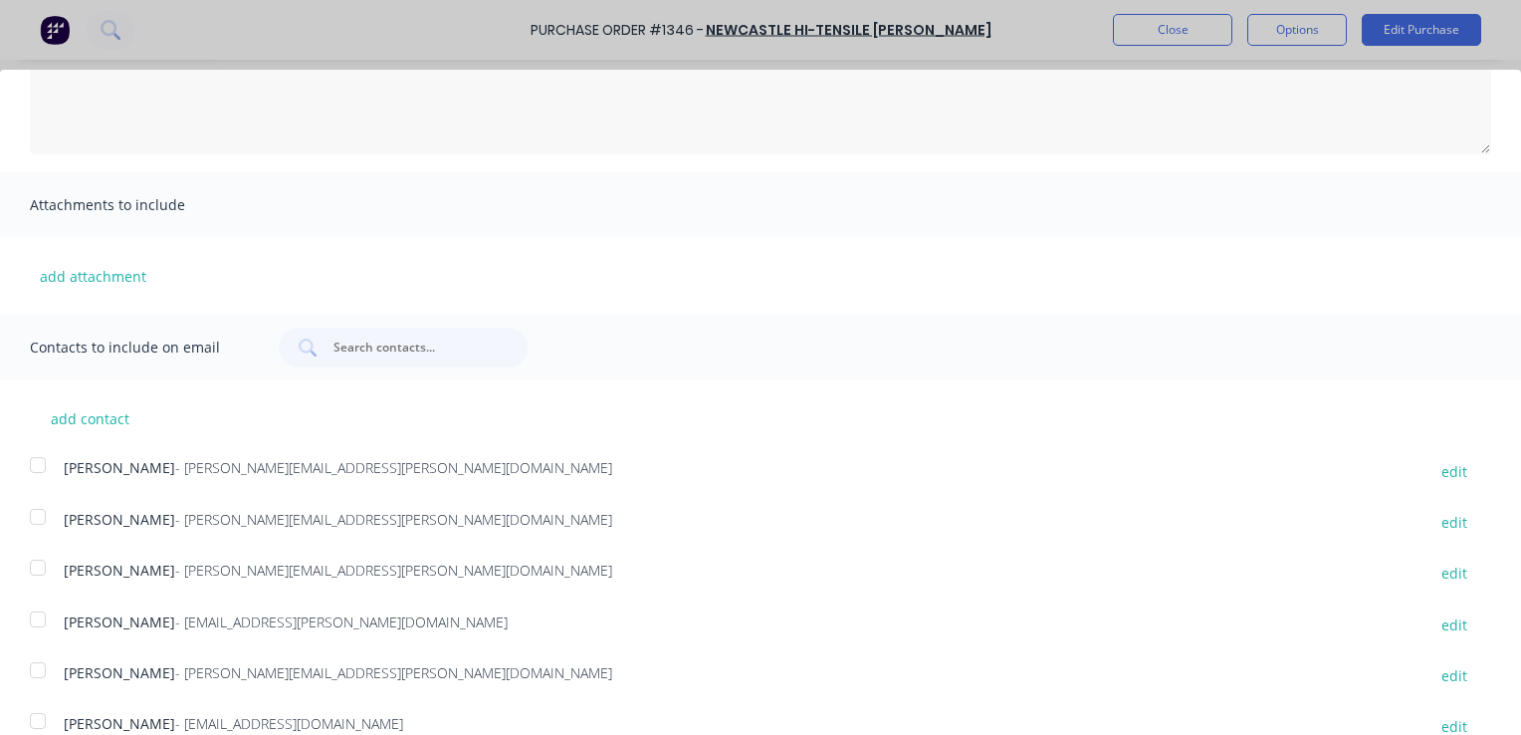
click at [40, 562] on div at bounding box center [38, 568] width 40 height 40
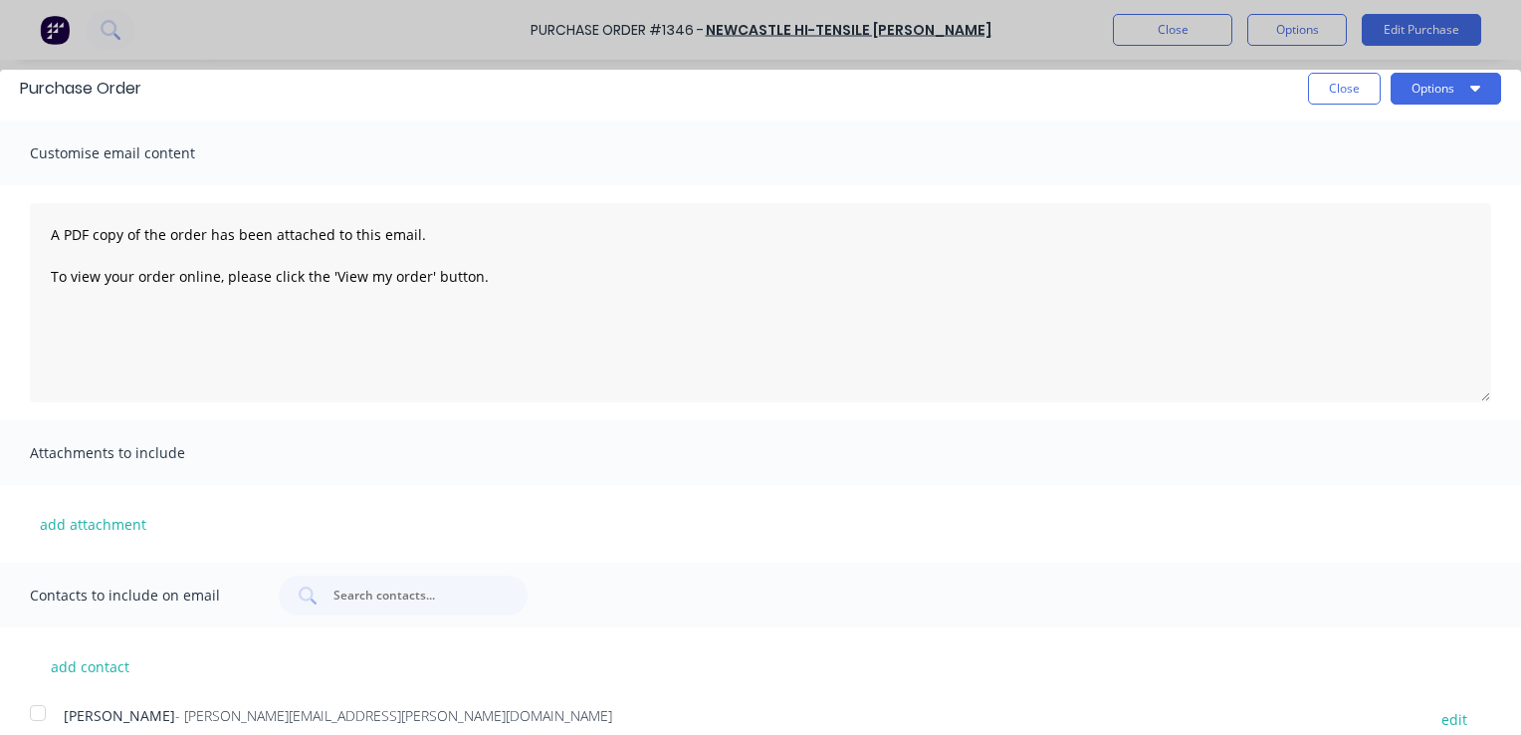
scroll to position [0, 0]
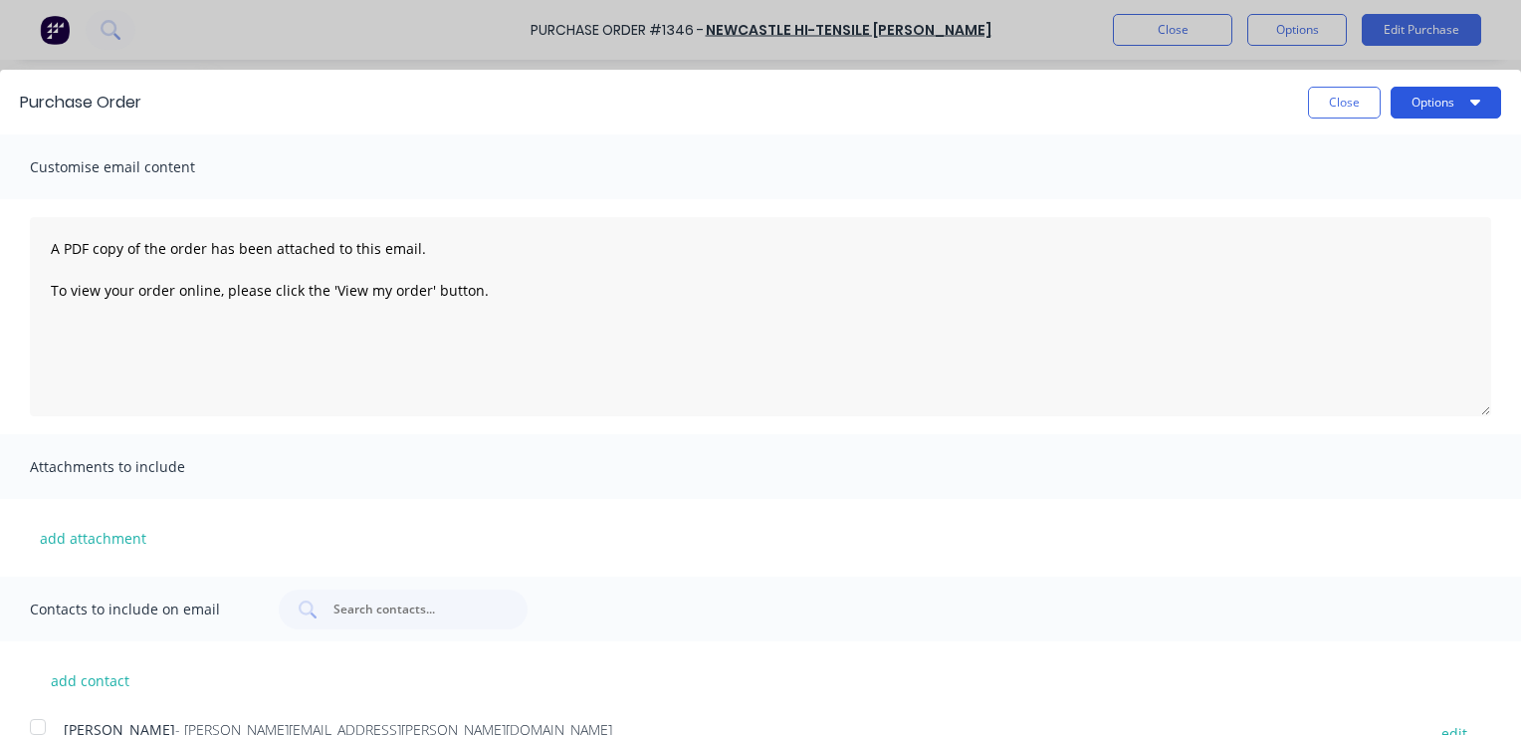
click at [1429, 95] on button "Options" at bounding box center [1446, 103] width 111 height 32
click at [72, 531] on button "add attachment" at bounding box center [93, 538] width 126 height 30
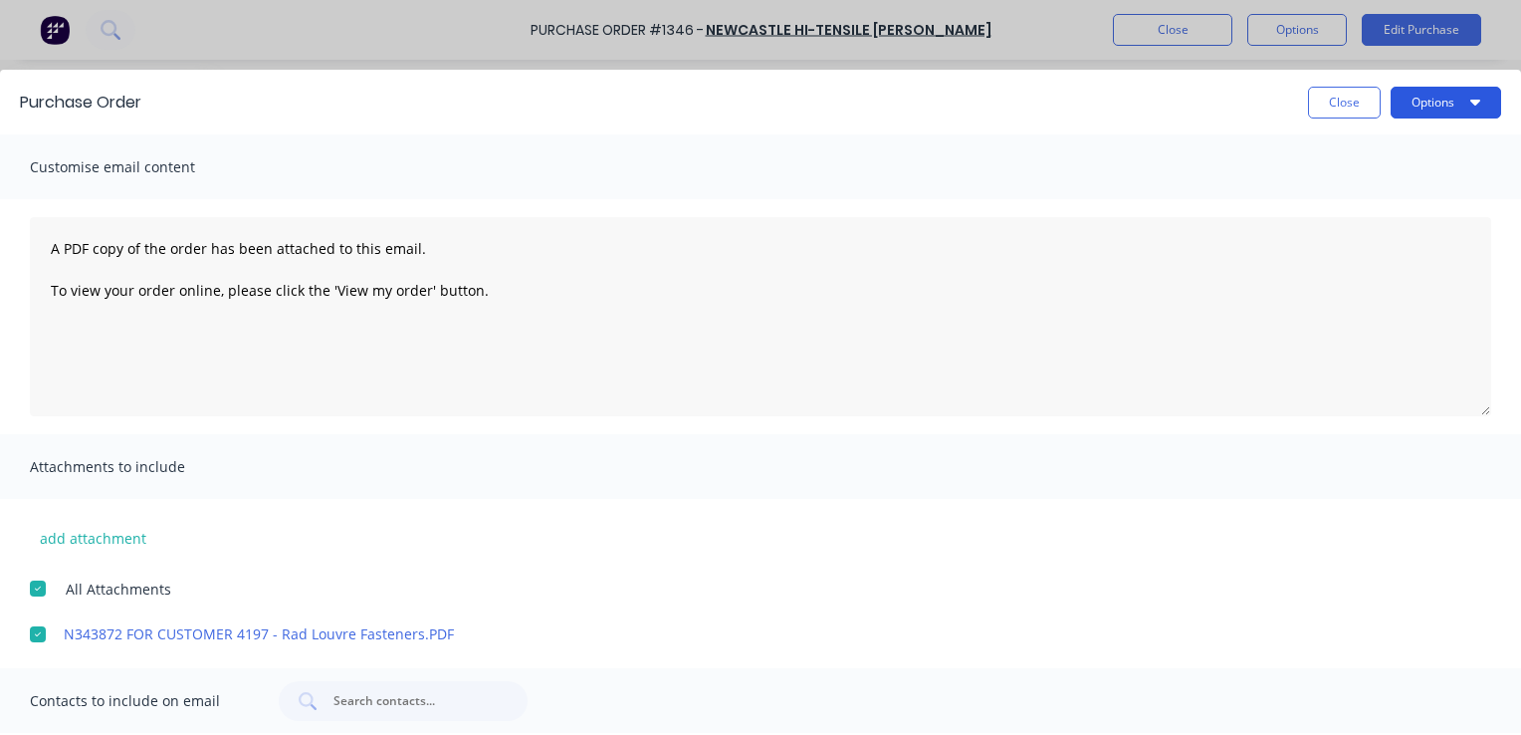
click at [1420, 100] on button "Options" at bounding box center [1446, 103] width 111 height 32
click at [1339, 193] on div "Email" at bounding box center [1406, 192] width 153 height 29
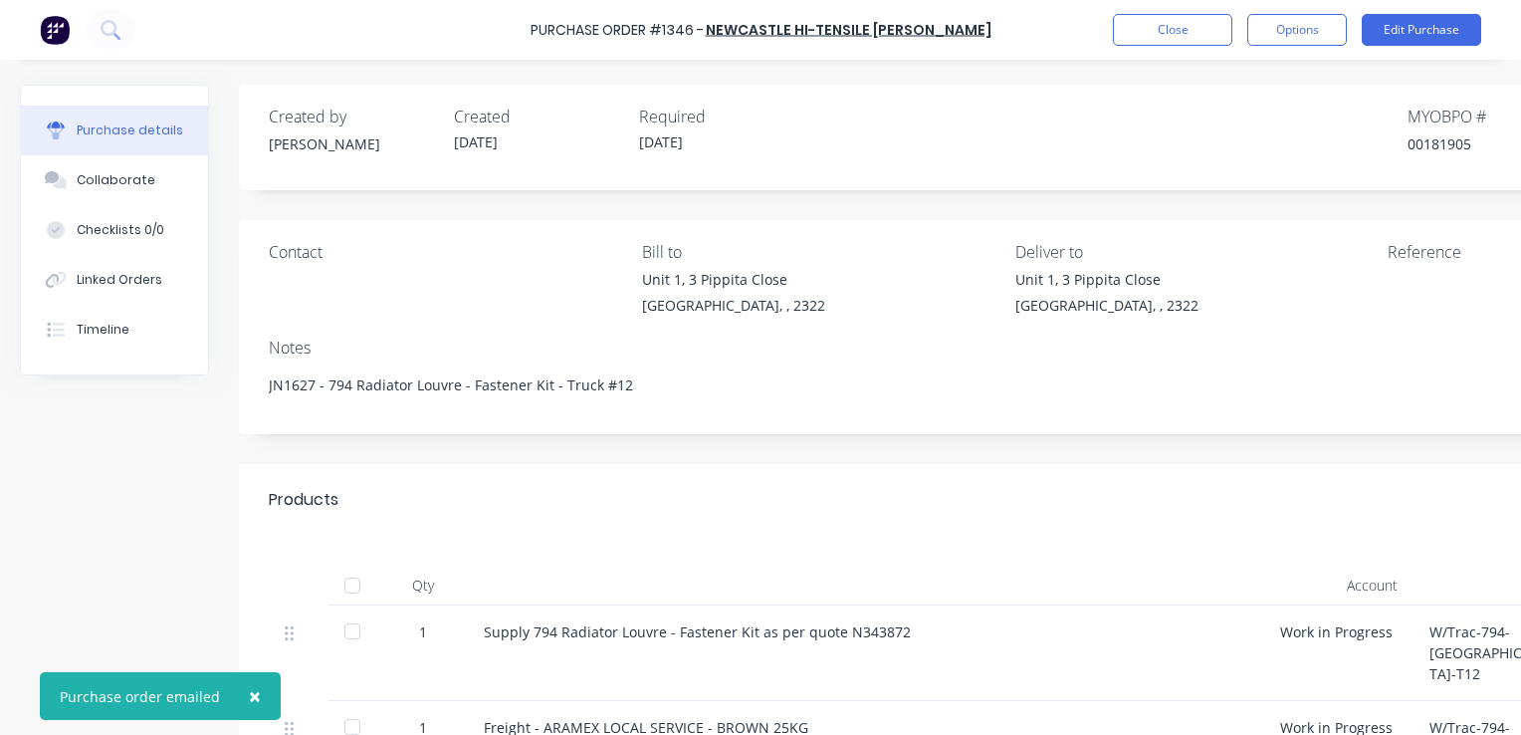
type textarea "x"
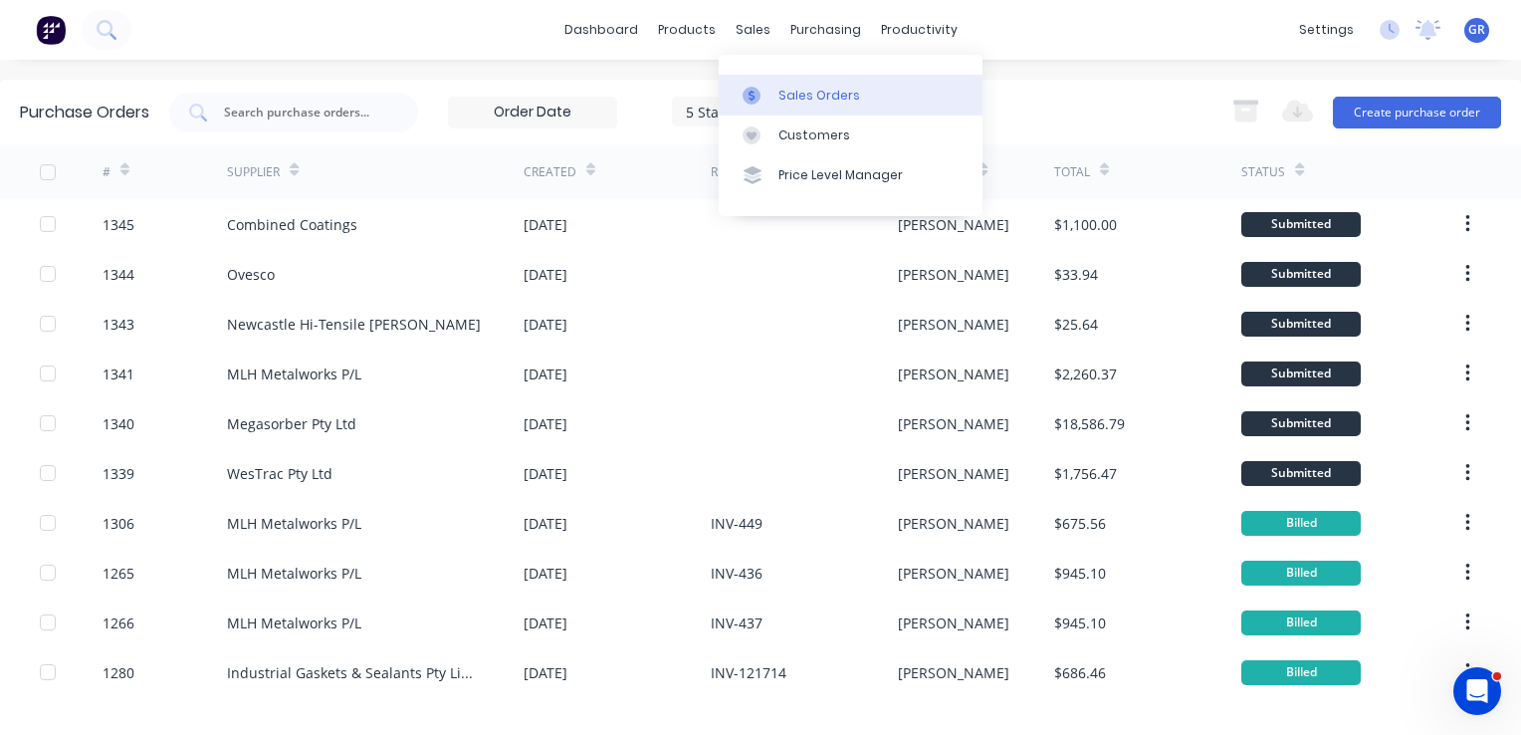
click at [811, 90] on div "Sales Orders" at bounding box center [820, 96] width 82 height 18
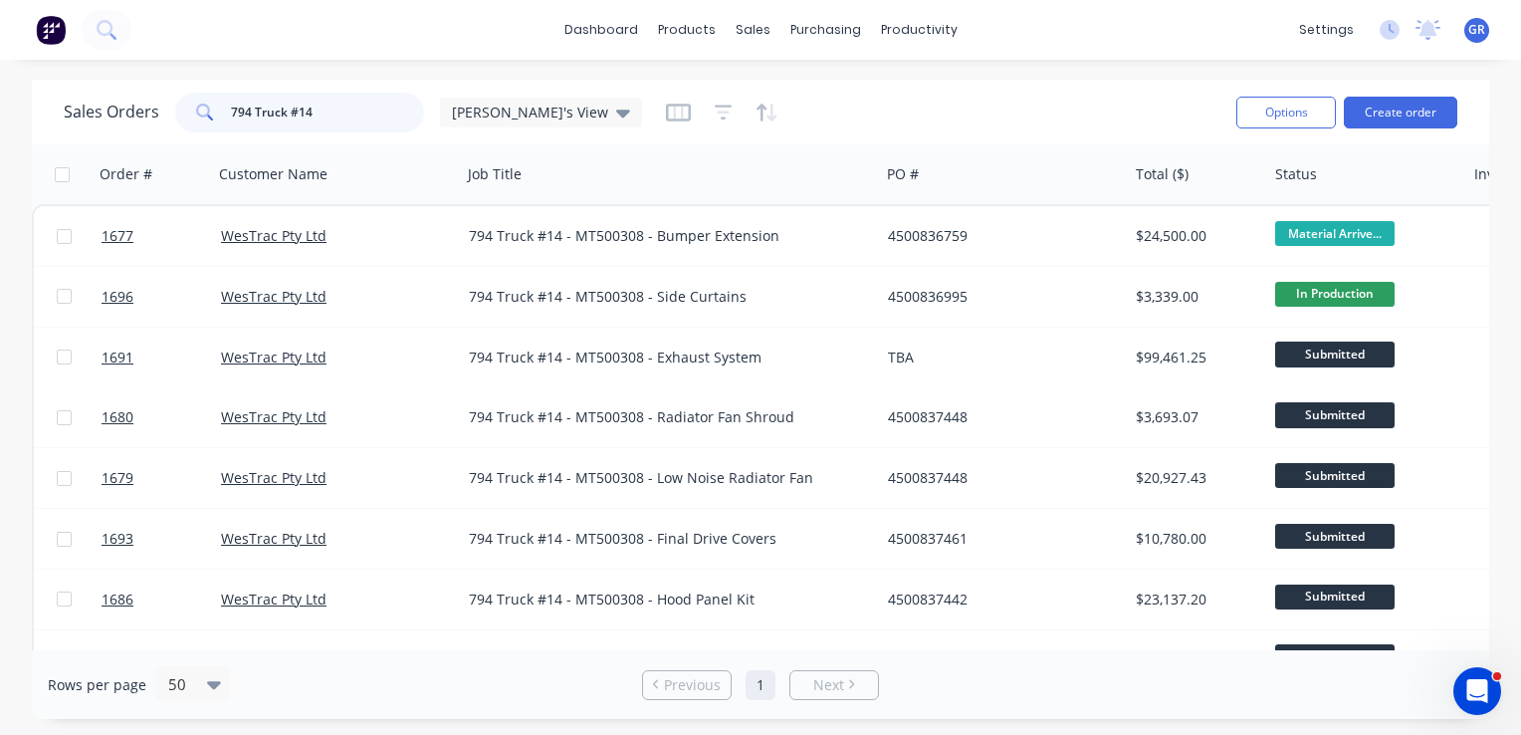
drag, startPoint x: 330, startPoint y: 110, endPoint x: 217, endPoint y: 112, distance: 112.5
click at [217, 112] on div "794 Truck #14" at bounding box center [299, 113] width 249 height 40
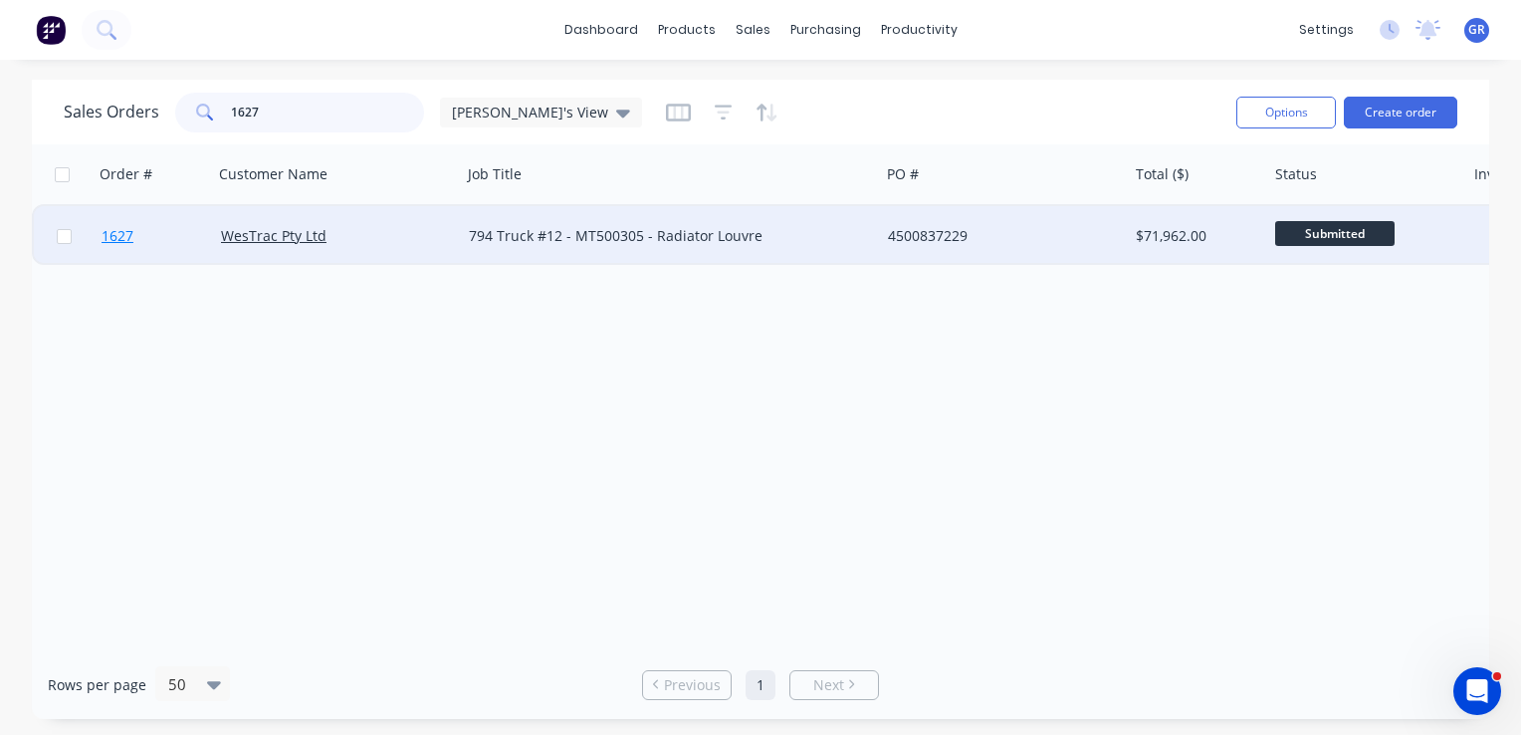
type input "1627"
click at [118, 241] on span "1627" at bounding box center [118, 236] width 32 height 20
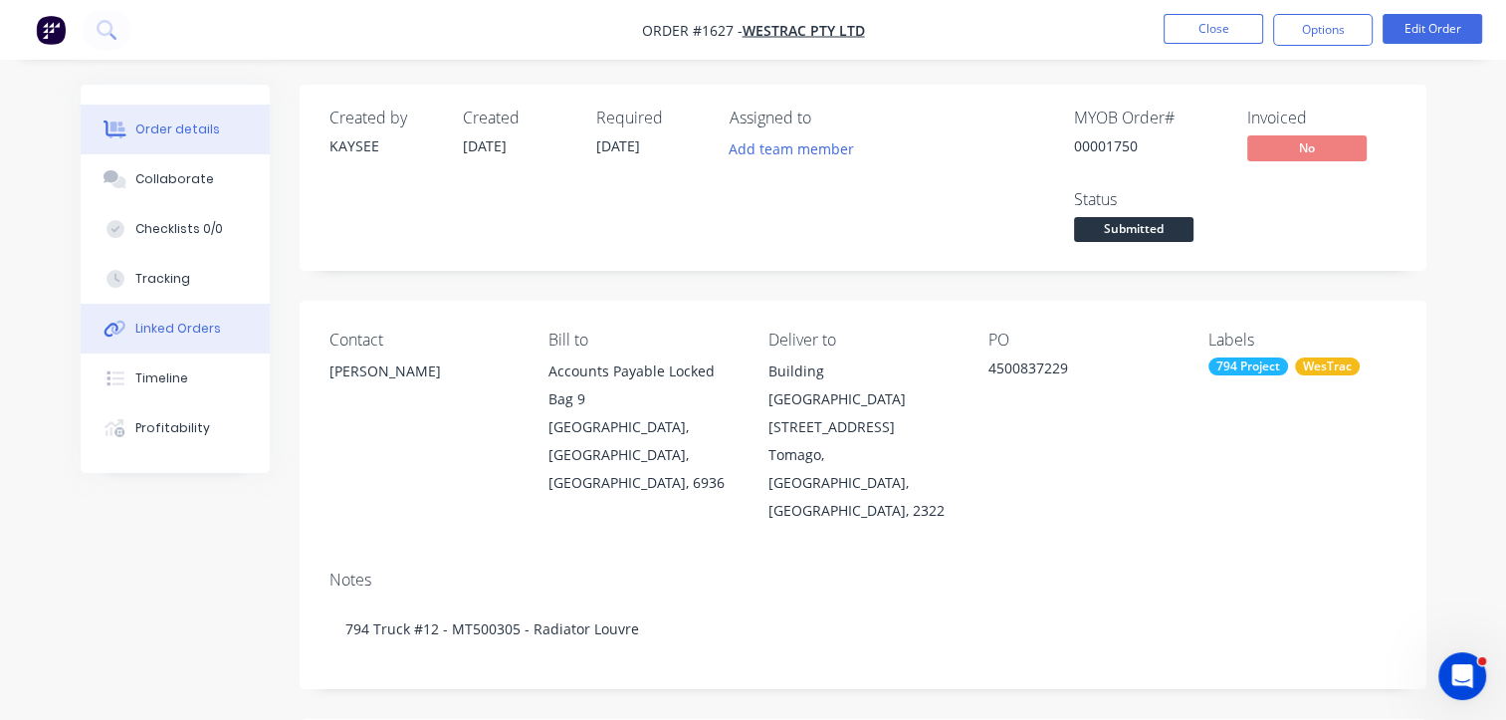
click at [175, 325] on div "Linked Orders" at bounding box center [178, 329] width 86 height 18
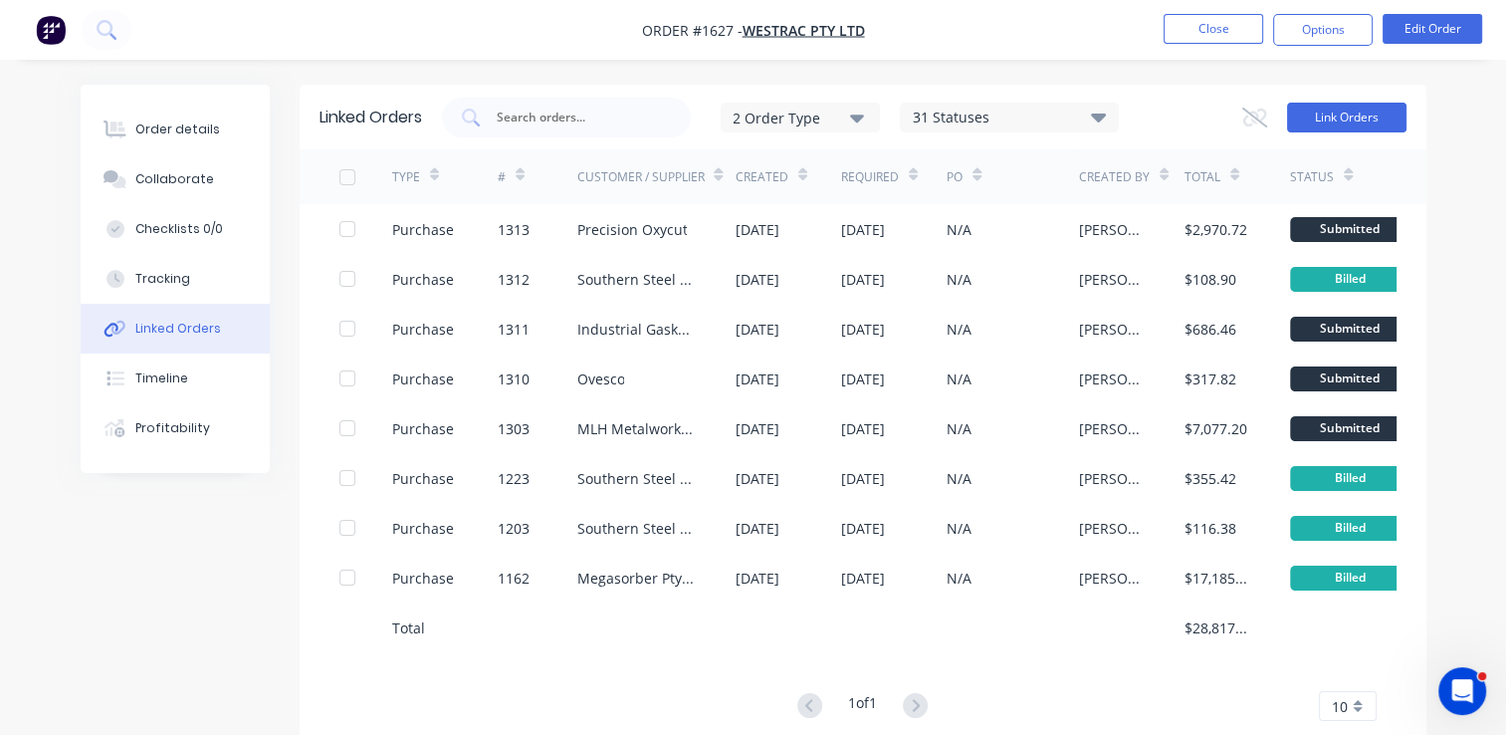
click at [1350, 118] on button "Link Orders" at bounding box center [1346, 118] width 119 height 30
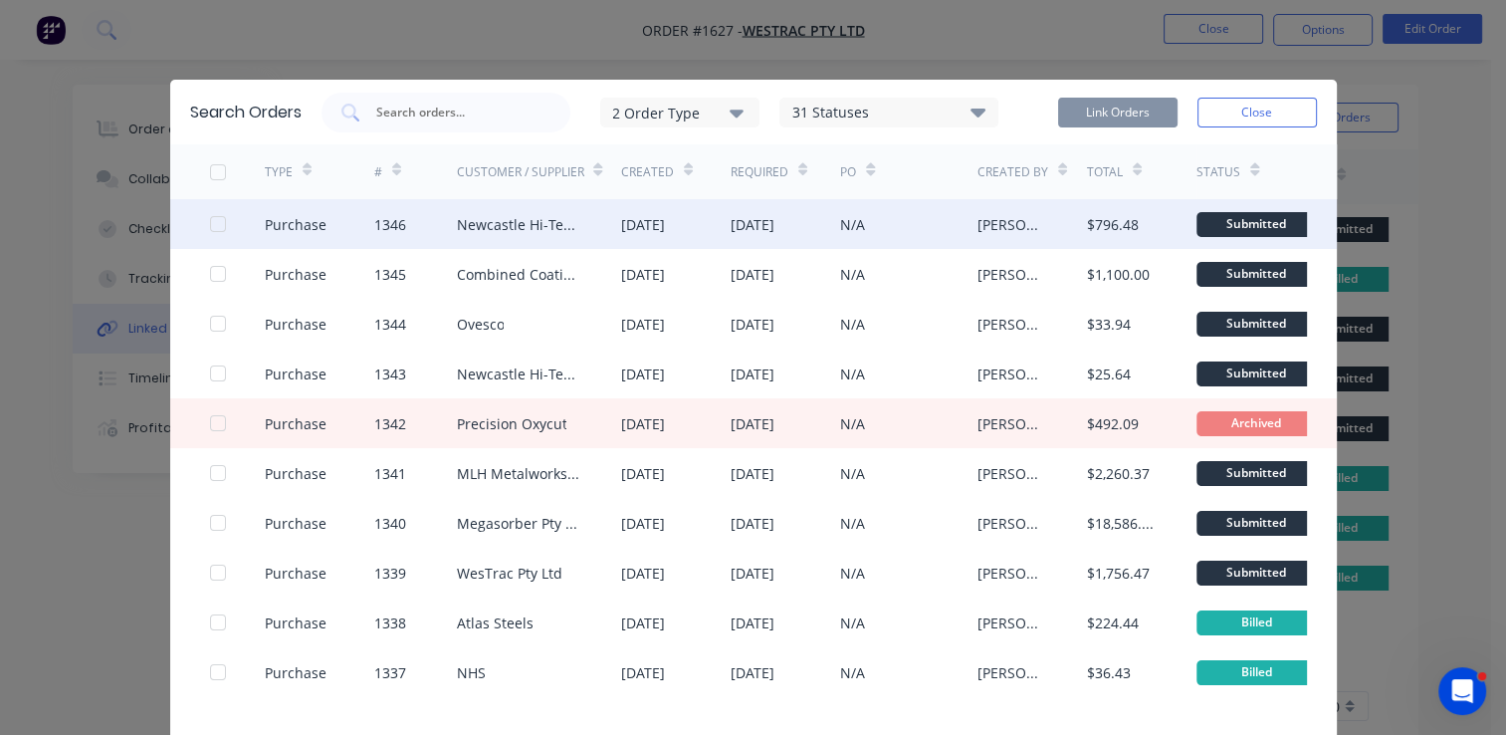
click at [208, 221] on div at bounding box center [218, 224] width 40 height 40
click at [1112, 113] on button "Link Orders" at bounding box center [1117, 113] width 119 height 30
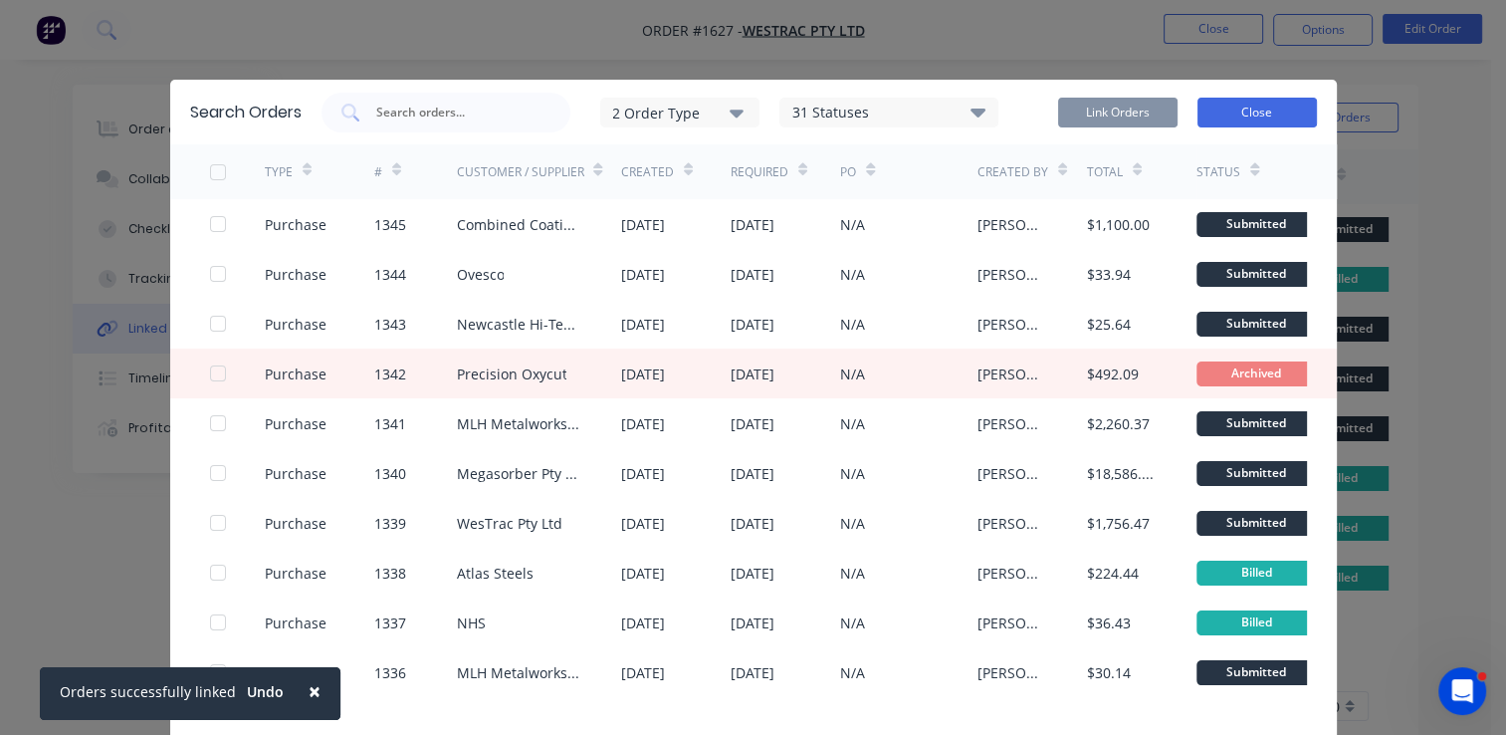
click at [1286, 113] on button "Close" at bounding box center [1257, 113] width 119 height 30
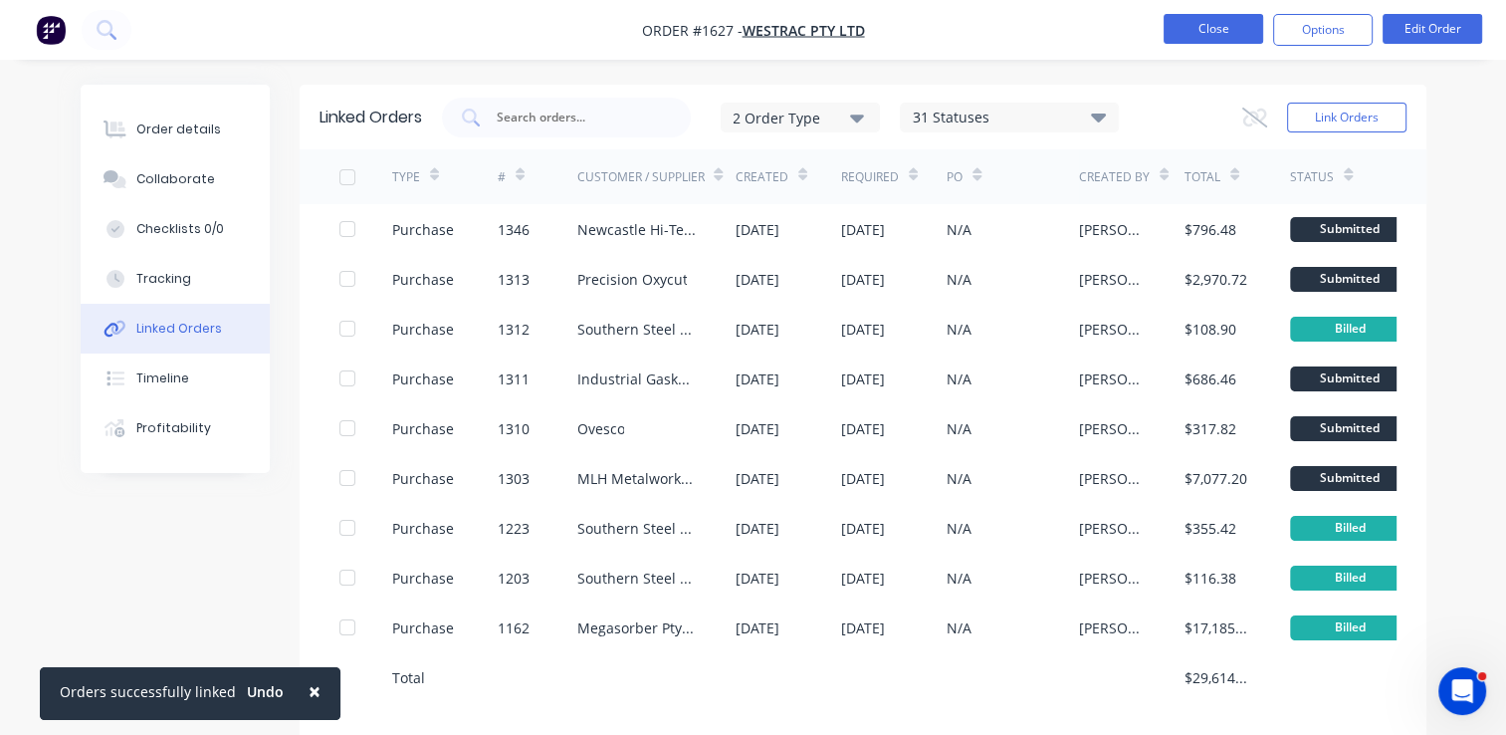
click at [1231, 32] on button "Close" at bounding box center [1214, 29] width 100 height 30
